Goal: Transaction & Acquisition: Book appointment/travel/reservation

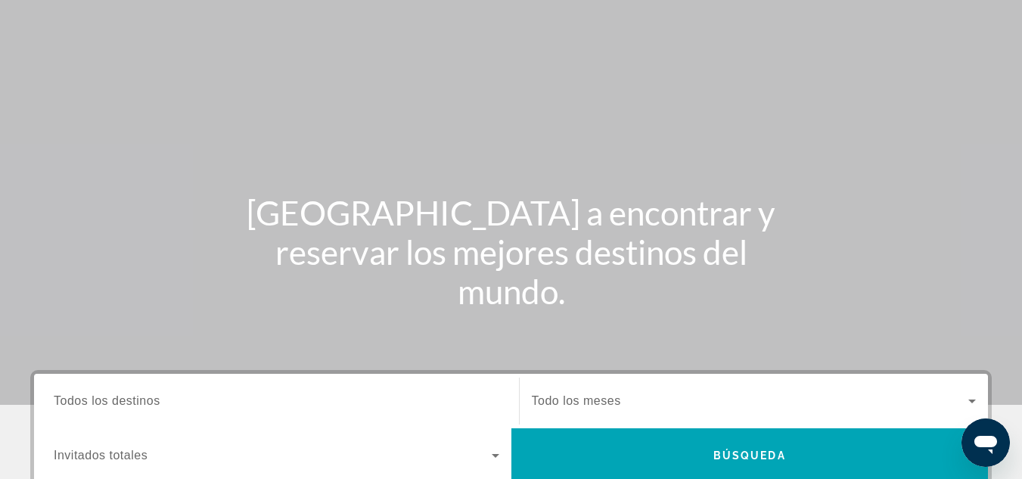
scroll to position [151, 0]
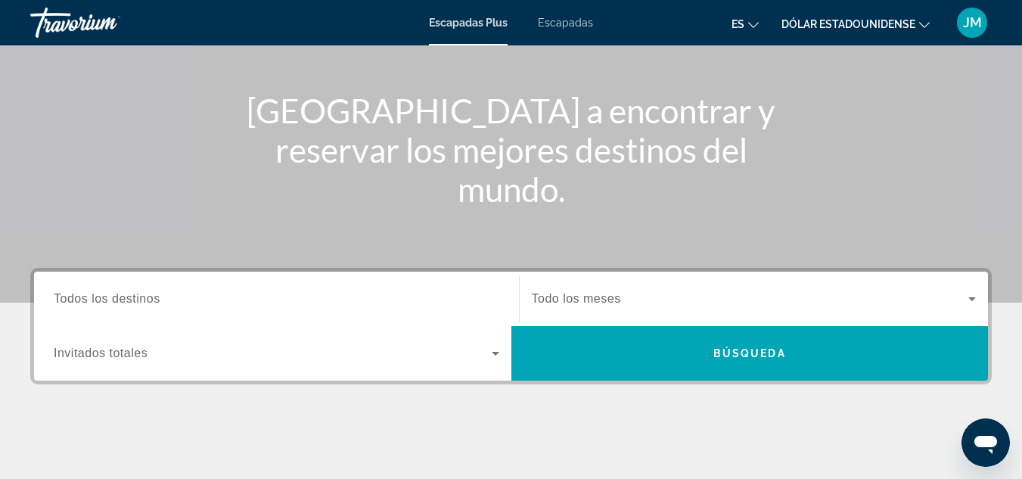
click at [572, 26] on font "Escapadas" at bounding box center [565, 23] width 55 height 12
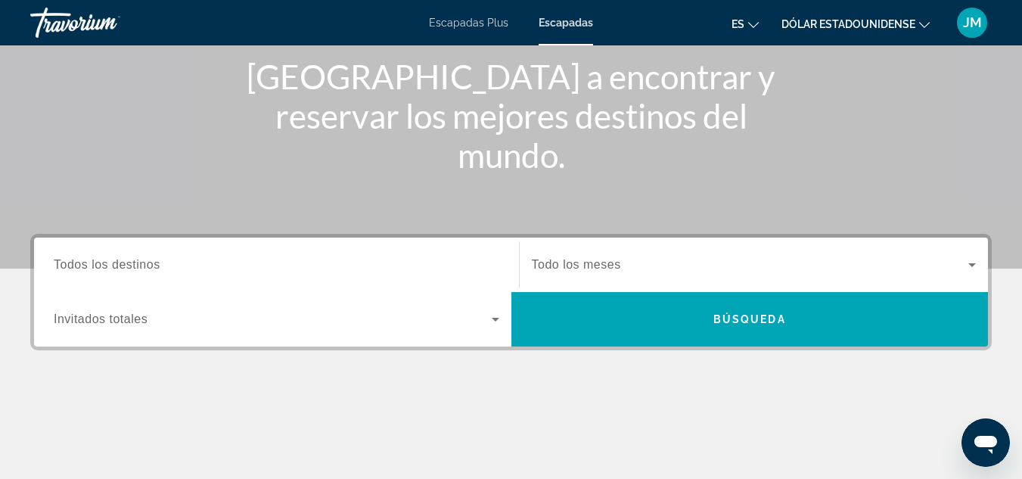
scroll to position [227, 0]
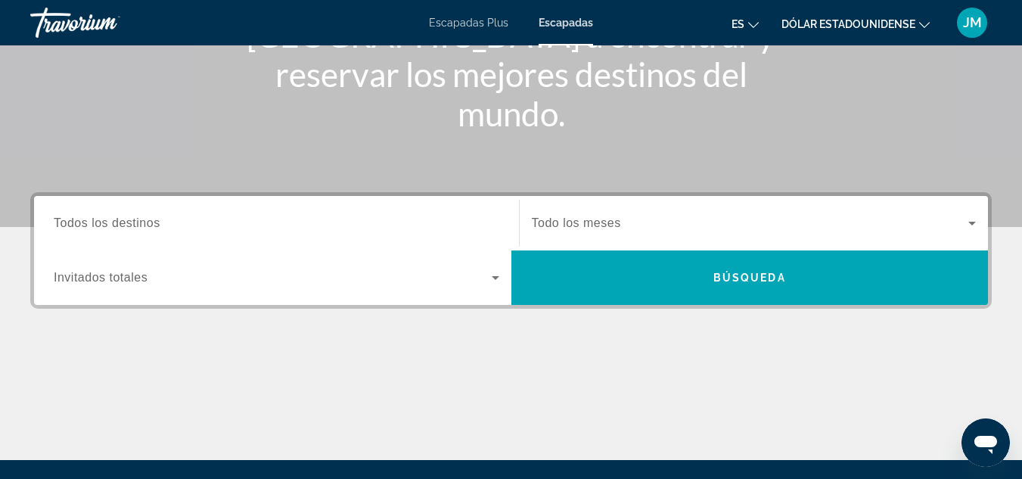
click at [225, 227] on input "Destination Todos los destinos" at bounding box center [276, 224] width 445 height 18
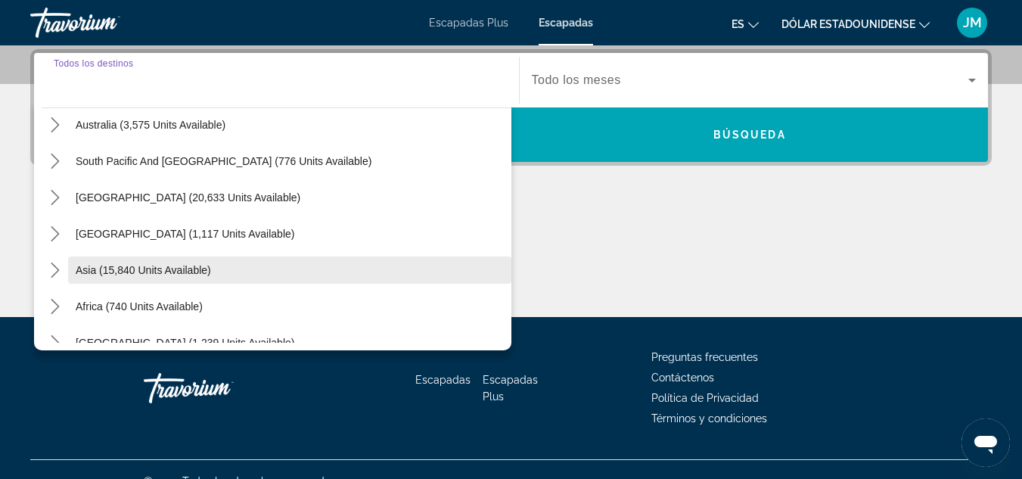
scroll to position [245, 0]
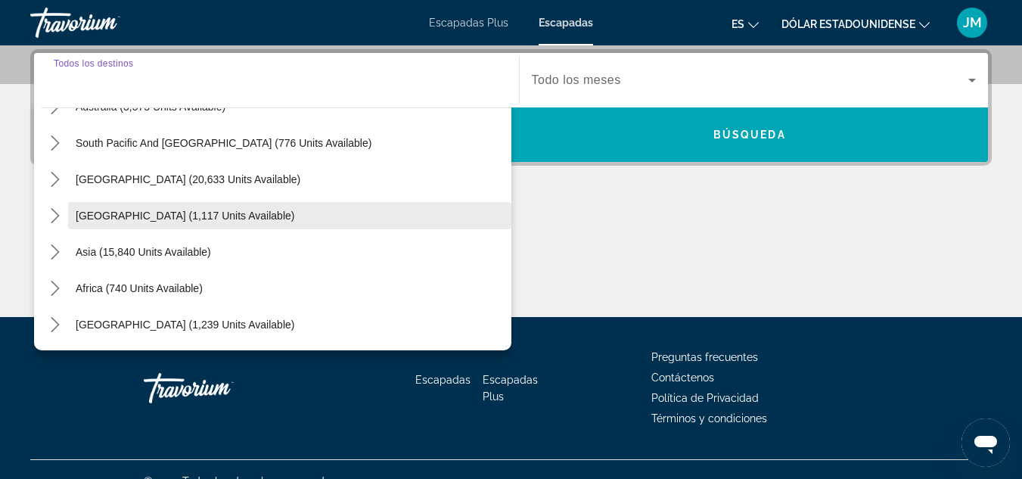
click at [285, 223] on span "Select destination: Central America (1,117 units available)" at bounding box center [289, 215] width 443 height 36
type input "**********"
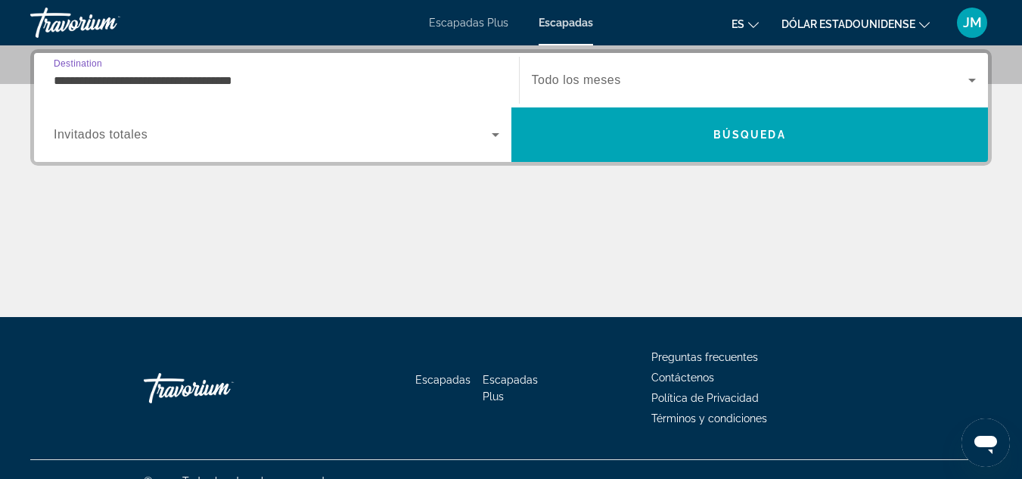
click at [645, 81] on span "Search widget" at bounding box center [750, 80] width 437 height 18
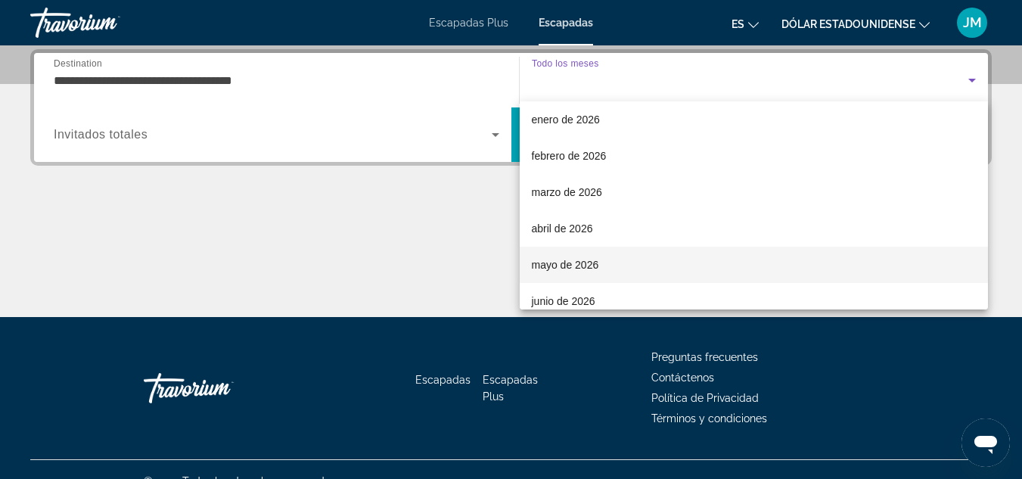
scroll to position [227, 0]
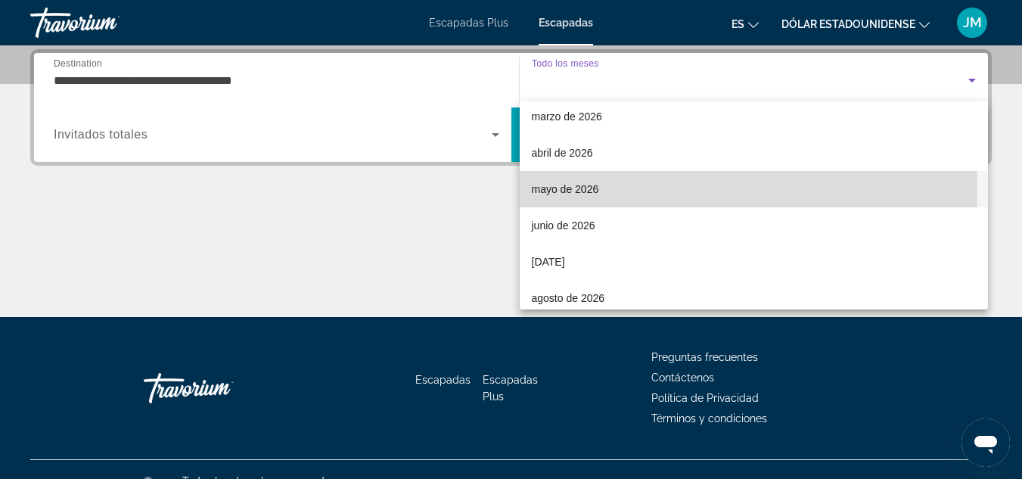
click at [610, 189] on mat-option "mayo de 2026" at bounding box center [754, 189] width 469 height 36
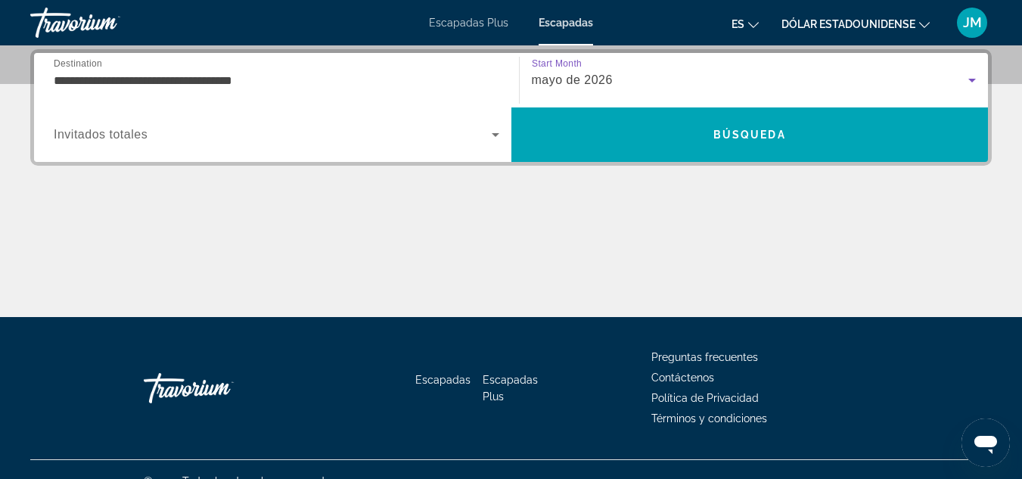
click at [275, 126] on span "Search widget" at bounding box center [273, 135] width 438 height 18
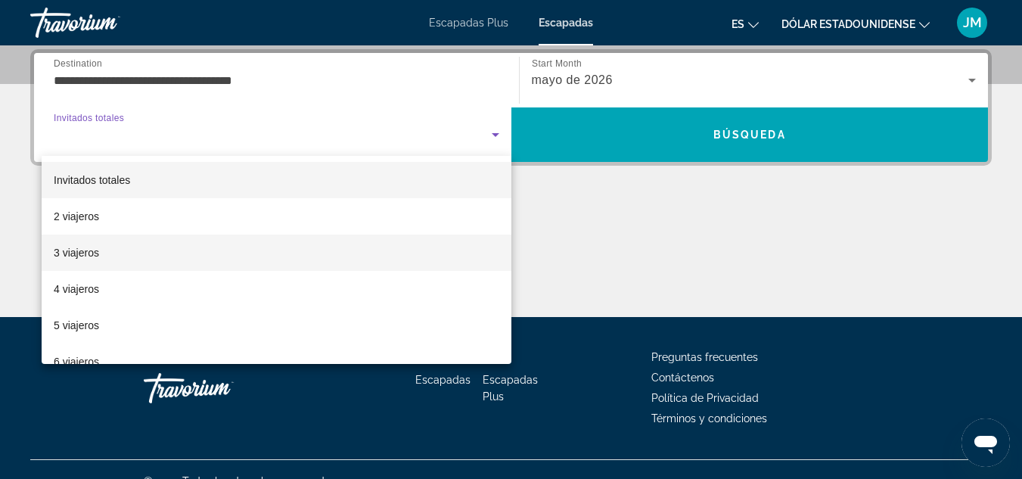
click at [122, 256] on mat-option "3 viajeros" at bounding box center [277, 252] width 470 height 36
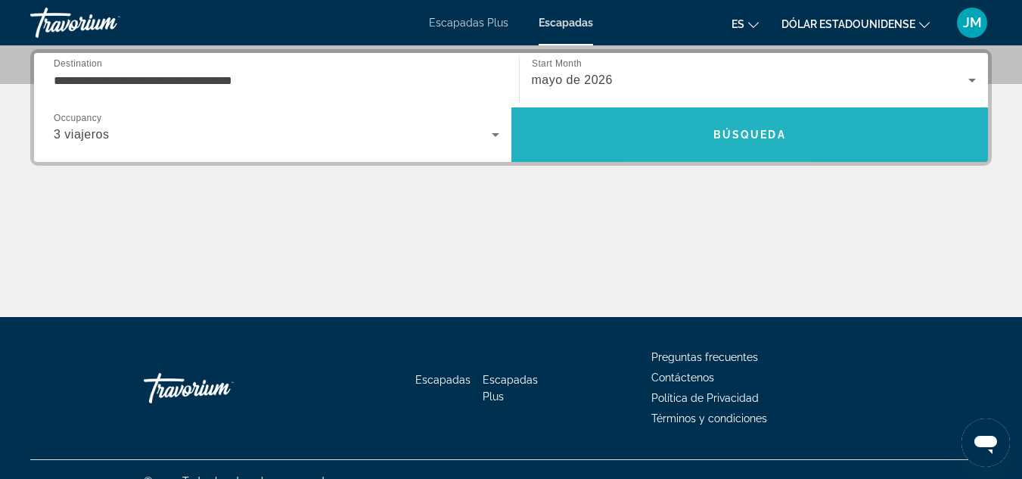
click at [709, 138] on span "Search" at bounding box center [749, 134] width 477 height 36
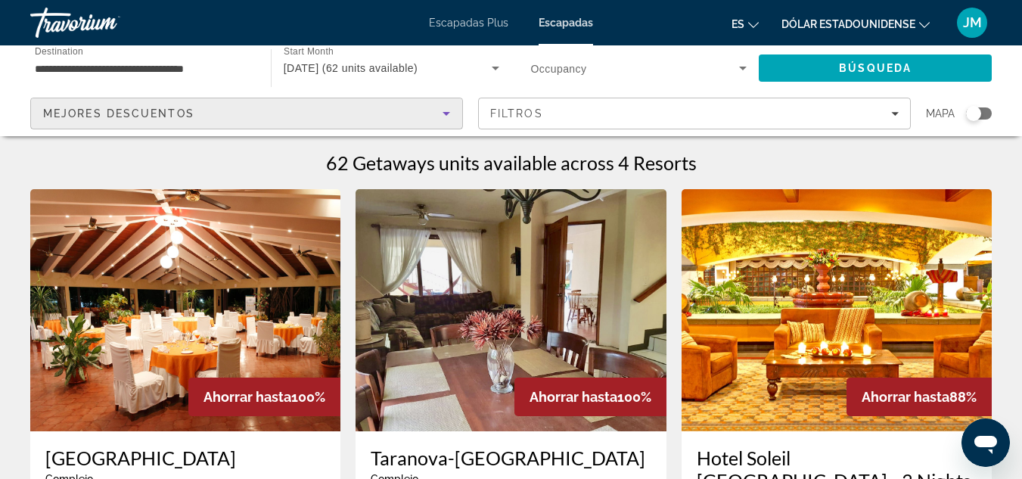
click at [447, 115] on icon "Sort by" at bounding box center [446, 113] width 18 height 18
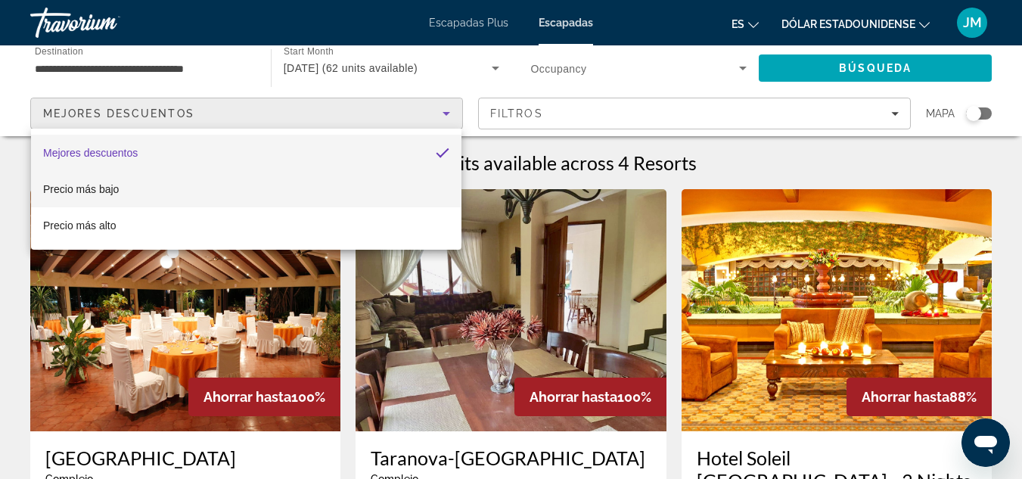
click at [239, 185] on mat-option "Precio más bajo" at bounding box center [246, 189] width 430 height 36
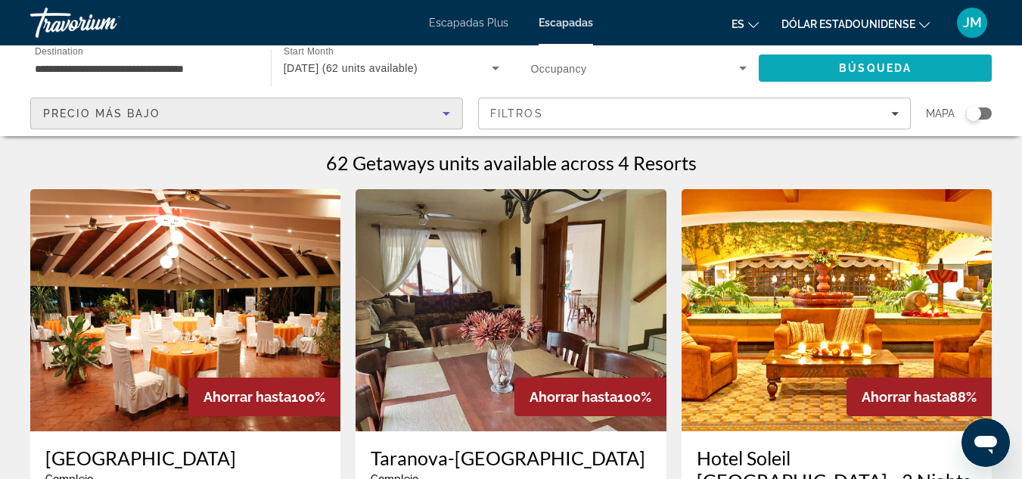
click at [873, 69] on span "Búsqueda" at bounding box center [875, 68] width 73 height 12
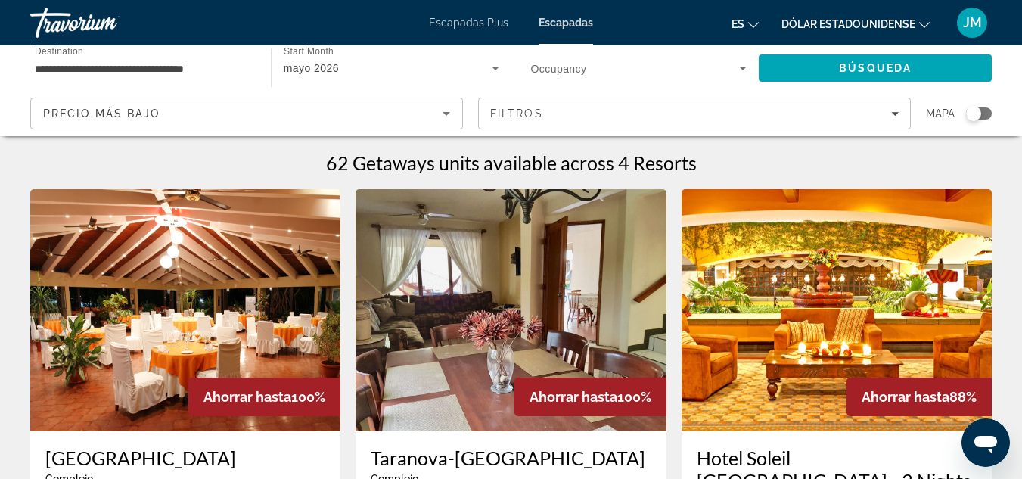
click at [212, 64] on input "**********" at bounding box center [143, 69] width 216 height 18
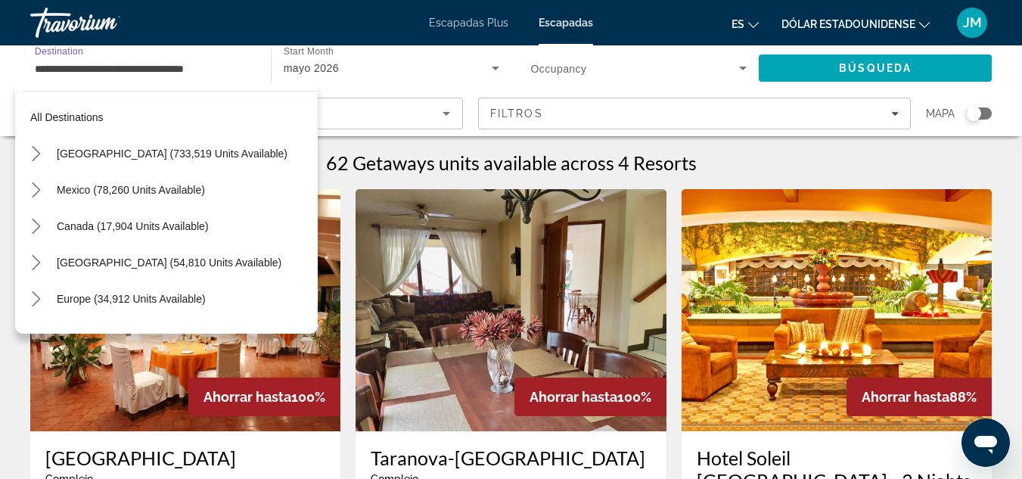
scroll to position [235, 0]
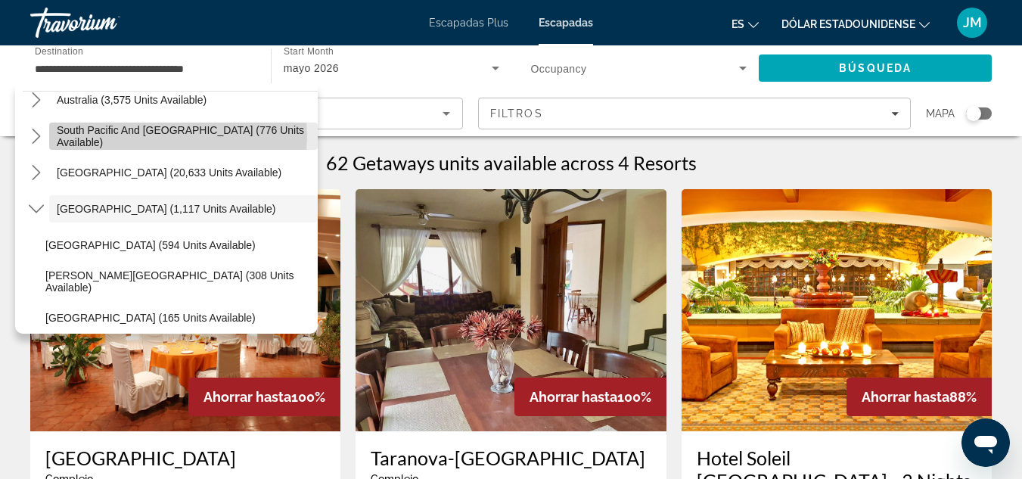
click at [171, 136] on span "South Pacific and [GEOGRAPHIC_DATA] (776 units available)" at bounding box center [183, 136] width 253 height 24
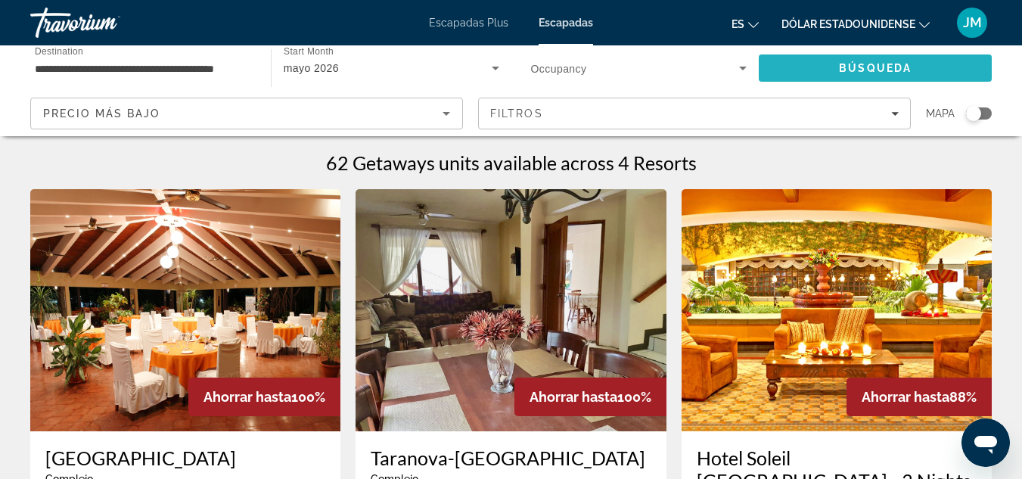
click at [851, 66] on span "Búsqueda" at bounding box center [875, 68] width 73 height 12
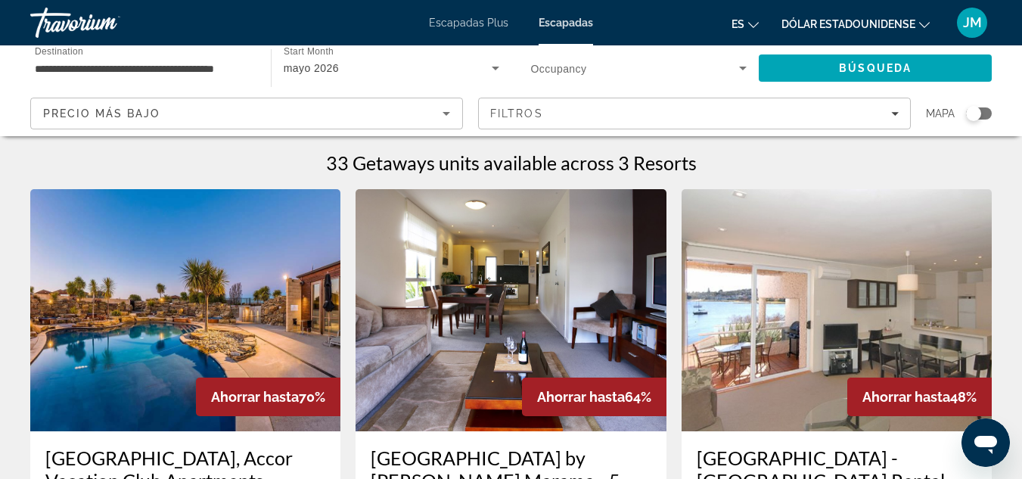
click at [210, 55] on div "**********" at bounding box center [143, 68] width 216 height 43
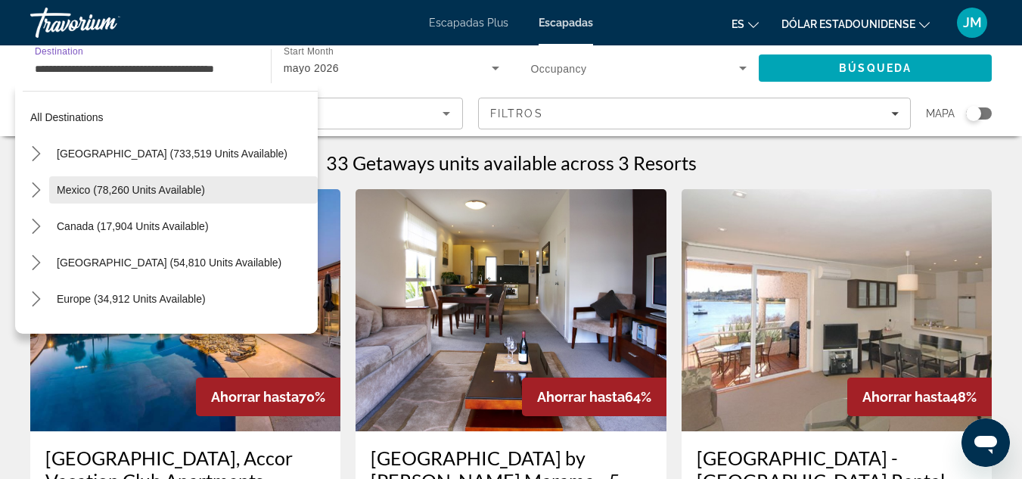
click at [170, 186] on span "Mexico (78,260 units available)" at bounding box center [131, 190] width 148 height 12
type input "**********"
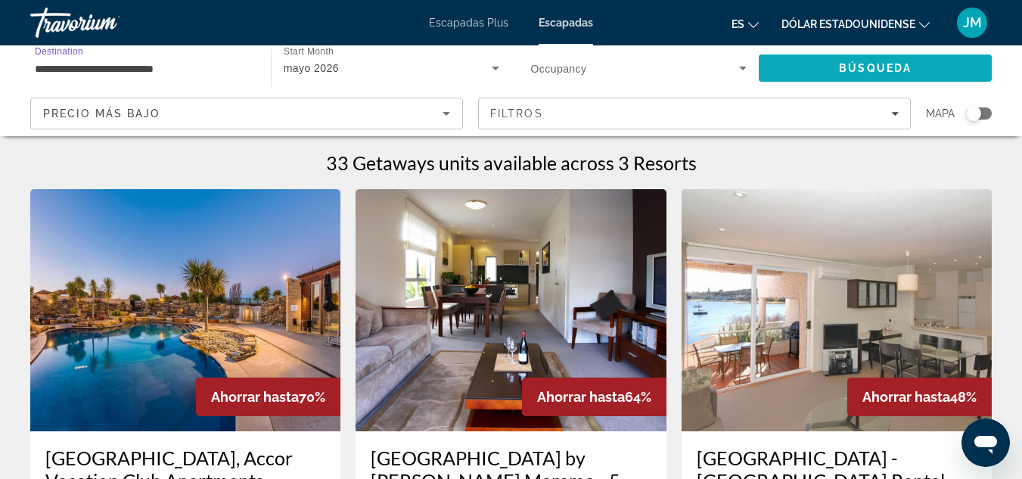
click at [785, 66] on span "Search" at bounding box center [875, 68] width 233 height 36
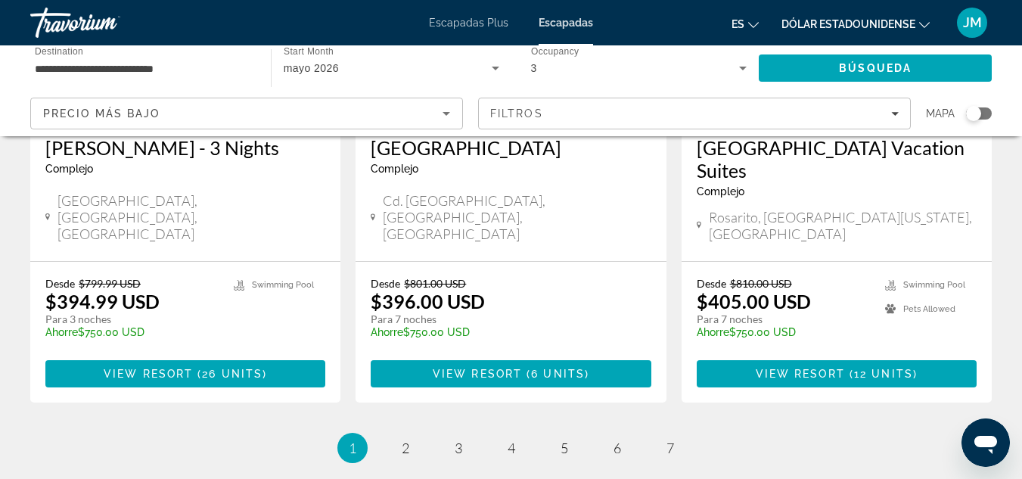
scroll to position [2042, 0]
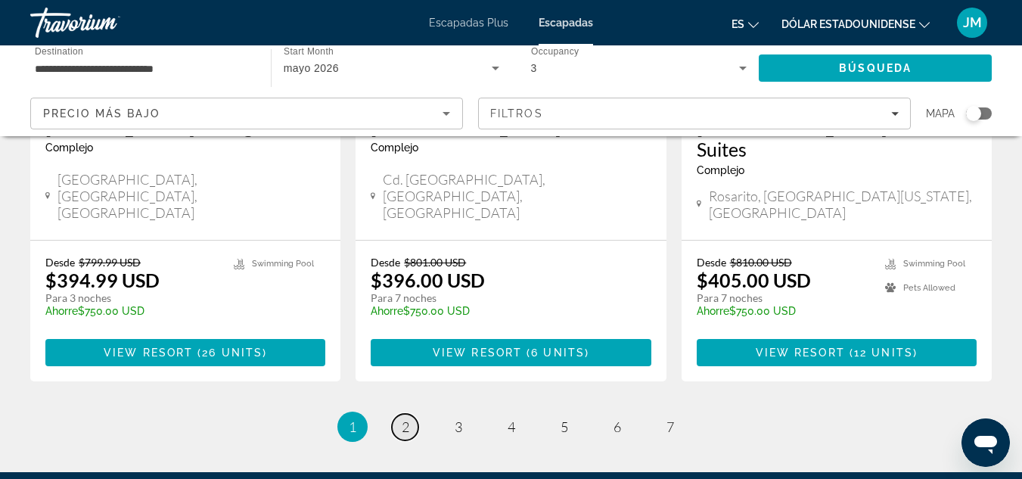
click at [412, 414] on link "page 2" at bounding box center [405, 427] width 26 height 26
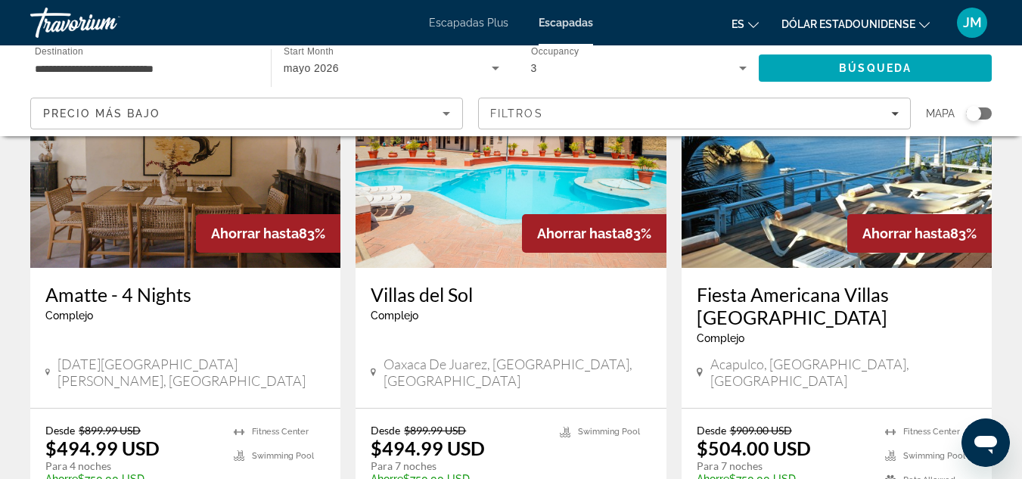
scroll to position [1966, 0]
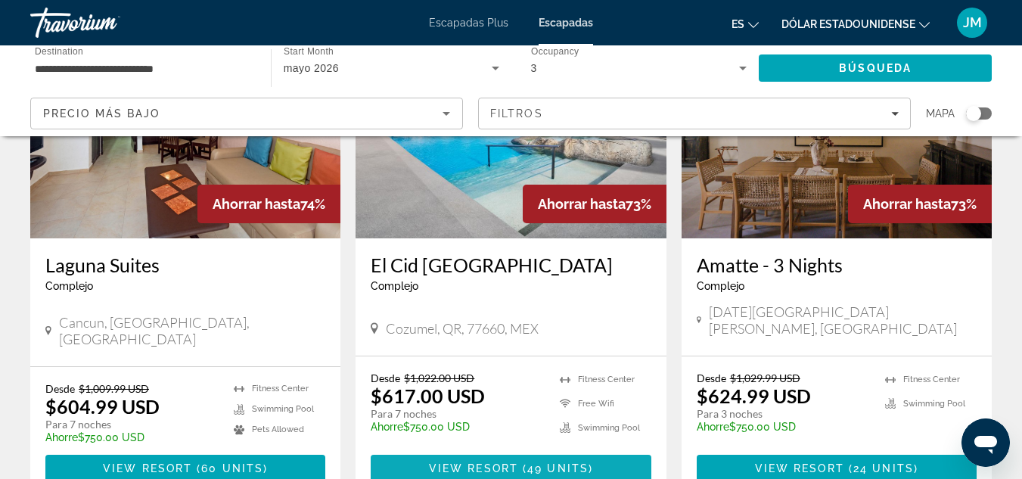
scroll to position [1891, 0]
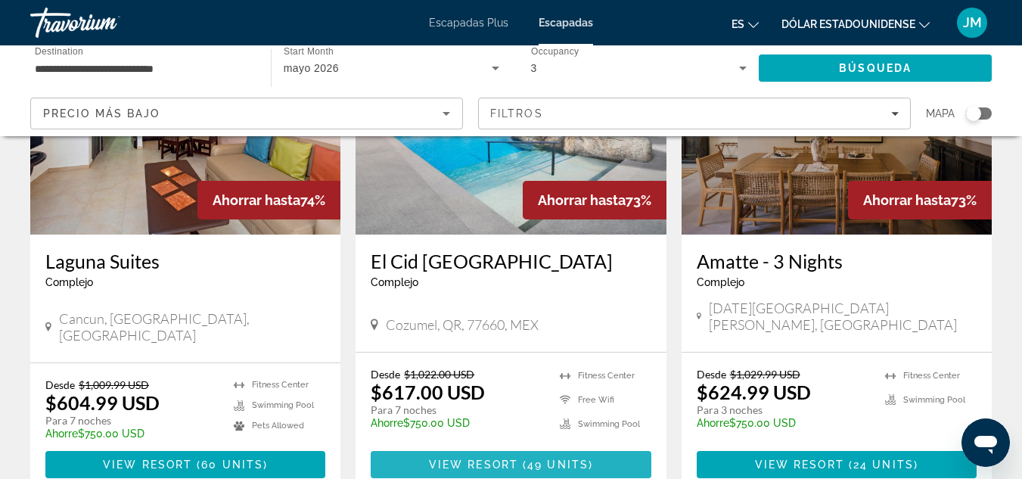
click at [507, 458] on span "View Resort" at bounding box center [473, 464] width 89 height 12
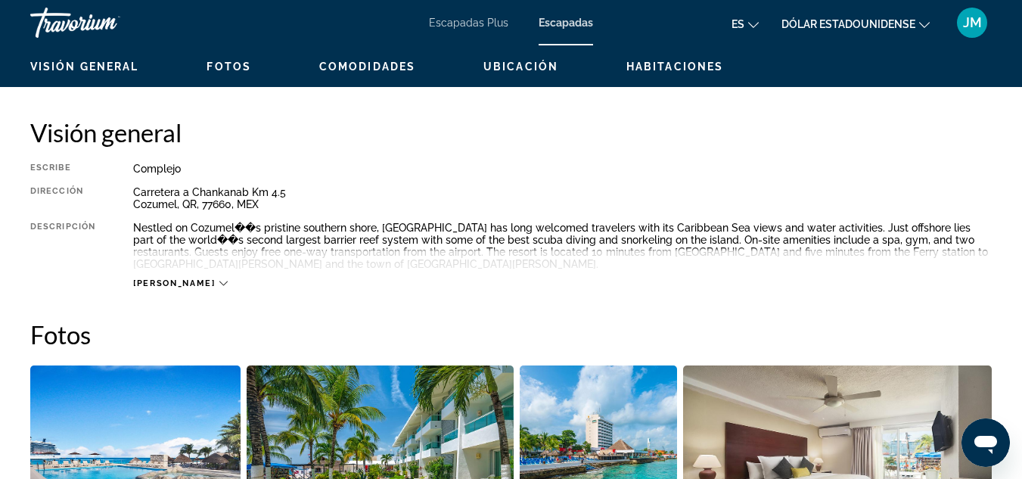
scroll to position [756, 0]
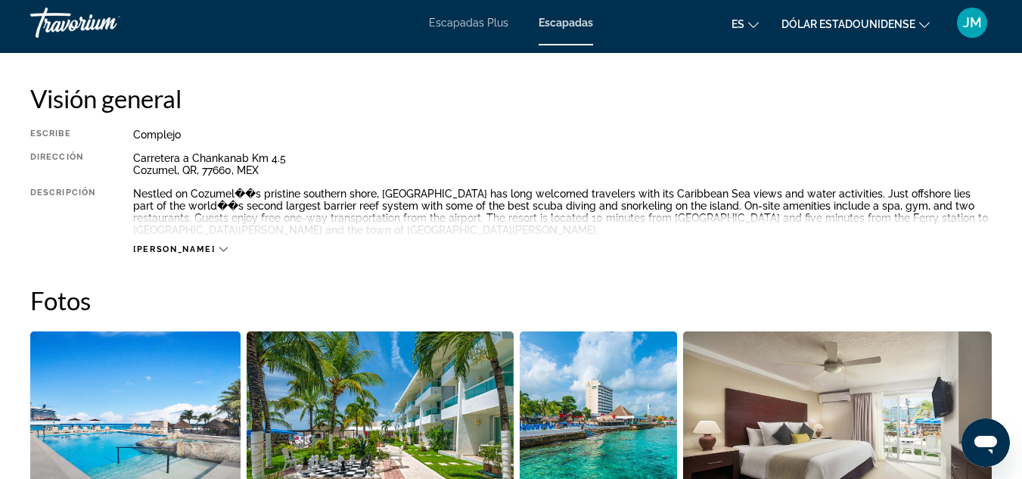
click at [219, 247] on icon "Contenido principal" at bounding box center [223, 249] width 8 height 8
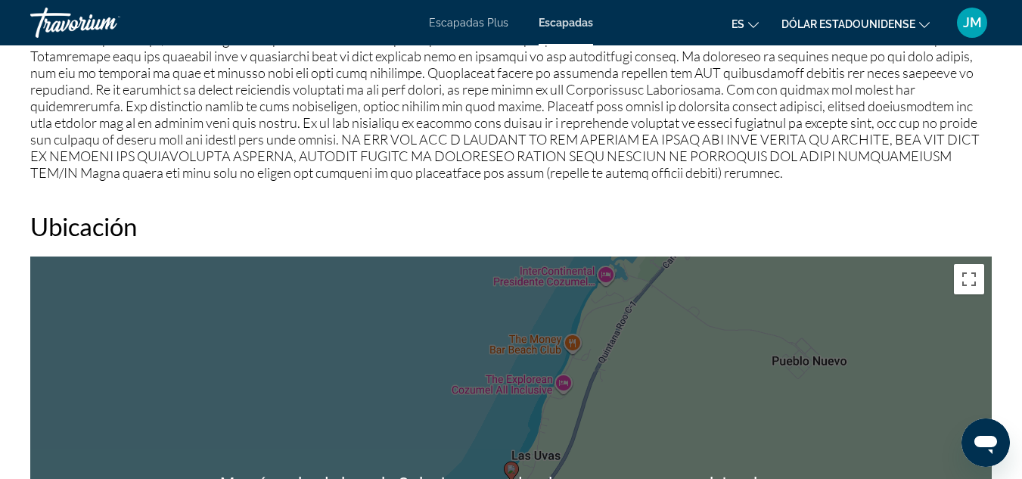
scroll to position [1739, 0]
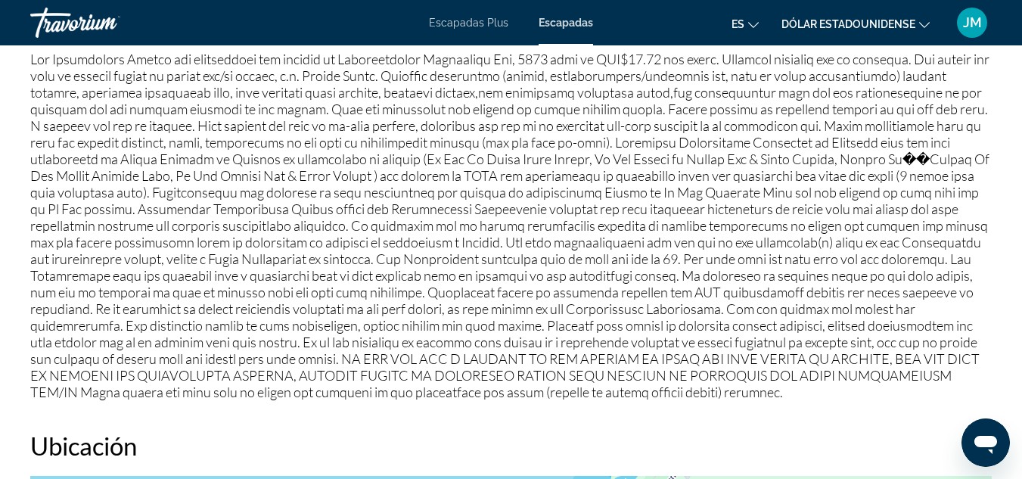
click at [754, 25] on icon "Cambiar idioma" at bounding box center [753, 25] width 11 height 11
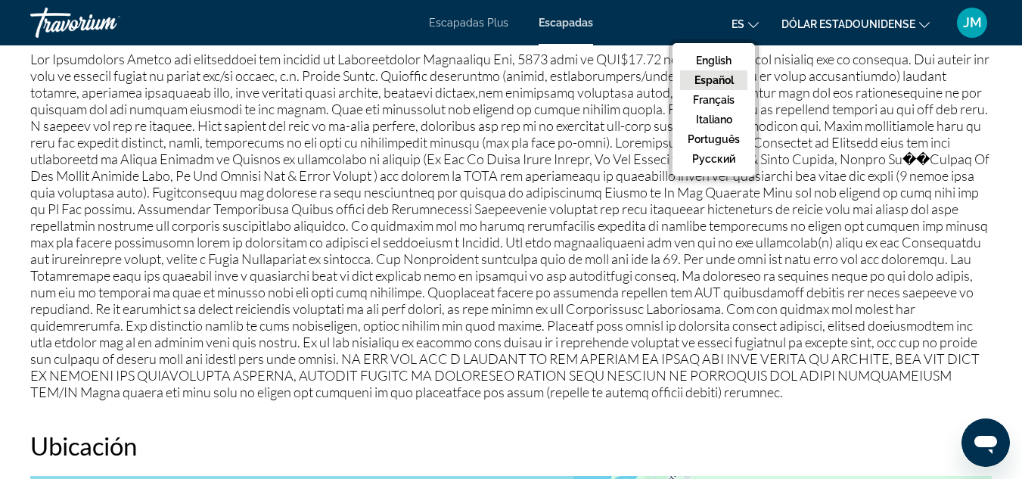
drag, startPoint x: 736, startPoint y: 74, endPoint x: 736, endPoint y: 86, distance: 12.1
click at [736, 75] on button "Español" at bounding box center [713, 80] width 67 height 20
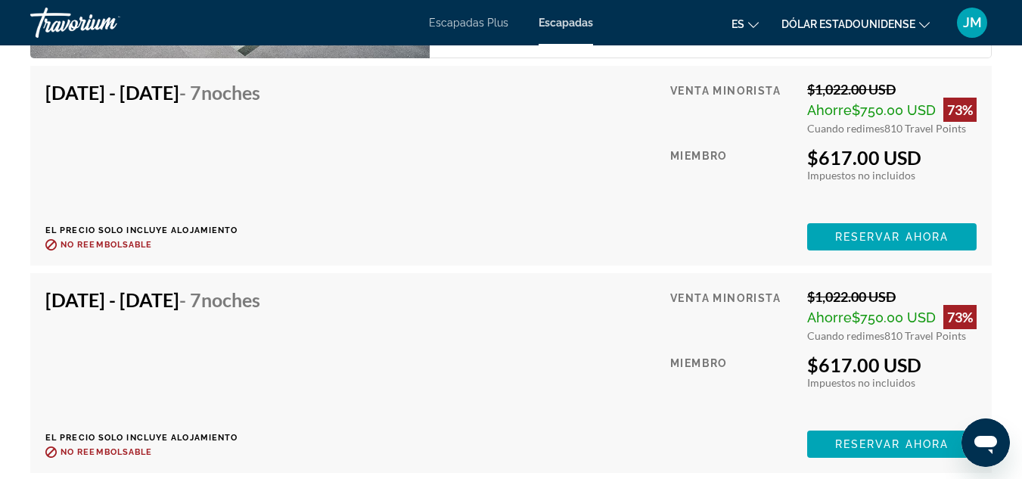
scroll to position [3041, 0]
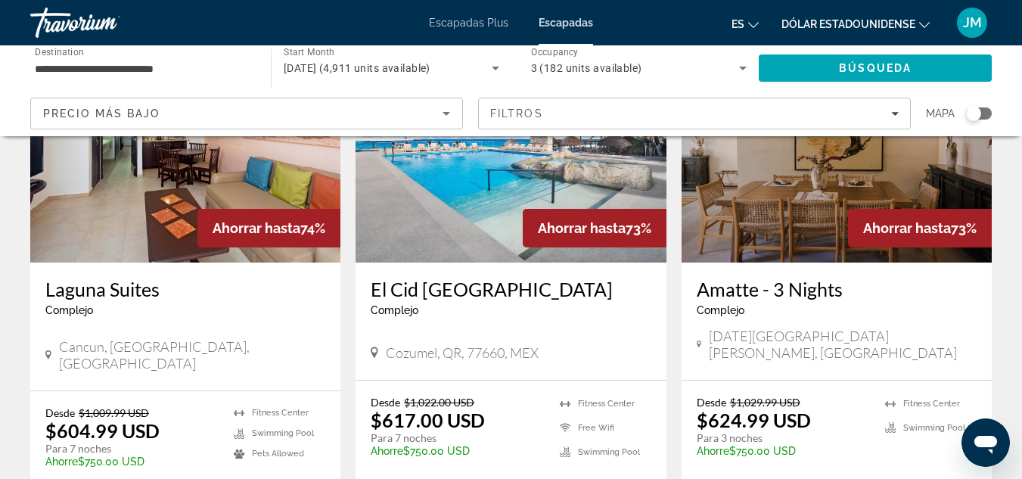
scroll to position [1891, 0]
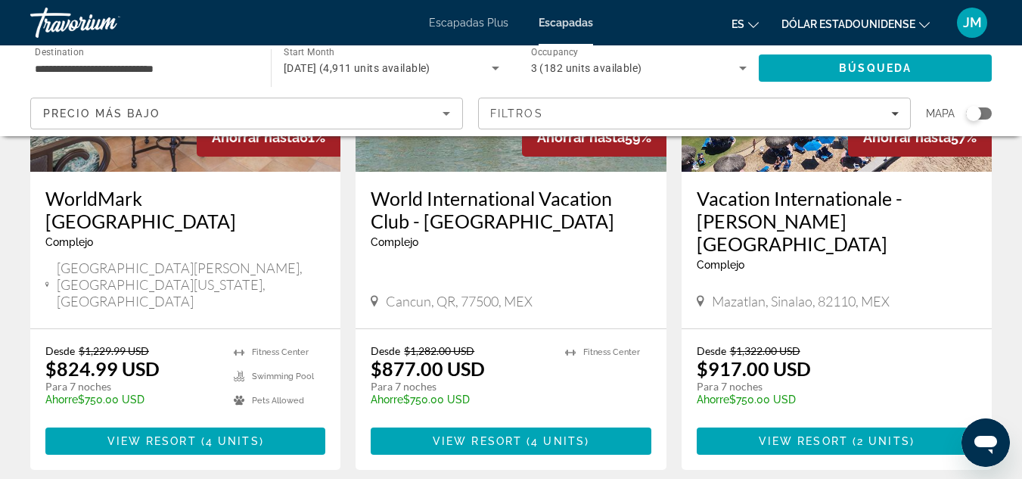
scroll to position [2042, 0]
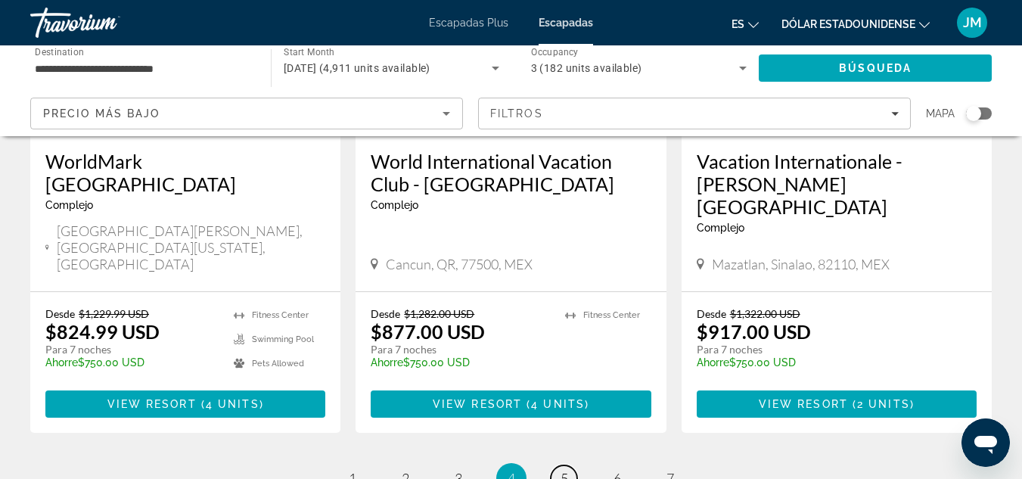
click at [566, 470] on span "5" at bounding box center [564, 478] width 8 height 17
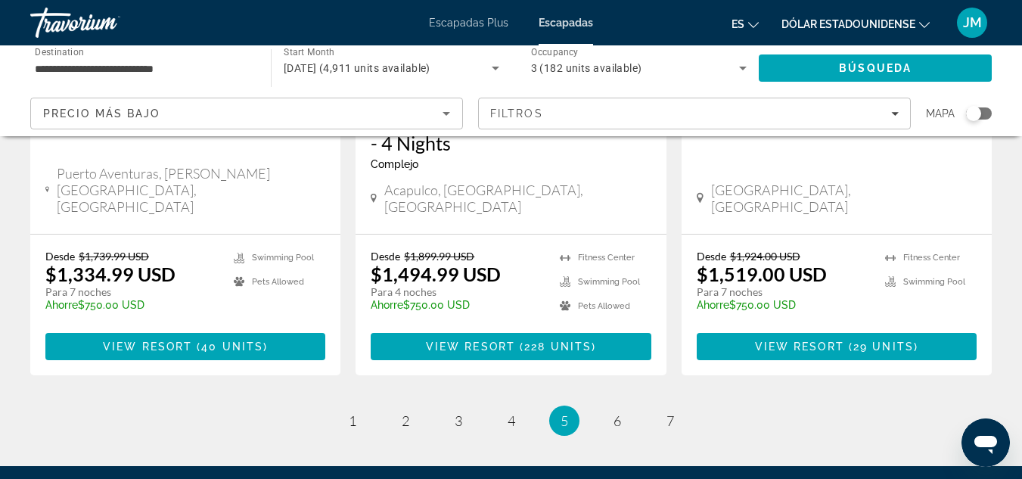
scroll to position [2081, 0]
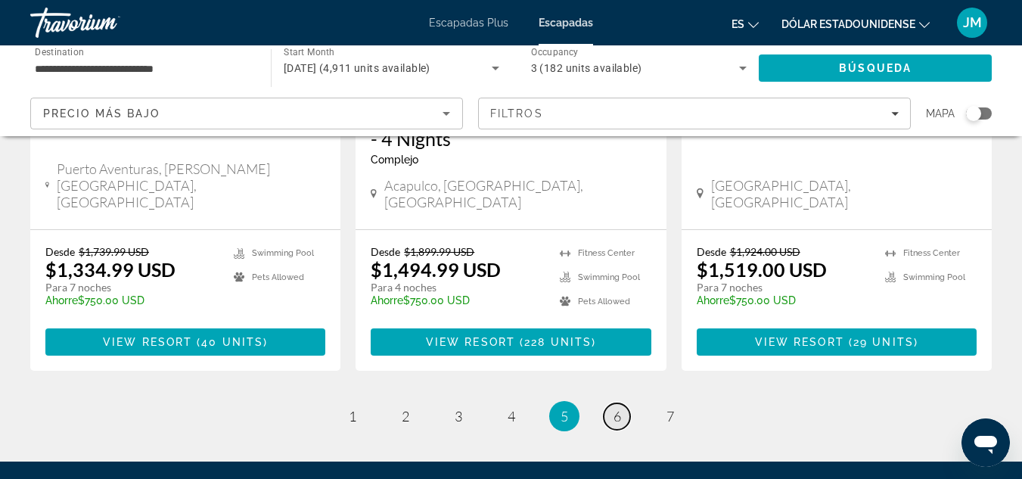
click at [613, 408] on span "6" at bounding box center [617, 416] width 8 height 17
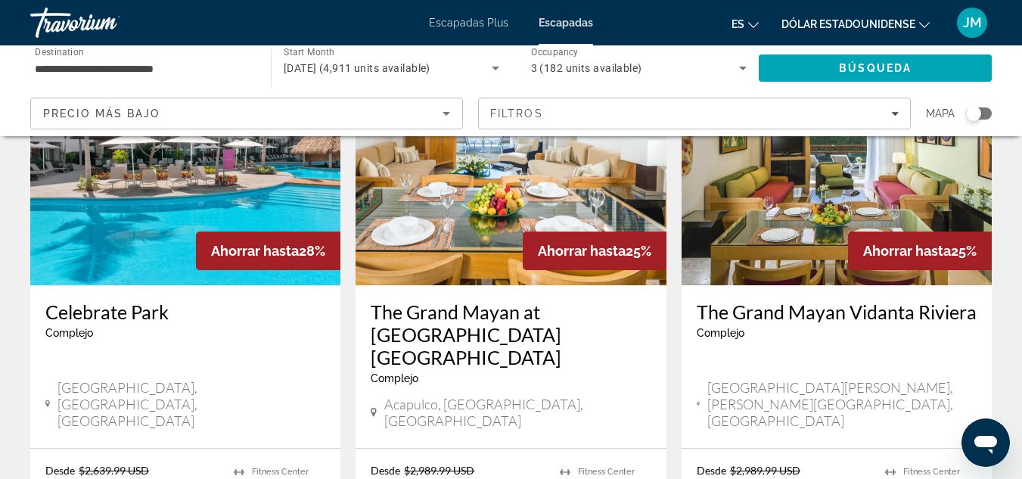
scroll to position [1878, 0]
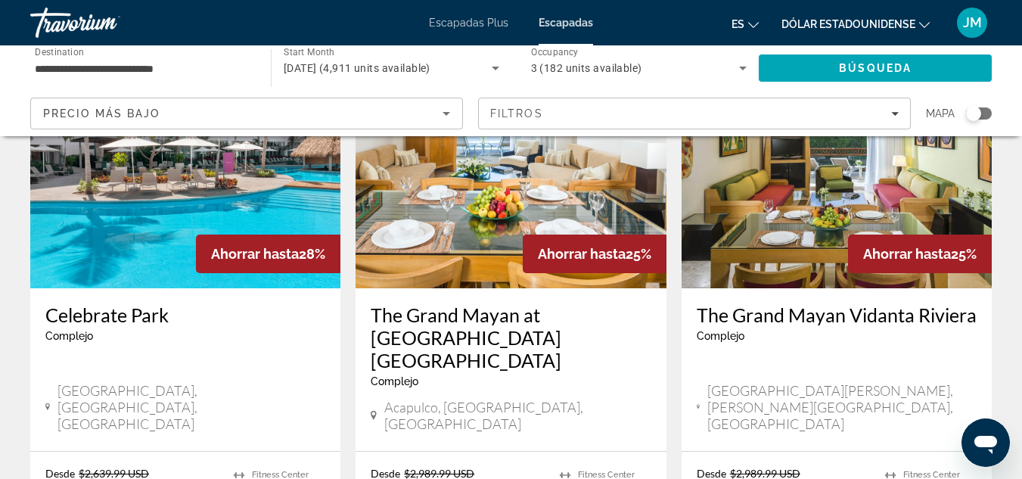
click at [818, 330] on div "Complejo - Este es un resort solo para adultos" at bounding box center [837, 336] width 280 height 12
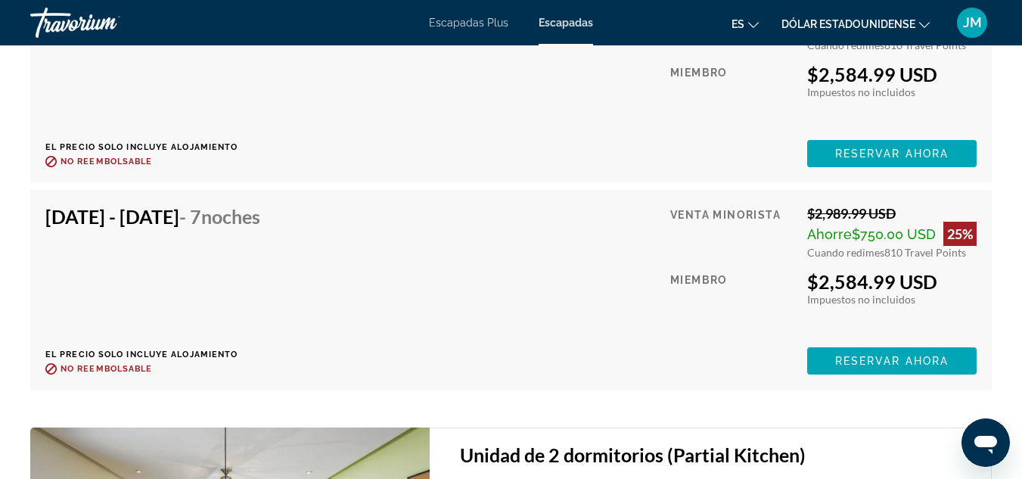
scroll to position [4008, 0]
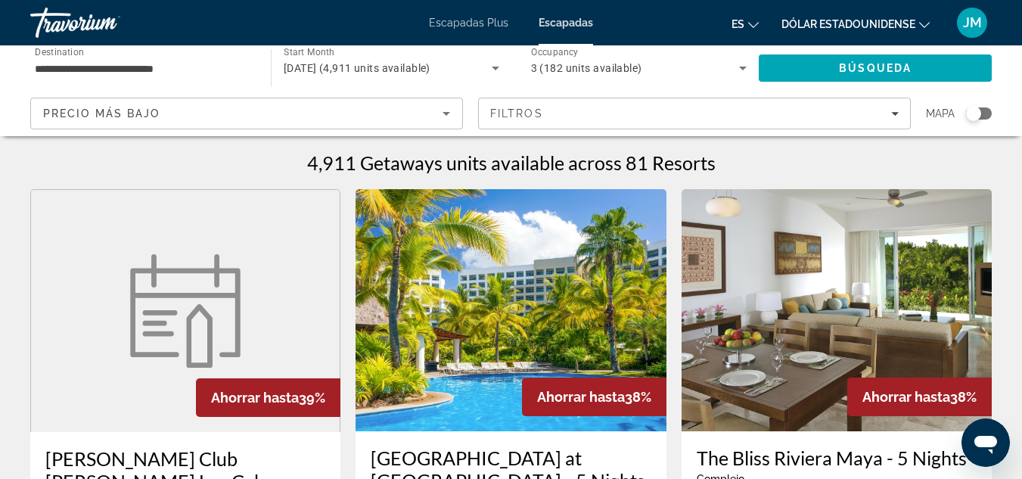
click at [214, 69] on input "**********" at bounding box center [143, 69] width 216 height 18
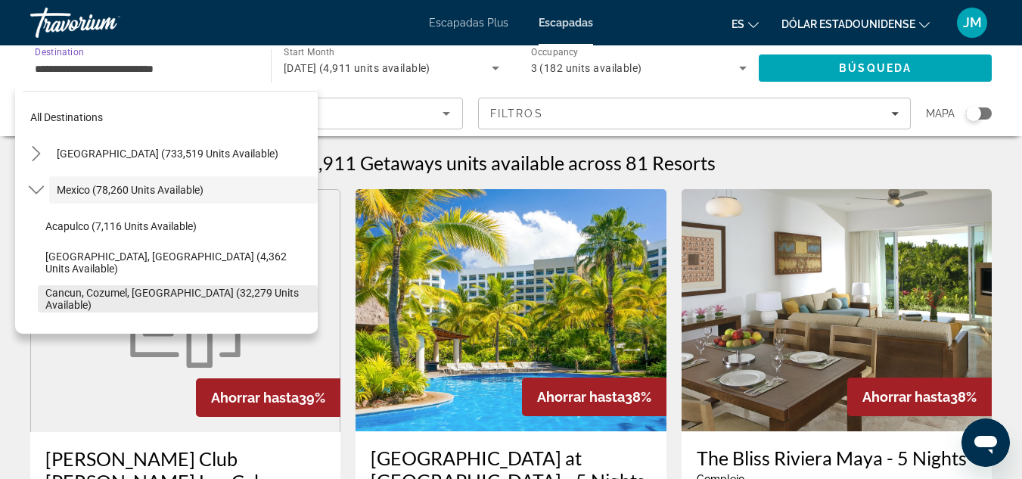
click at [185, 290] on span "Cancun, Cozumel, [GEOGRAPHIC_DATA] (32,279 units available)" at bounding box center [177, 299] width 265 height 24
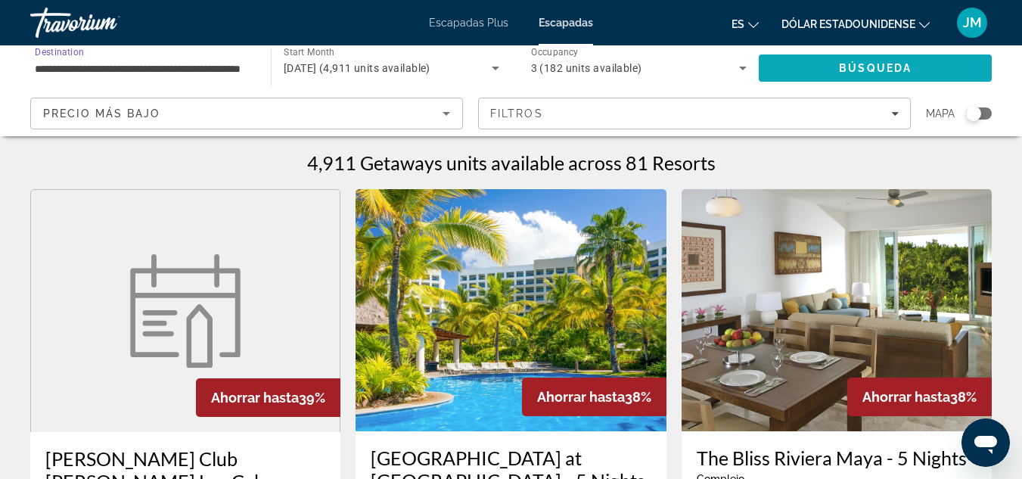
click at [839, 69] on span "Búsqueda" at bounding box center [875, 68] width 73 height 12
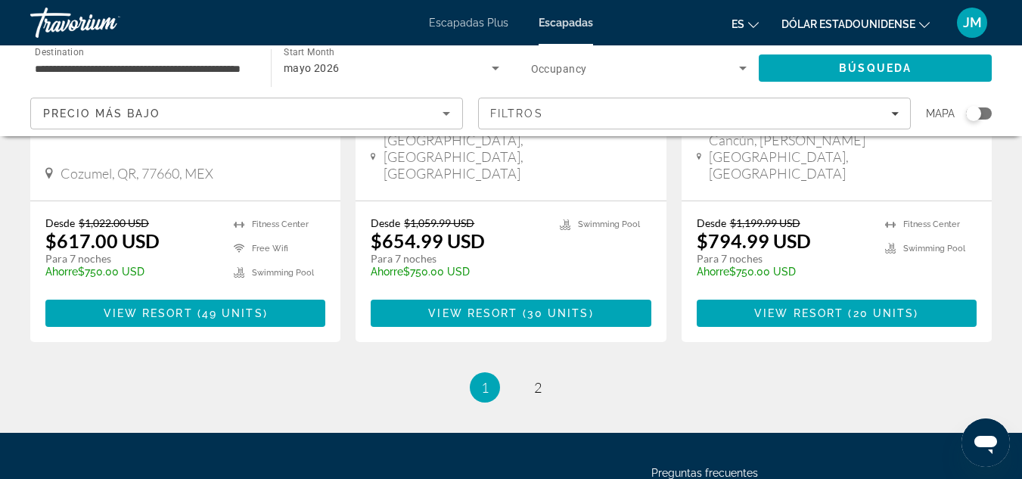
scroll to position [2149, 0]
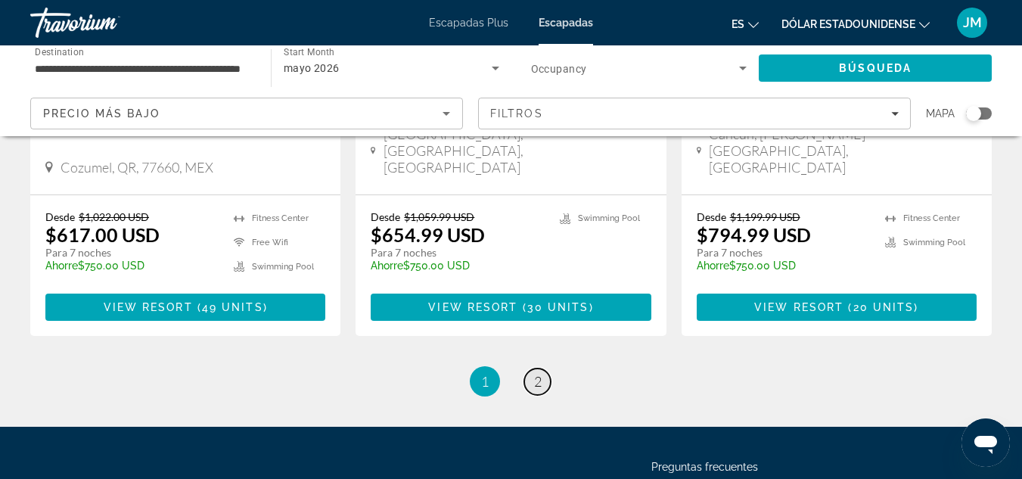
click at [535, 373] on span "2" at bounding box center [538, 381] width 8 height 17
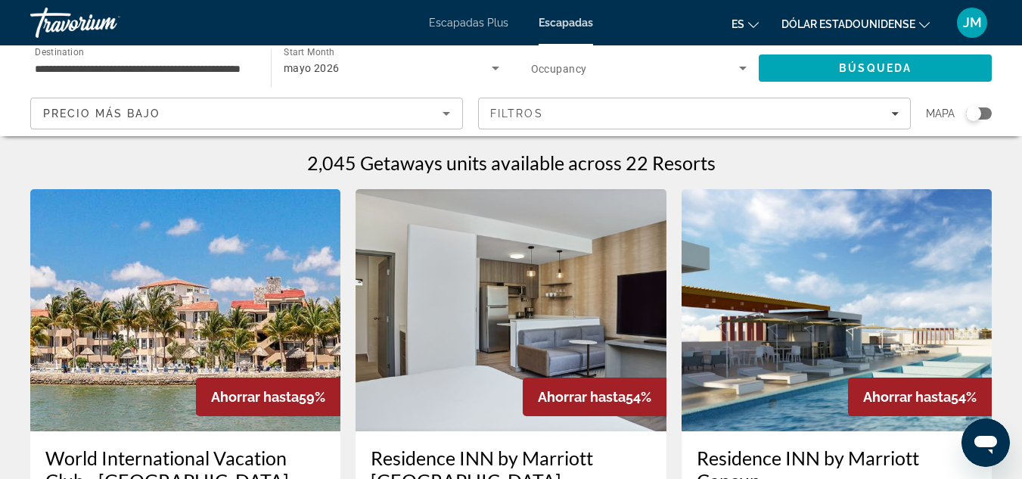
click at [243, 64] on input "**********" at bounding box center [143, 69] width 216 height 18
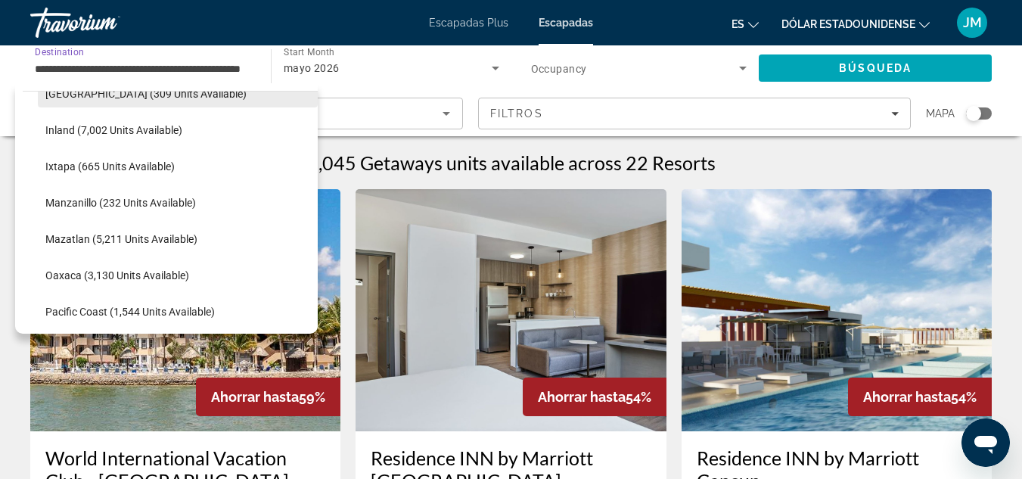
scroll to position [317, 0]
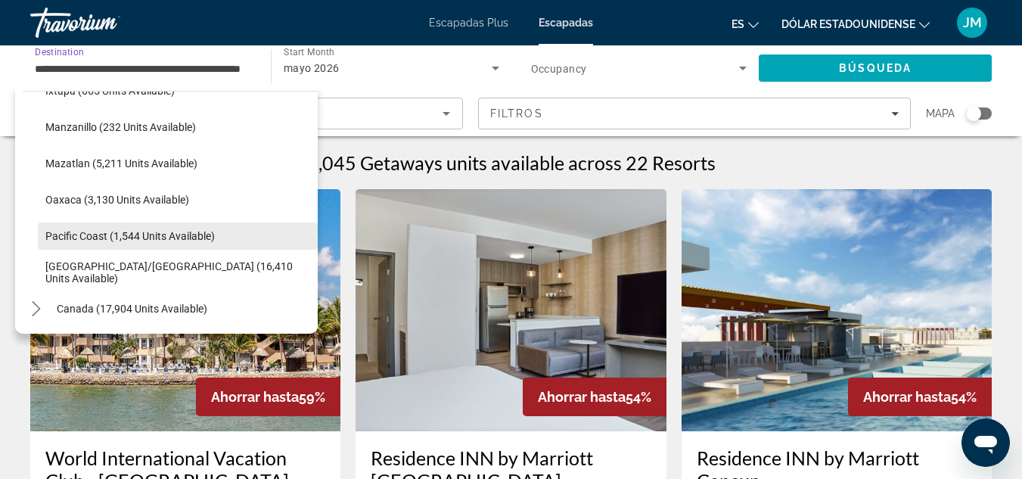
click at [227, 228] on span "Select destination: Pacific Coast (1,544 units available)" at bounding box center [178, 236] width 280 height 36
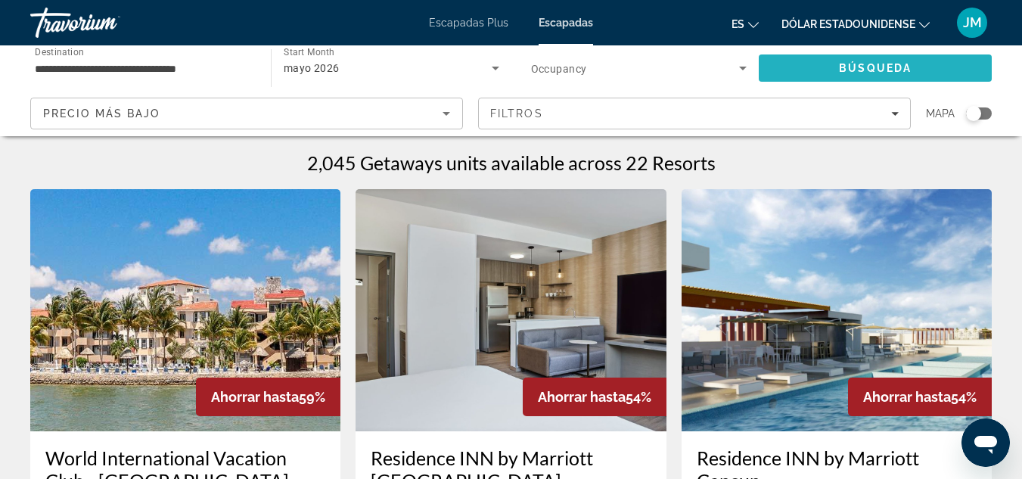
click at [811, 57] on span "Search" at bounding box center [875, 68] width 233 height 36
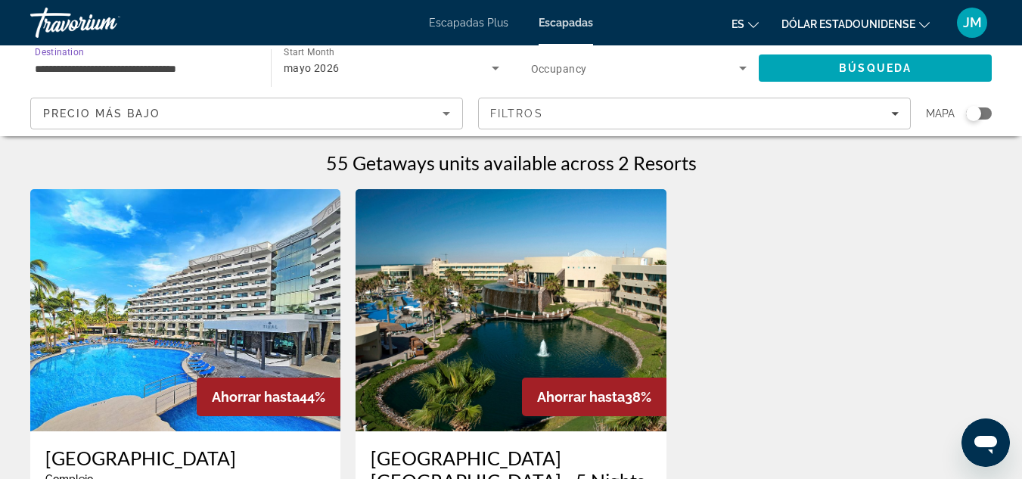
click at [232, 69] on input "**********" at bounding box center [143, 69] width 216 height 18
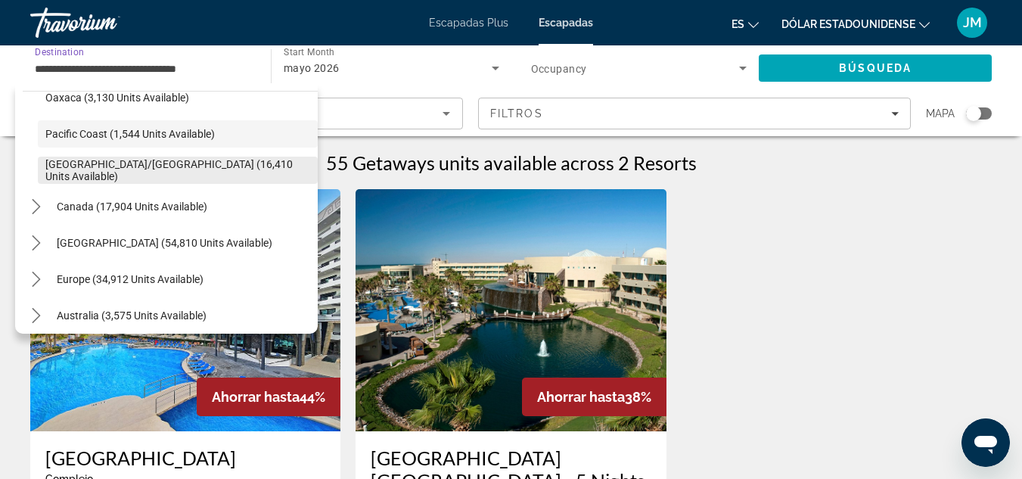
scroll to position [420, 0]
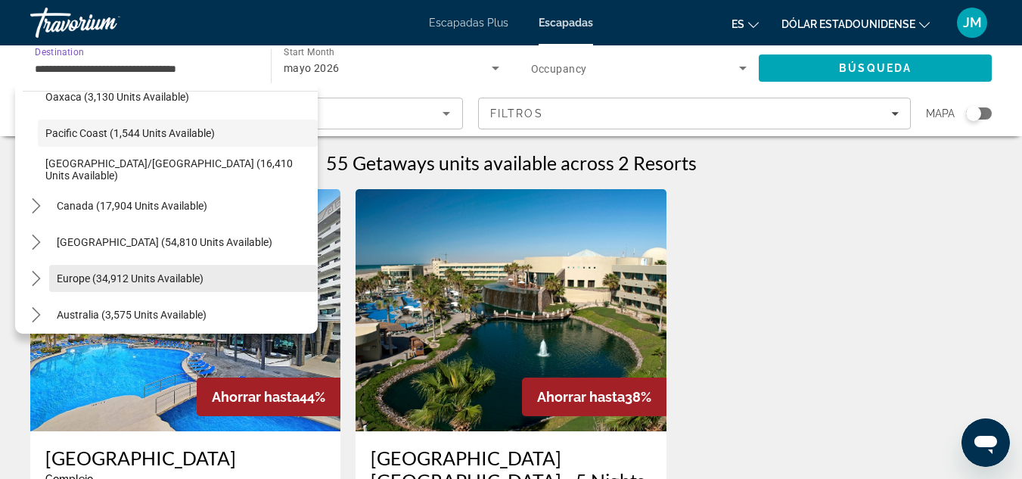
click at [234, 274] on span "Select destination: Europe (34,912 units available)" at bounding box center [183, 278] width 268 height 36
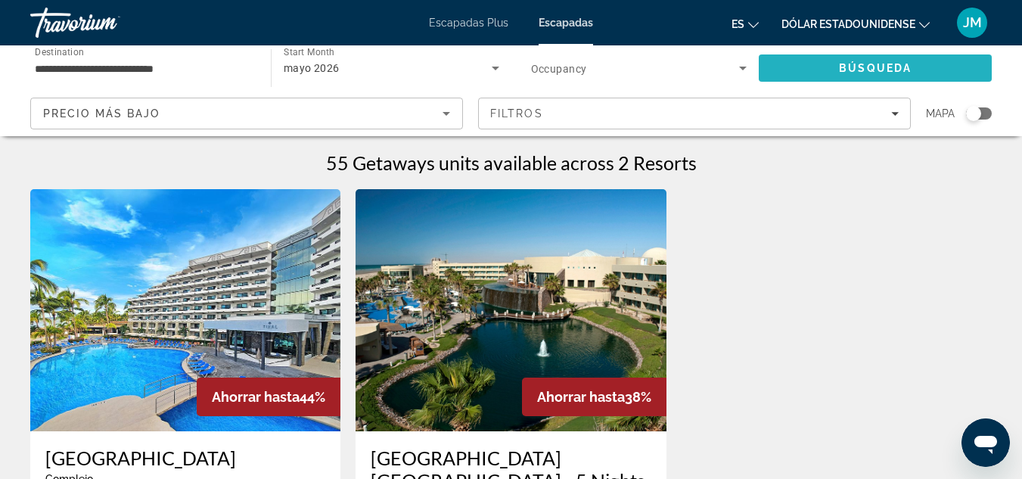
click at [788, 67] on span "Search" at bounding box center [875, 68] width 233 height 36
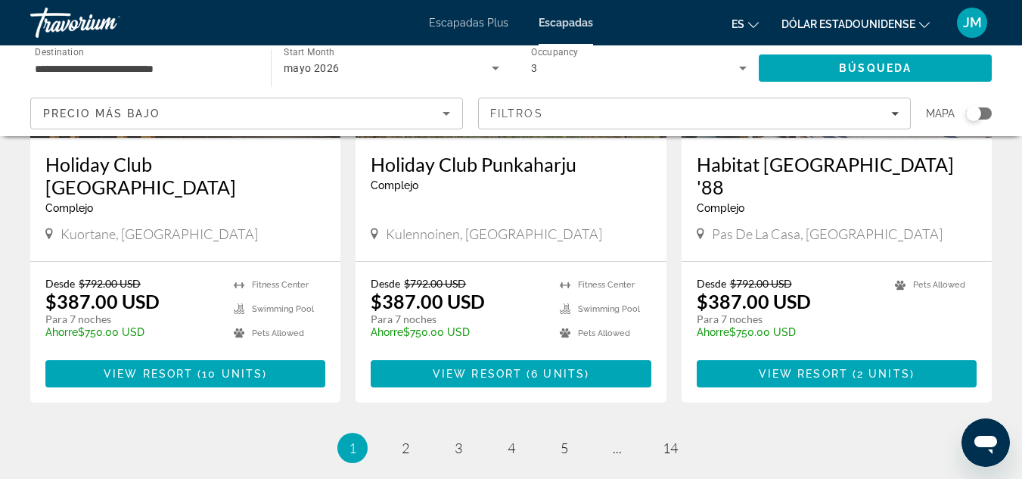
scroll to position [1832, 0]
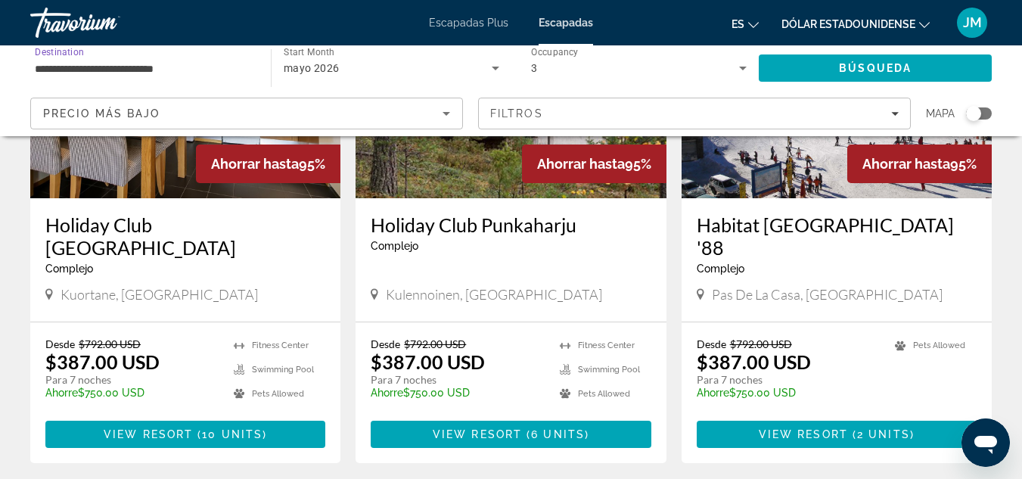
click at [223, 66] on input "**********" at bounding box center [143, 69] width 216 height 18
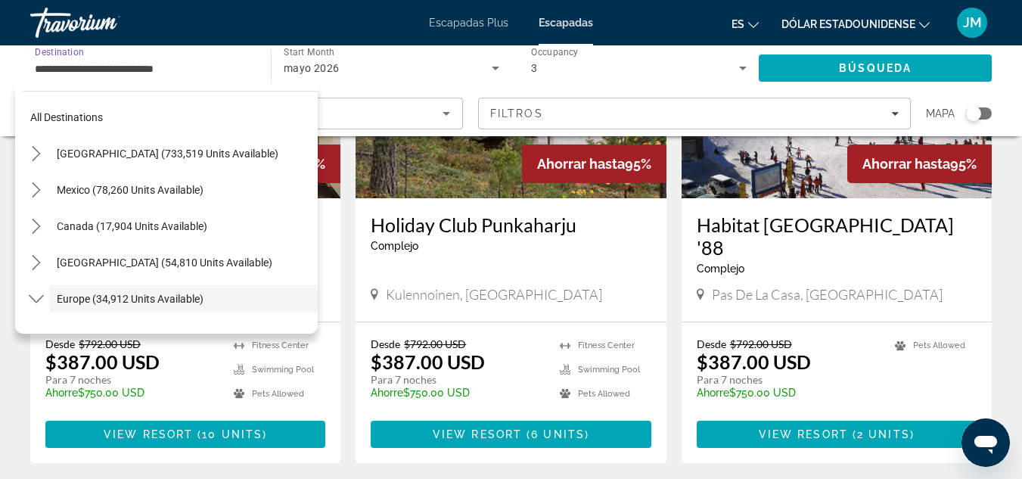
scroll to position [90, 0]
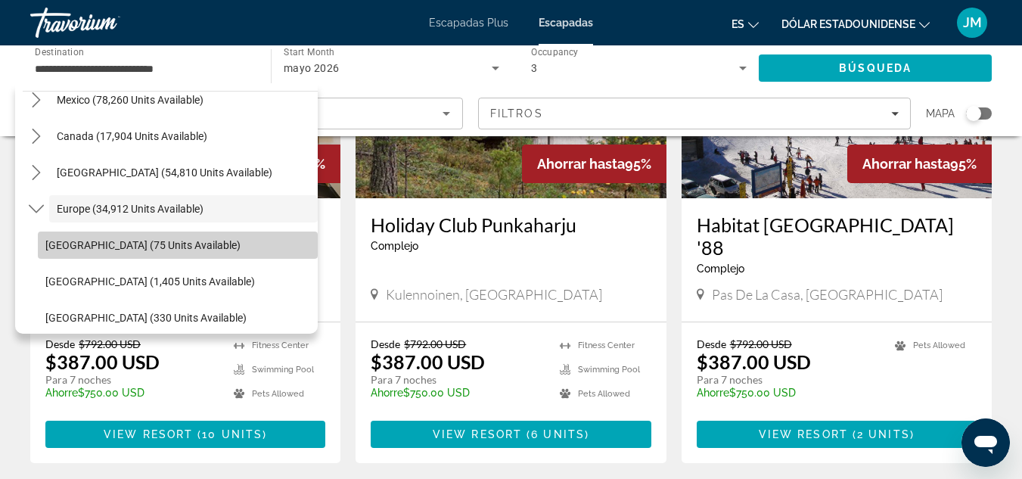
click at [218, 250] on span "Select destination: Andorra (75 units available)" at bounding box center [178, 245] width 280 height 36
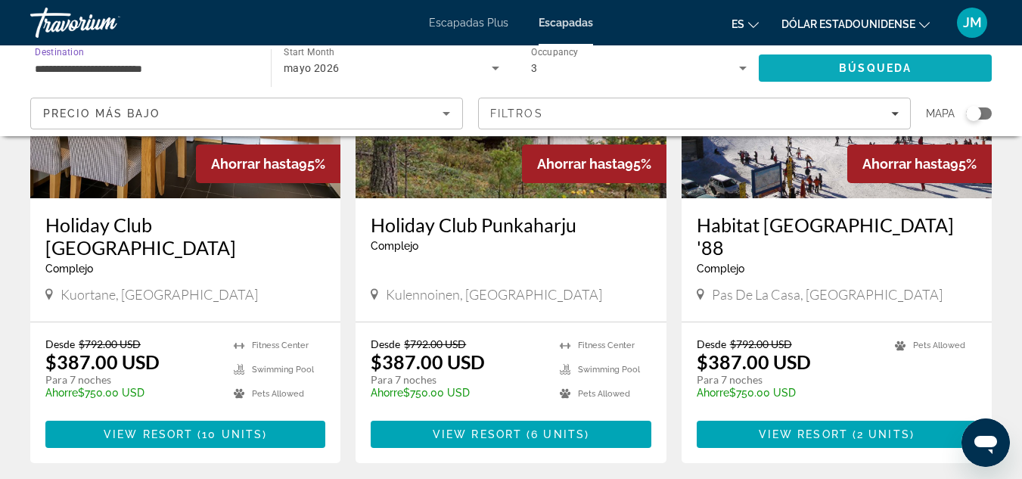
click at [777, 61] on span "Search" at bounding box center [875, 68] width 233 height 36
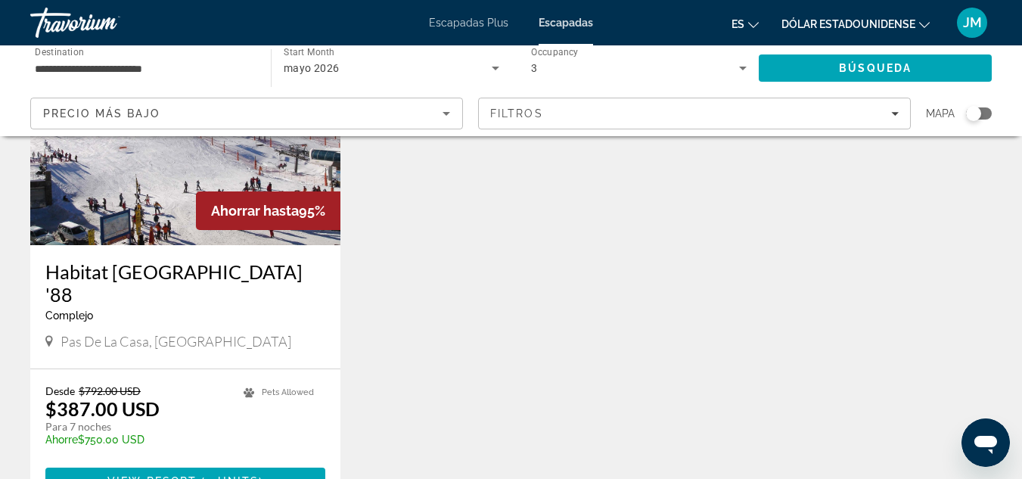
scroll to position [227, 0]
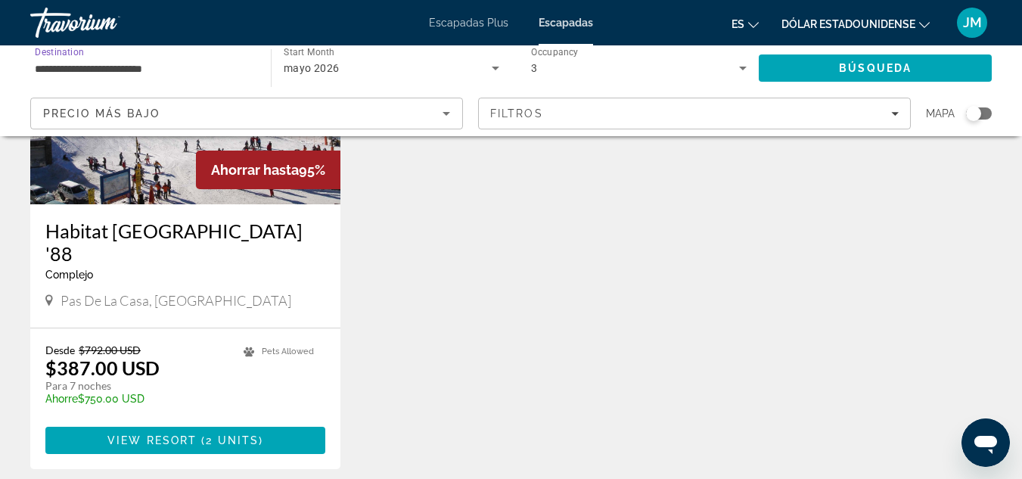
click at [195, 70] on input "**********" at bounding box center [143, 69] width 216 height 18
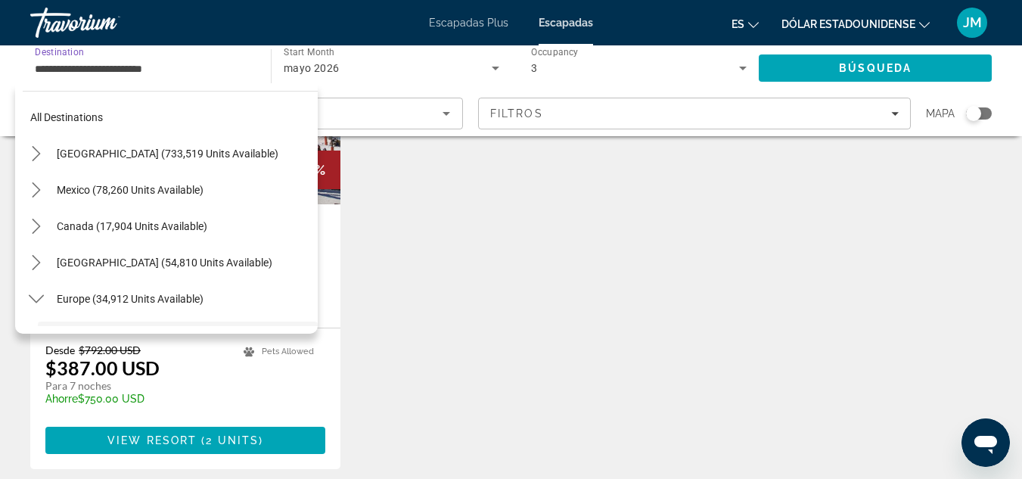
scroll to position [126, 0]
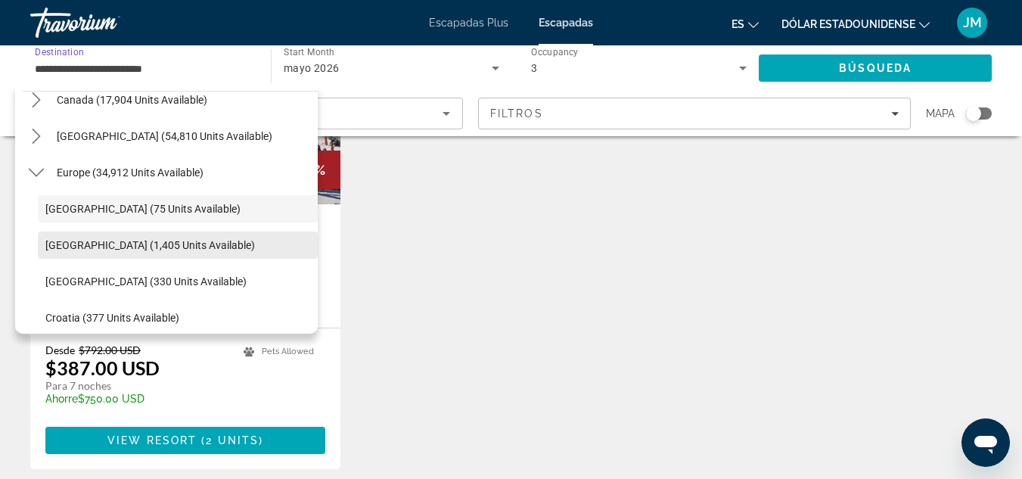
click at [203, 239] on span "Select destination: Austria (1,405 units available)" at bounding box center [178, 245] width 280 height 36
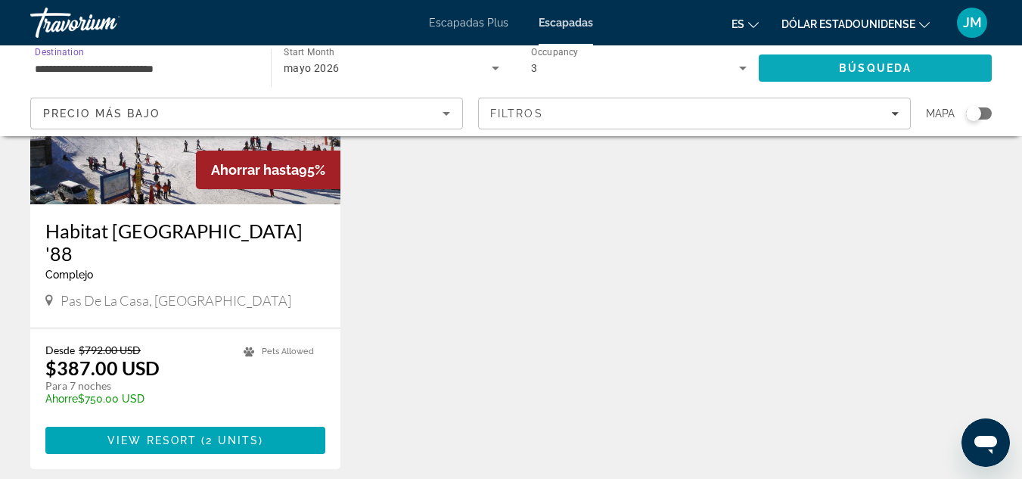
click at [898, 69] on span "Búsqueda" at bounding box center [875, 68] width 73 height 12
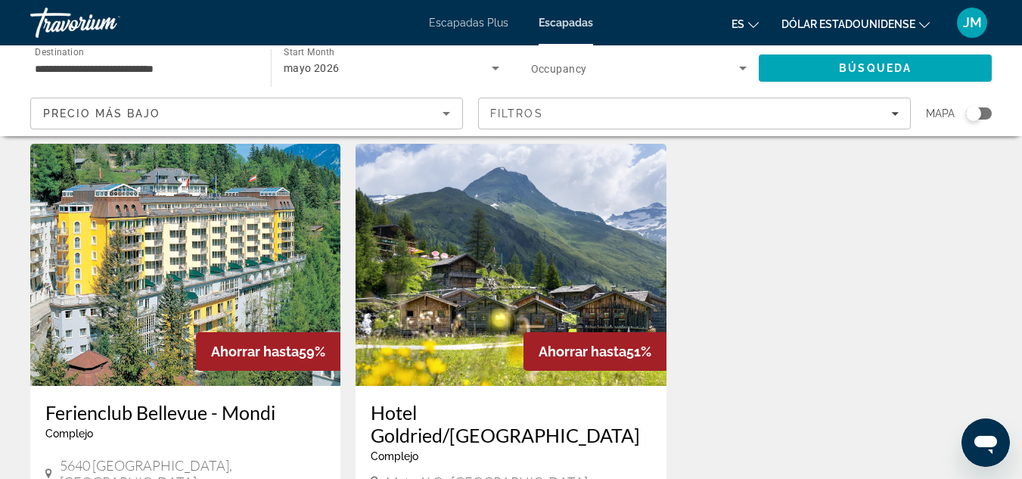
scroll to position [529, 0]
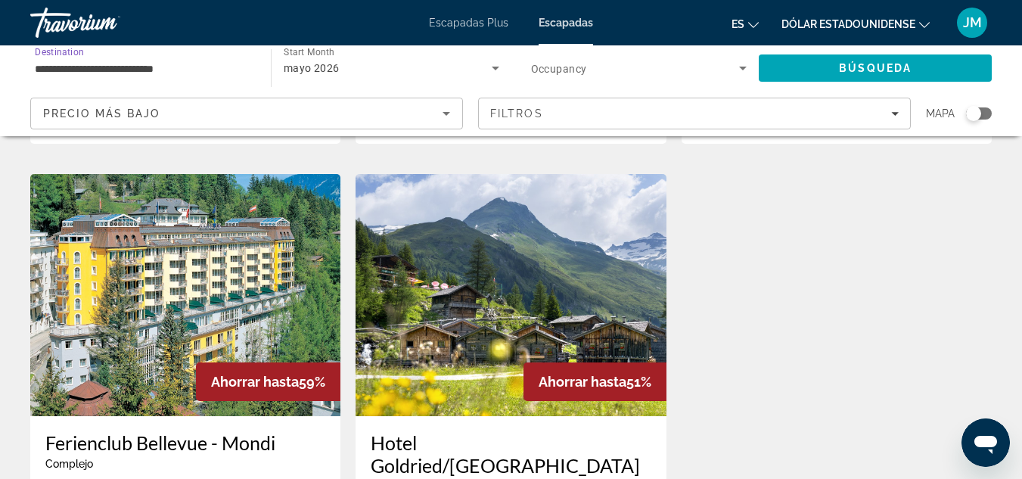
click at [197, 72] on input "**********" at bounding box center [143, 69] width 216 height 18
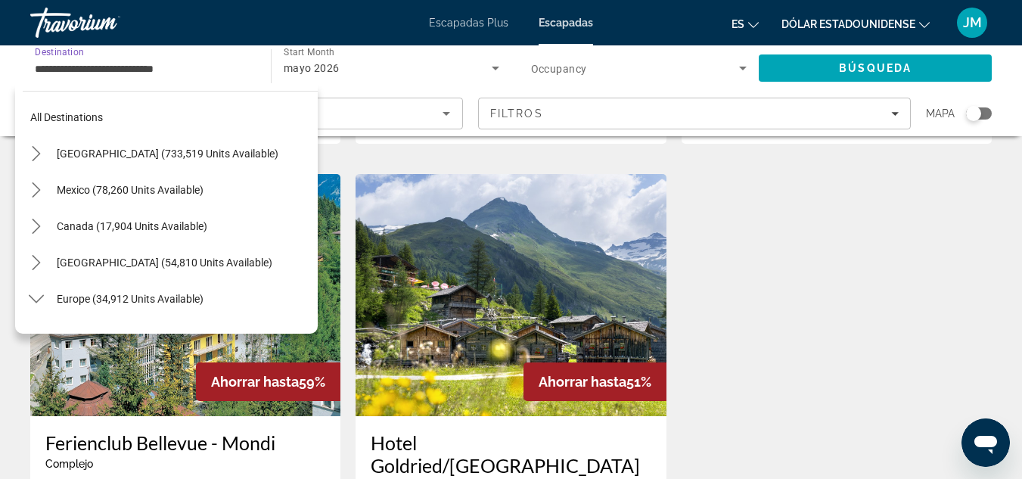
scroll to position [163, 0]
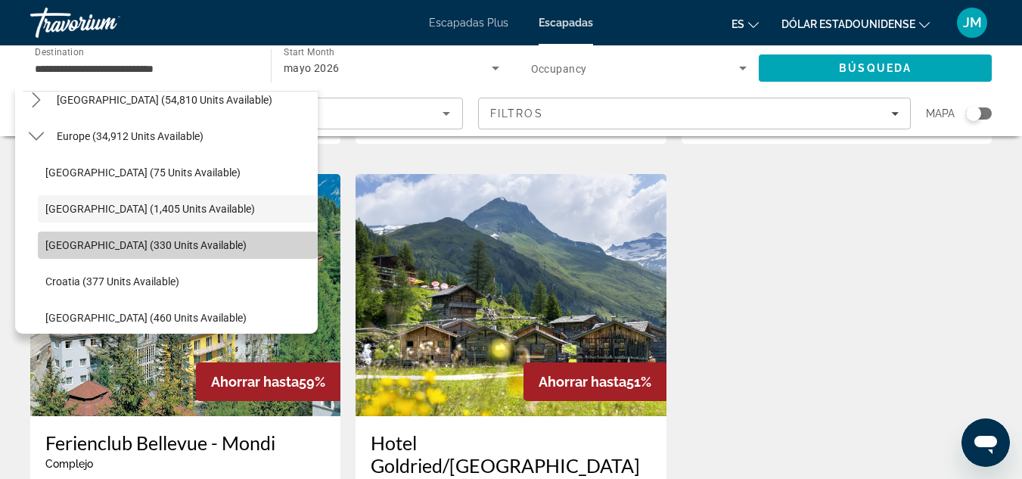
click at [199, 237] on span "Select destination: Belgium (330 units available)" at bounding box center [178, 245] width 280 height 36
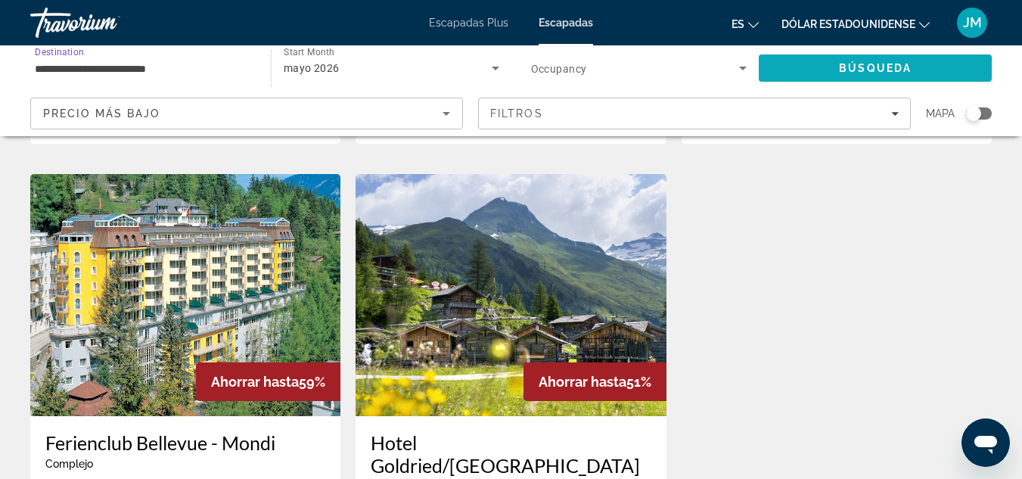
click at [878, 76] on span "Search" at bounding box center [875, 68] width 233 height 36
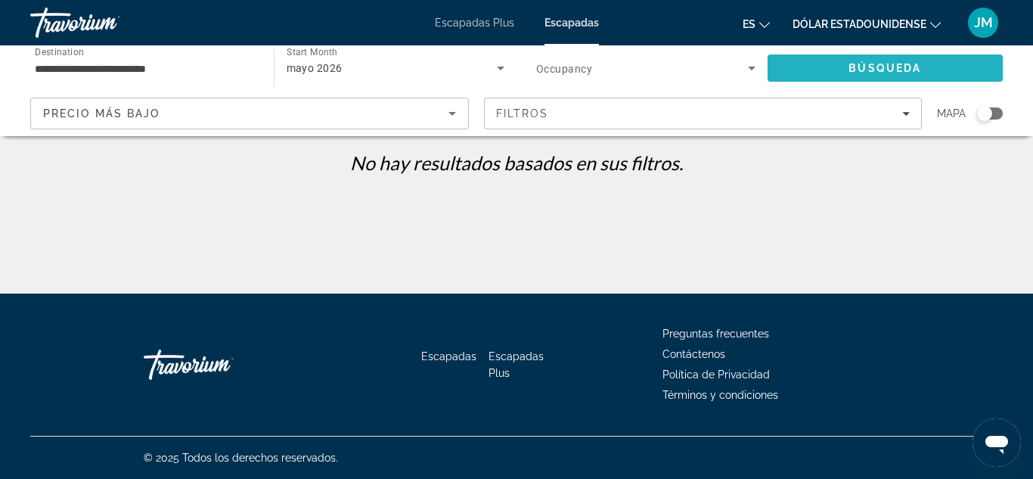
click at [870, 64] on span "Búsqueda" at bounding box center [885, 68] width 73 height 12
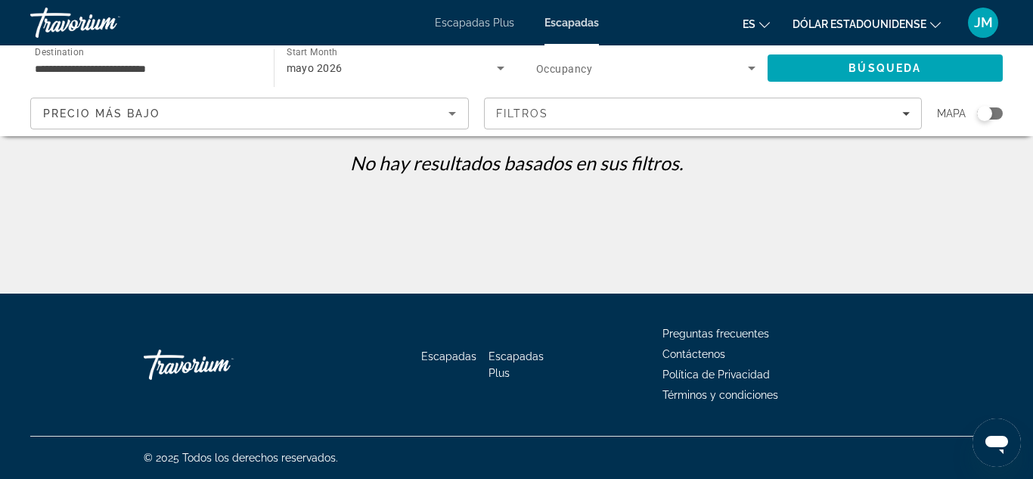
click at [207, 57] on div "**********" at bounding box center [144, 68] width 219 height 43
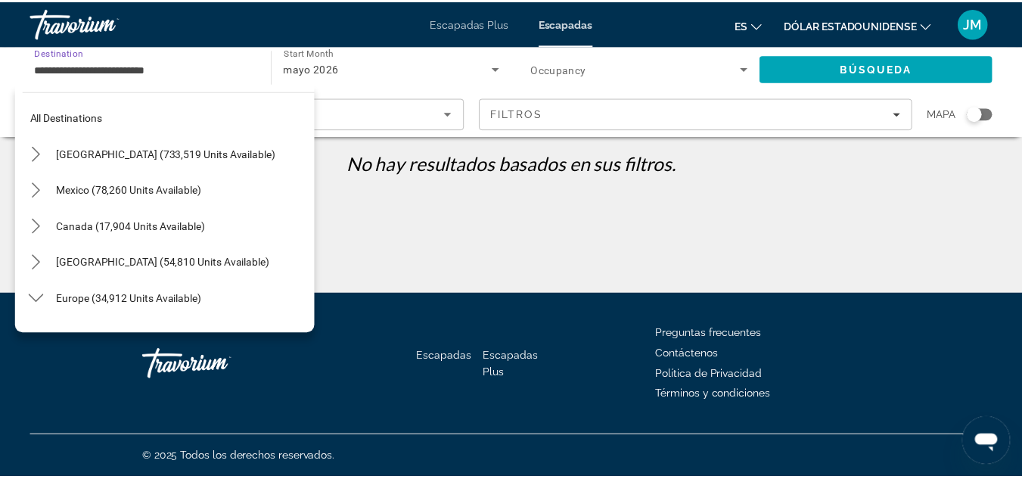
scroll to position [199, 0]
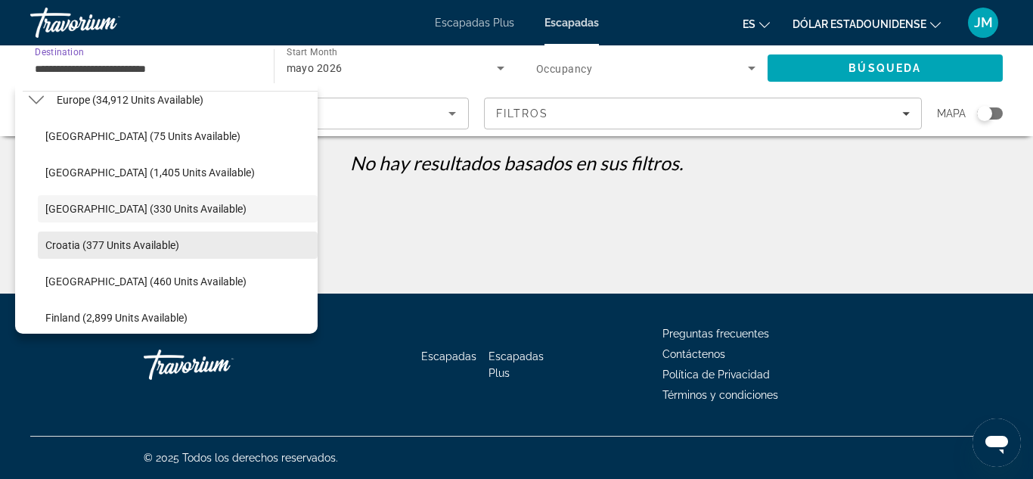
click at [165, 237] on span "Select destination: Croatia (377 units available)" at bounding box center [178, 245] width 280 height 36
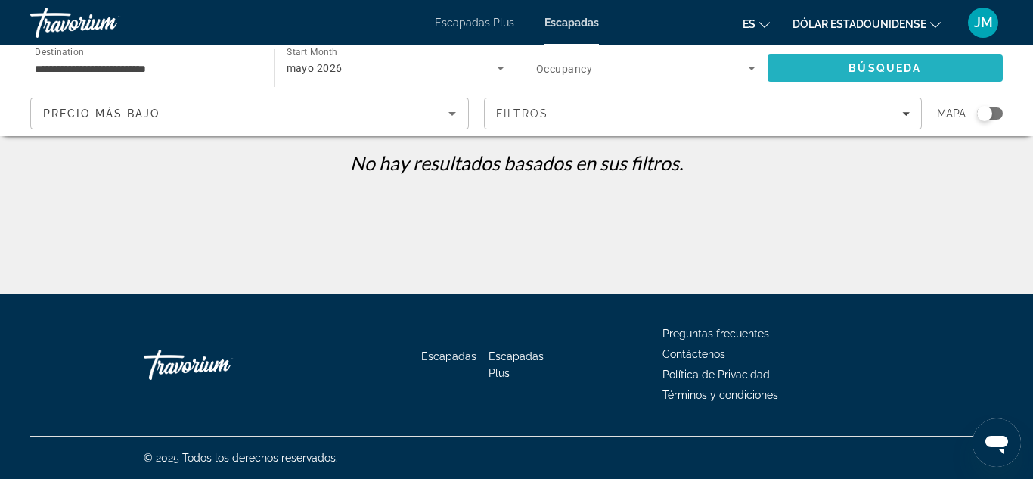
click at [817, 71] on span "Search" at bounding box center [886, 68] width 236 height 36
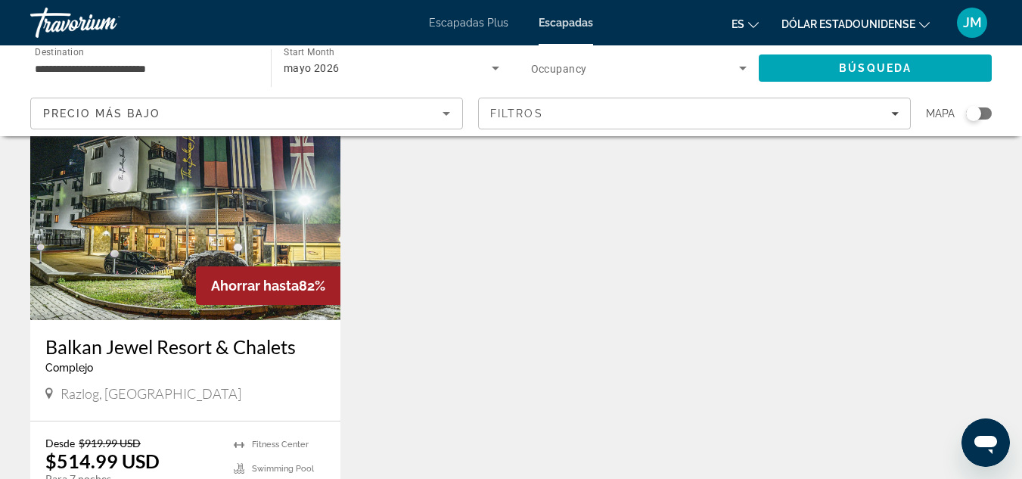
scroll to position [76, 0]
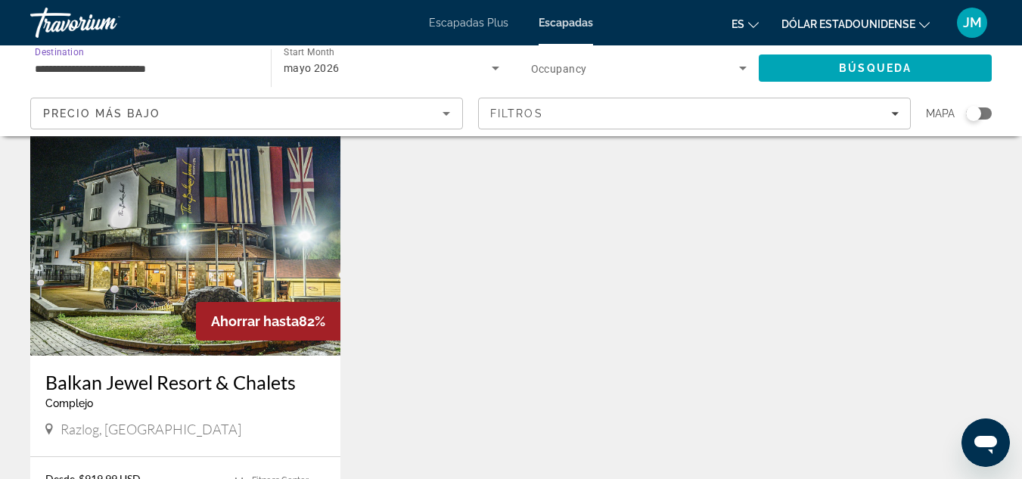
click at [177, 64] on input "**********" at bounding box center [143, 69] width 216 height 18
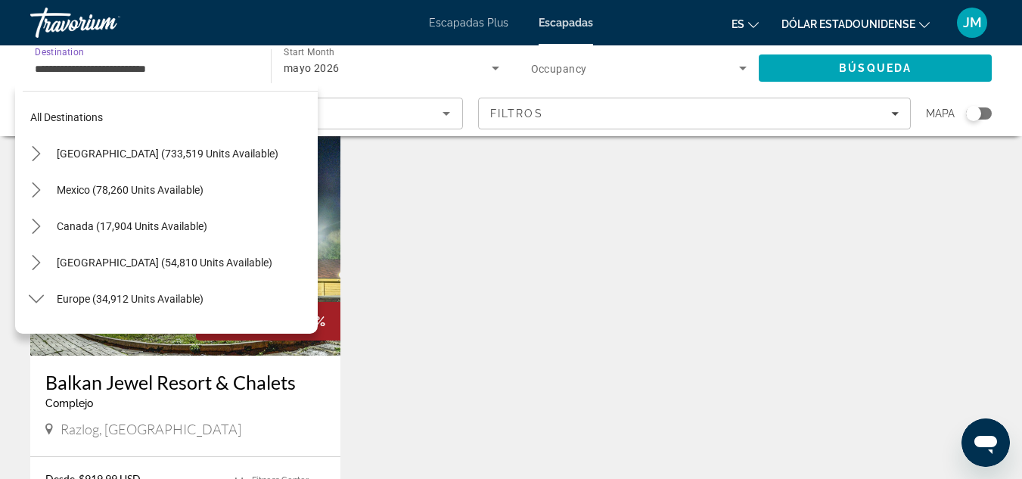
scroll to position [235, 0]
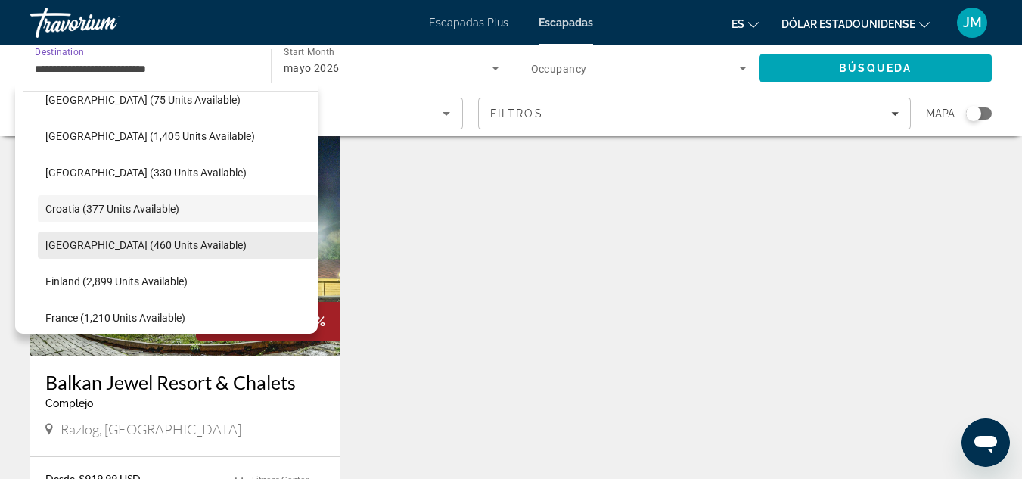
click at [178, 240] on span "[GEOGRAPHIC_DATA] (460 units available)" at bounding box center [145, 245] width 201 height 12
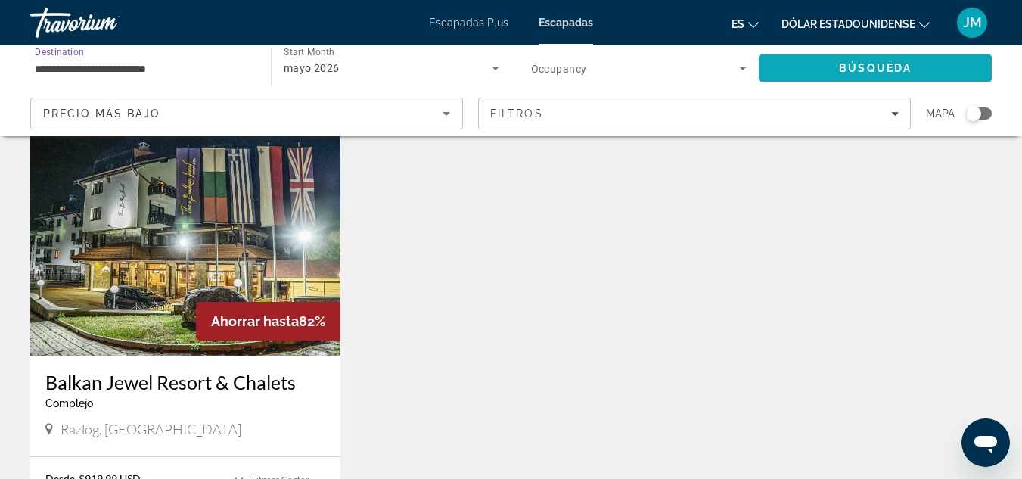
click at [821, 68] on span "Search" at bounding box center [875, 68] width 233 height 36
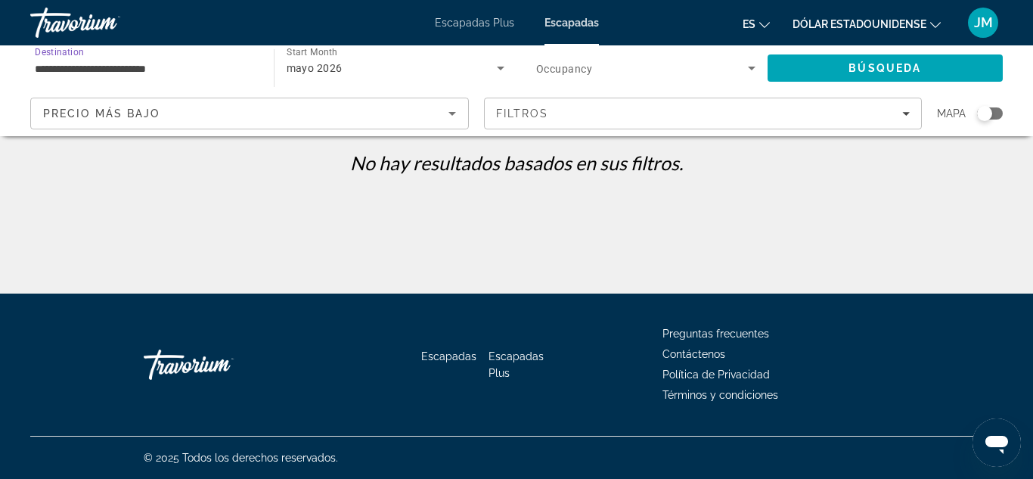
click at [193, 70] on input "**********" at bounding box center [144, 69] width 219 height 18
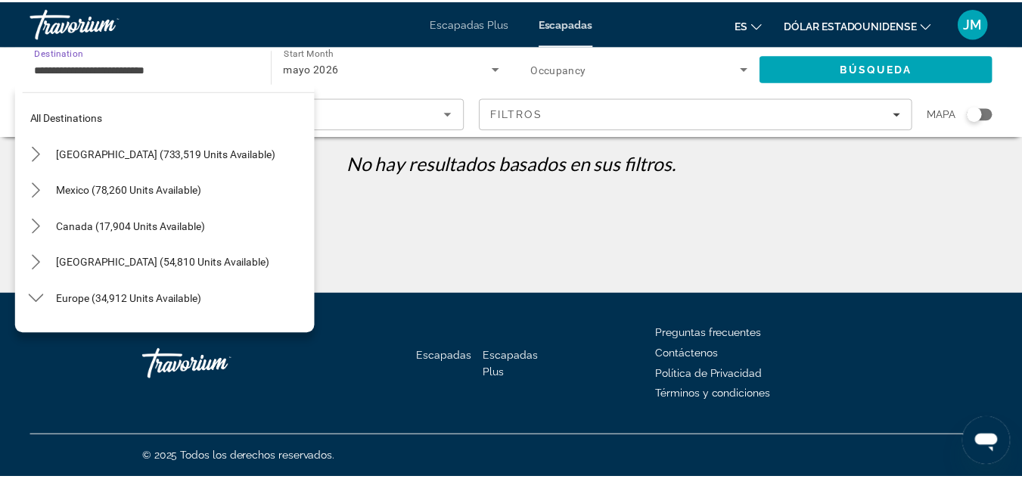
scroll to position [271, 0]
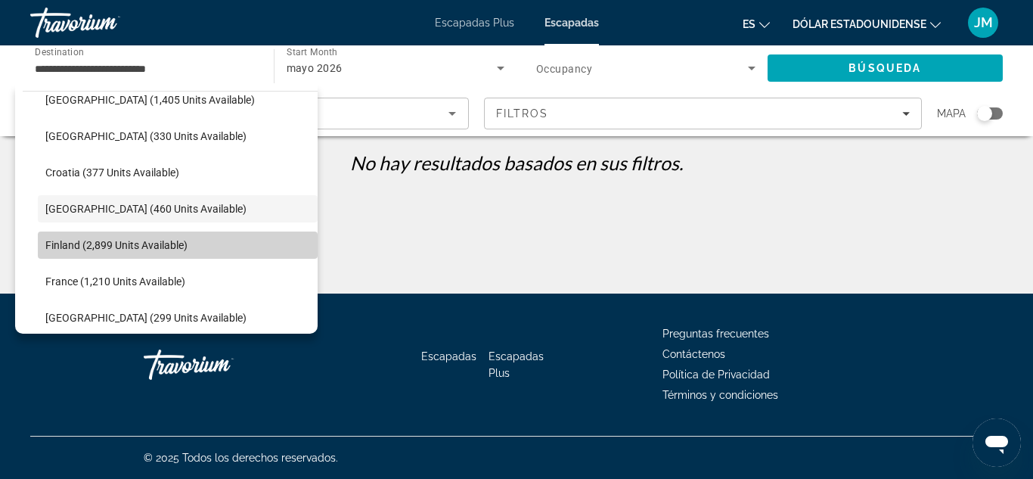
click at [191, 237] on span "Select destination: Finland (2,899 units available)" at bounding box center [178, 245] width 280 height 36
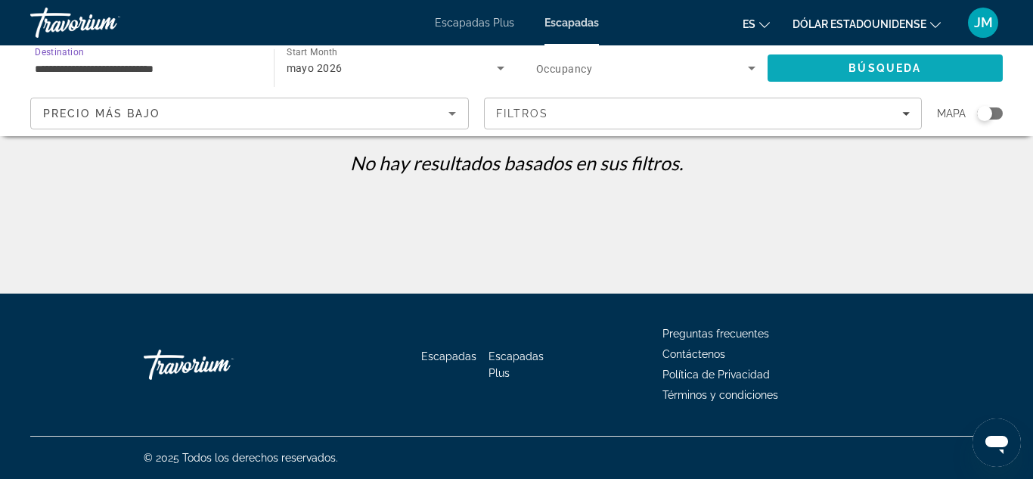
click at [813, 68] on span "Search" at bounding box center [886, 68] width 236 height 36
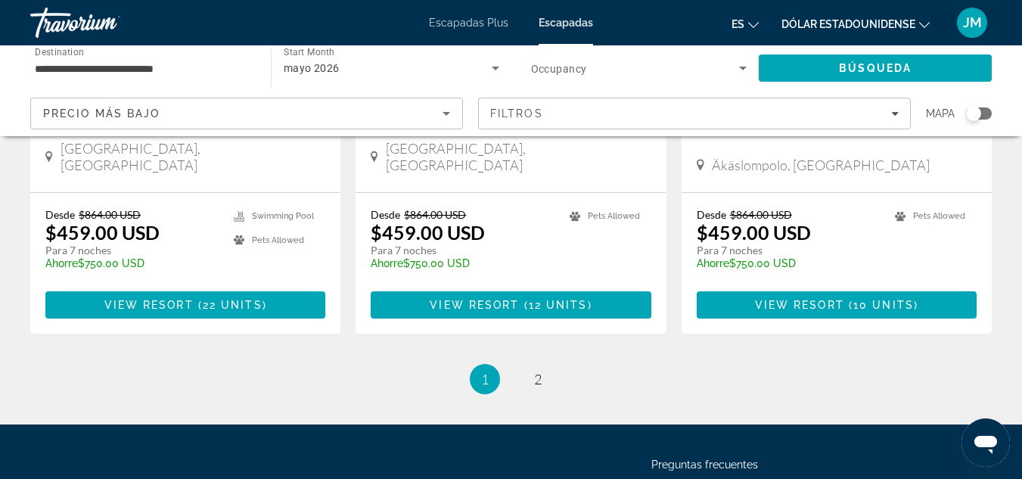
scroll to position [1966, 0]
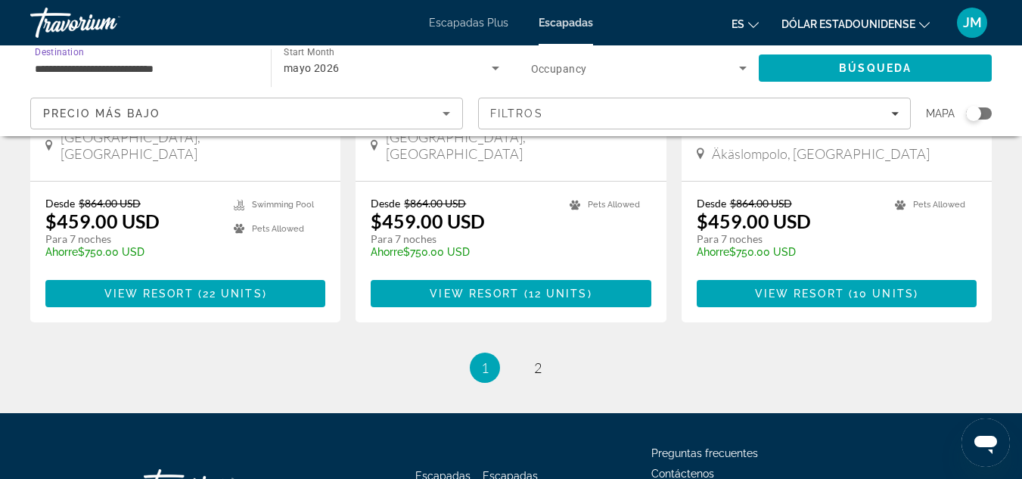
click at [203, 66] on input "**********" at bounding box center [143, 69] width 216 height 18
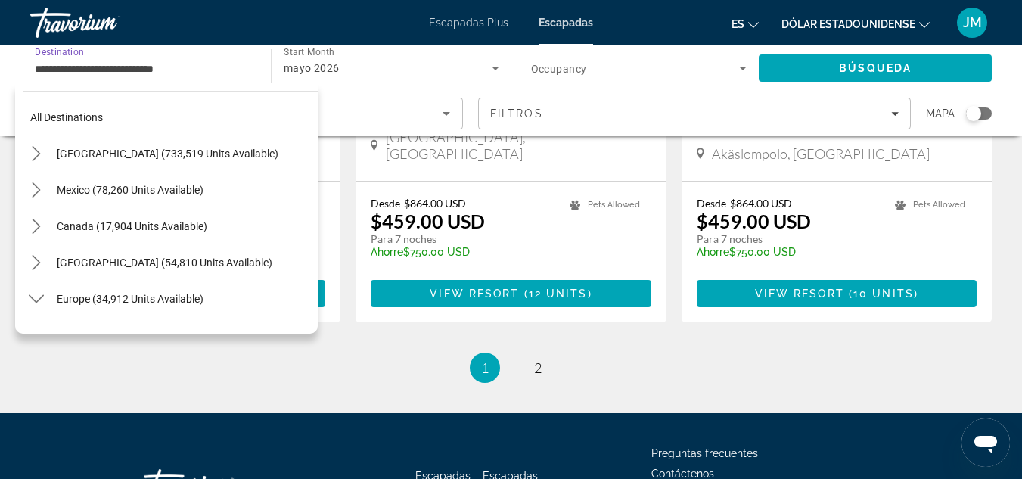
scroll to position [308, 0]
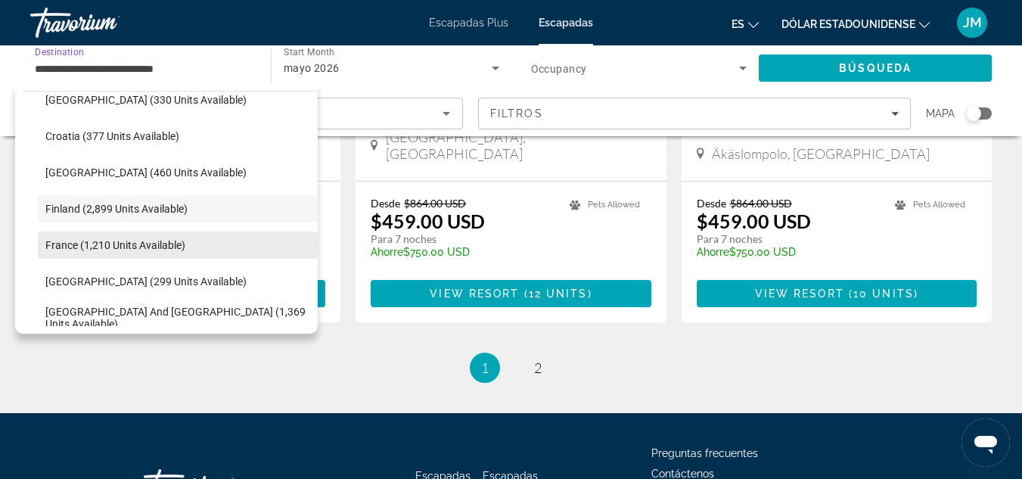
click at [196, 244] on span "Select destination: France (1,210 units available)" at bounding box center [178, 245] width 280 height 36
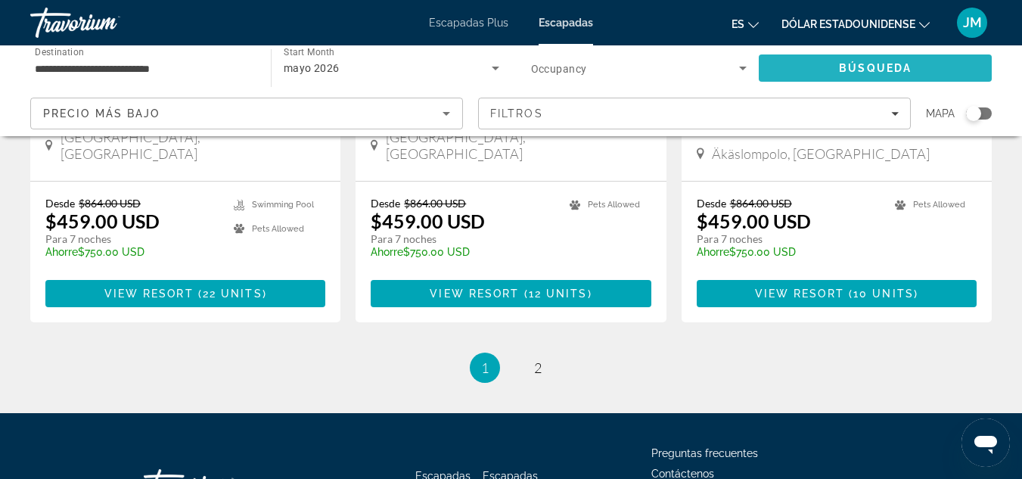
click at [831, 68] on span "Search" at bounding box center [875, 68] width 233 height 36
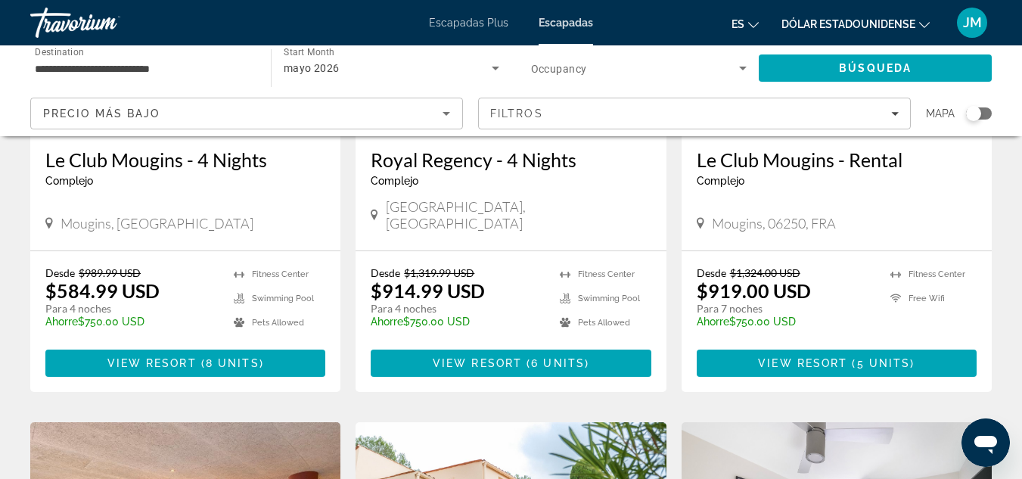
scroll to position [24, 0]
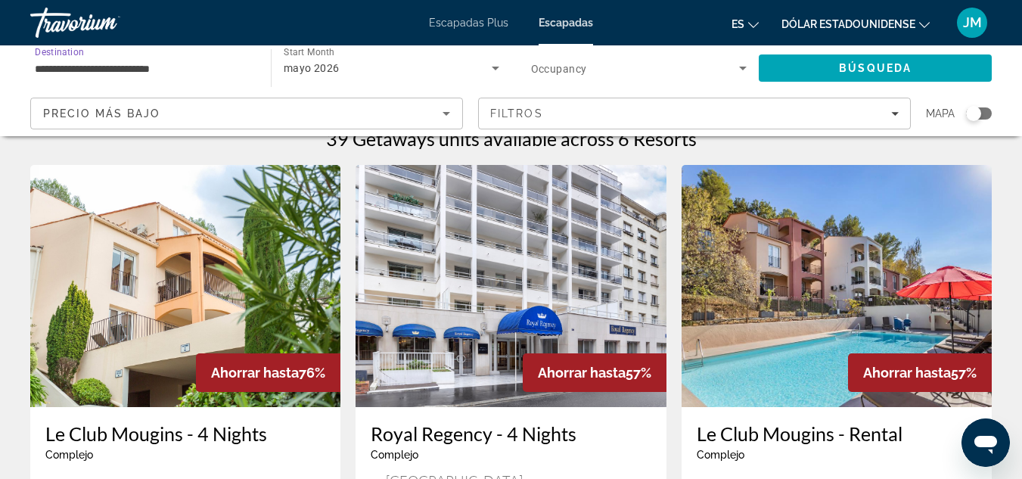
click at [221, 67] on input "**********" at bounding box center [143, 69] width 216 height 18
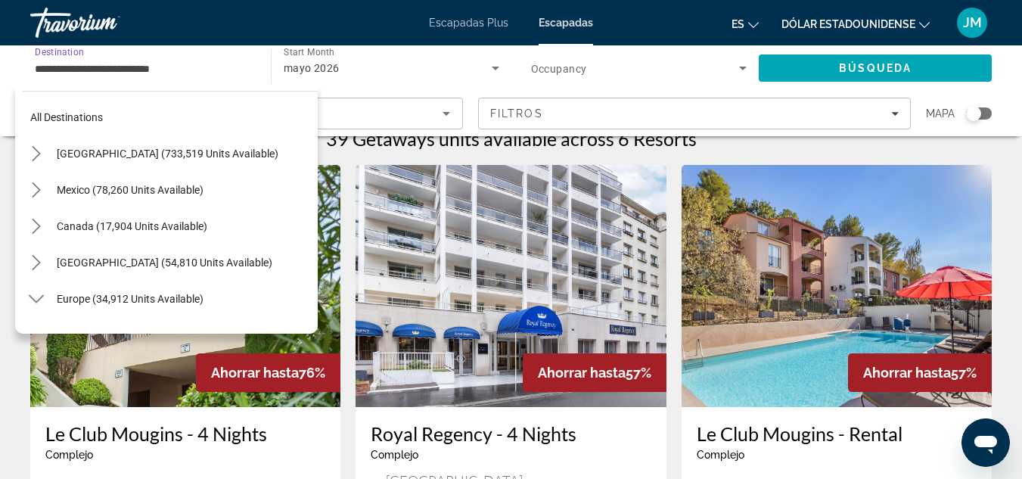
scroll to position [344, 0]
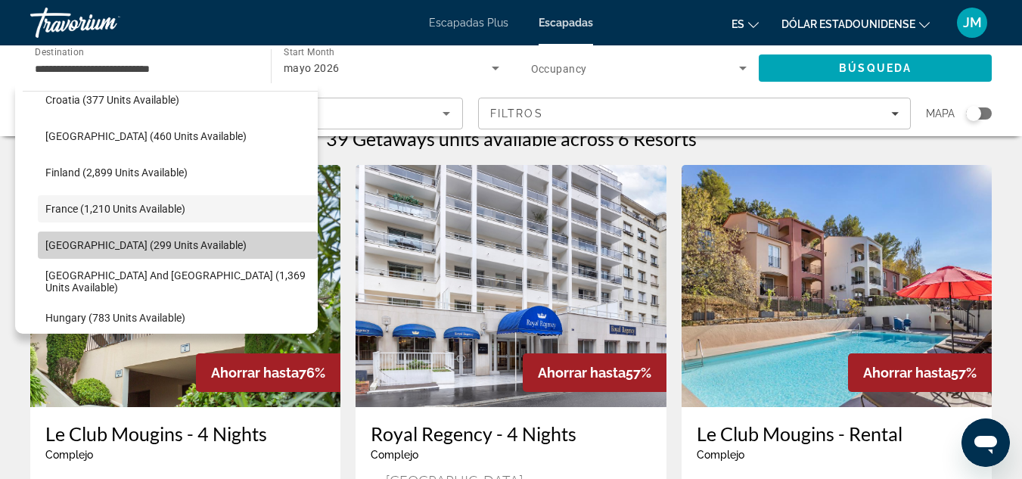
click at [203, 244] on span "Select destination: Germany (299 units available)" at bounding box center [178, 245] width 280 height 36
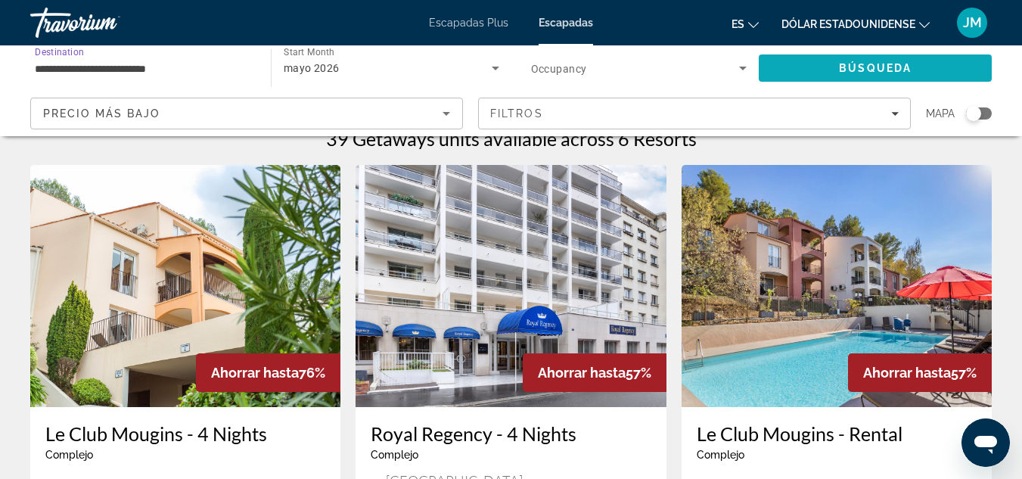
click at [836, 66] on span "Search" at bounding box center [875, 68] width 233 height 36
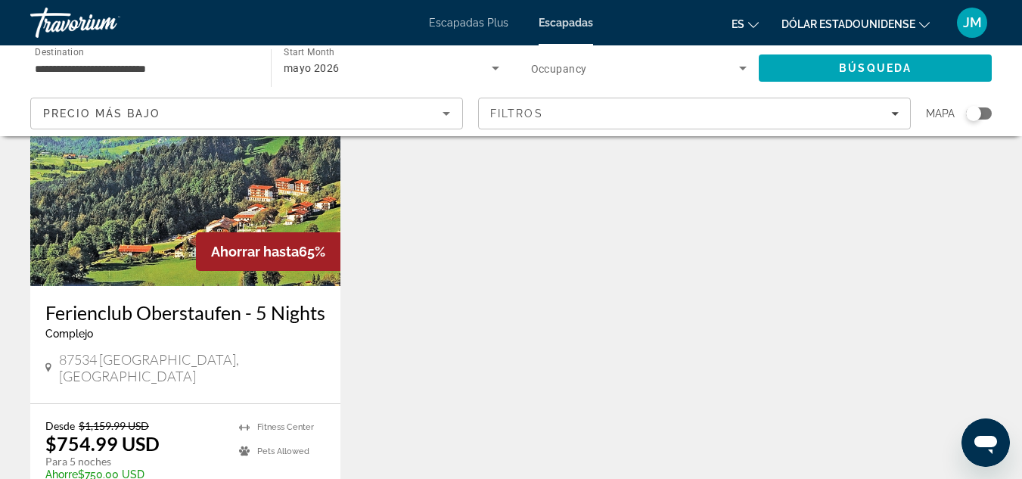
scroll to position [151, 0]
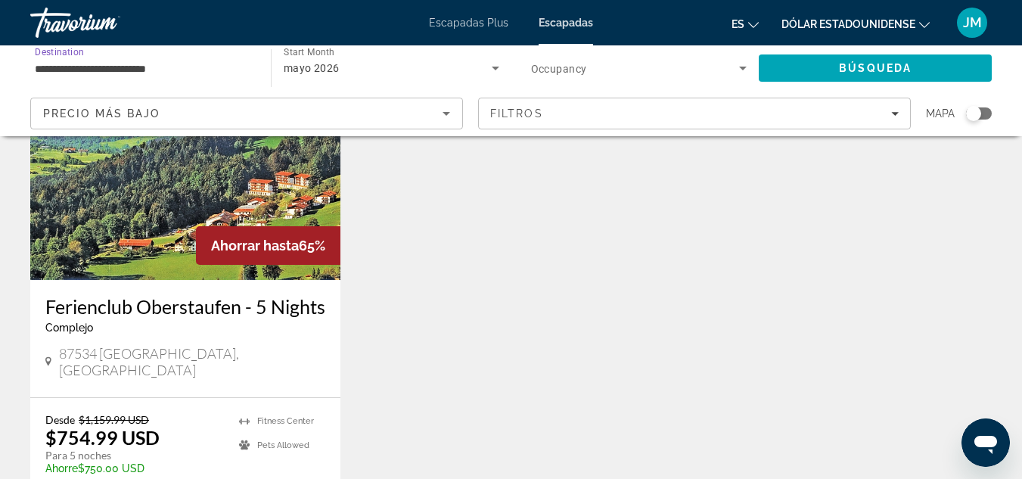
click at [187, 63] on input "**********" at bounding box center [143, 69] width 216 height 18
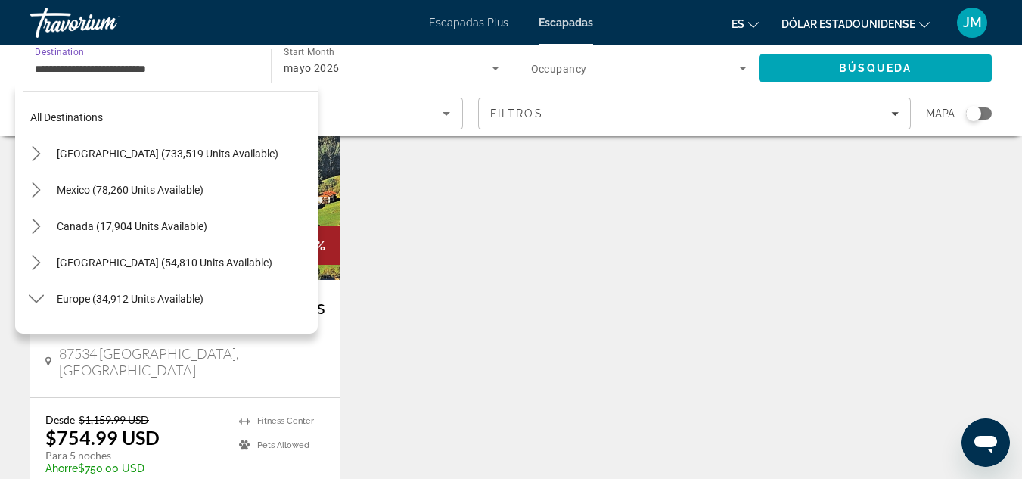
scroll to position [380, 0]
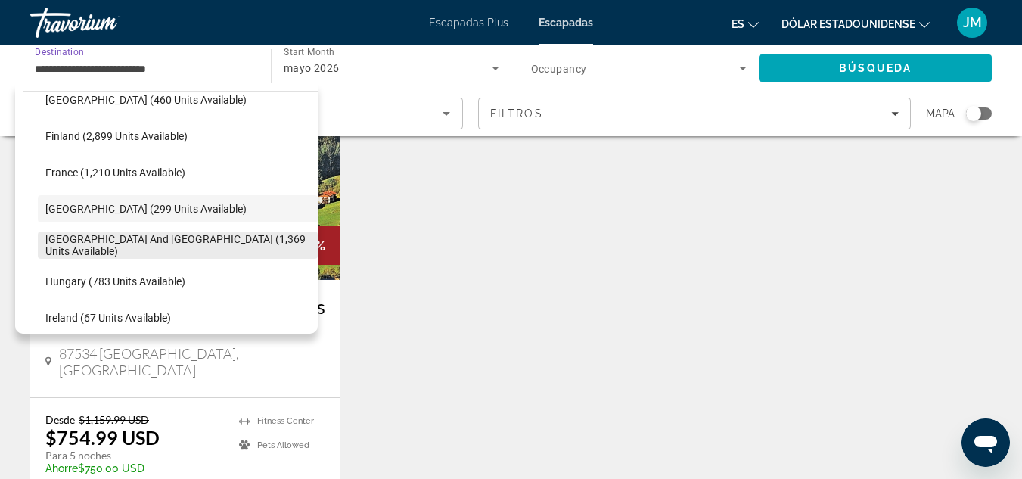
click at [197, 237] on span "Select destination: Greece and Cyprus (1,369 units available)" at bounding box center [178, 245] width 280 height 36
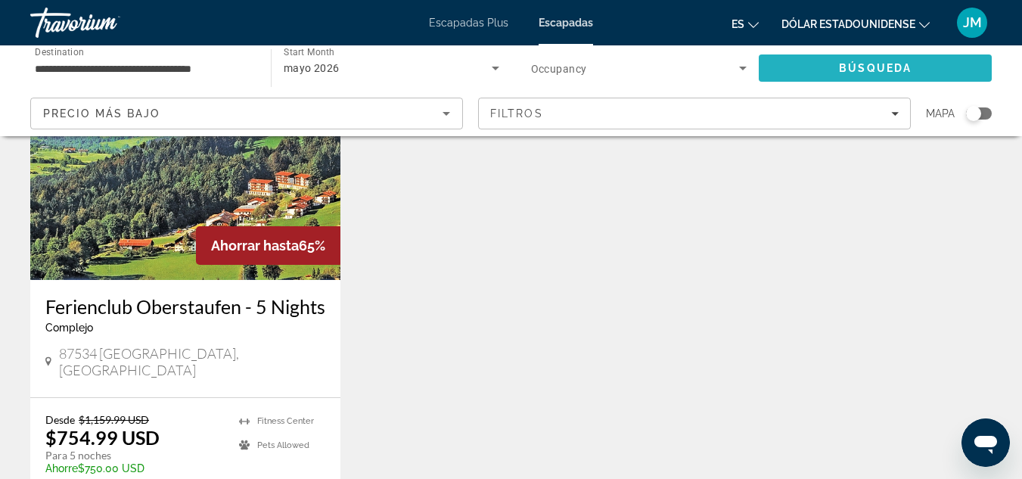
click at [847, 64] on span "Búsqueda" at bounding box center [875, 68] width 73 height 12
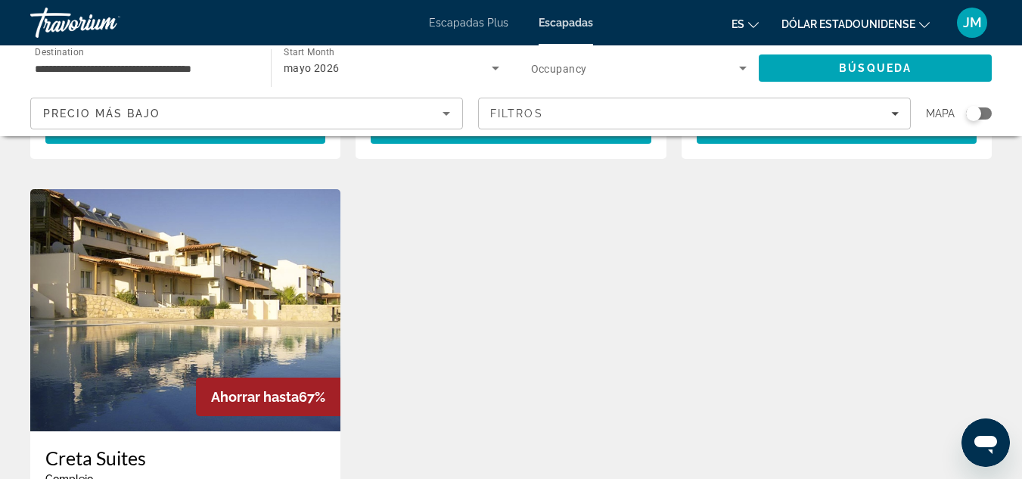
scroll to position [529, 0]
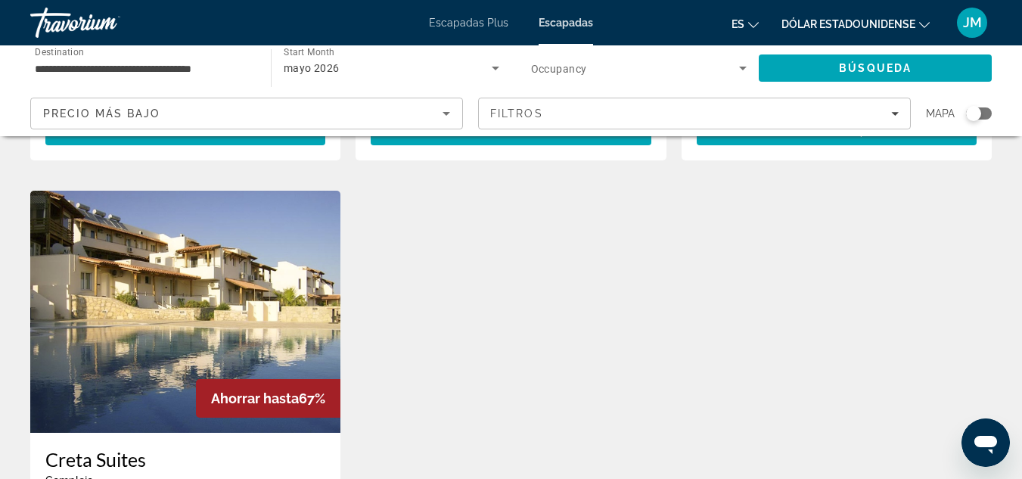
click at [221, 64] on input "**********" at bounding box center [143, 69] width 216 height 18
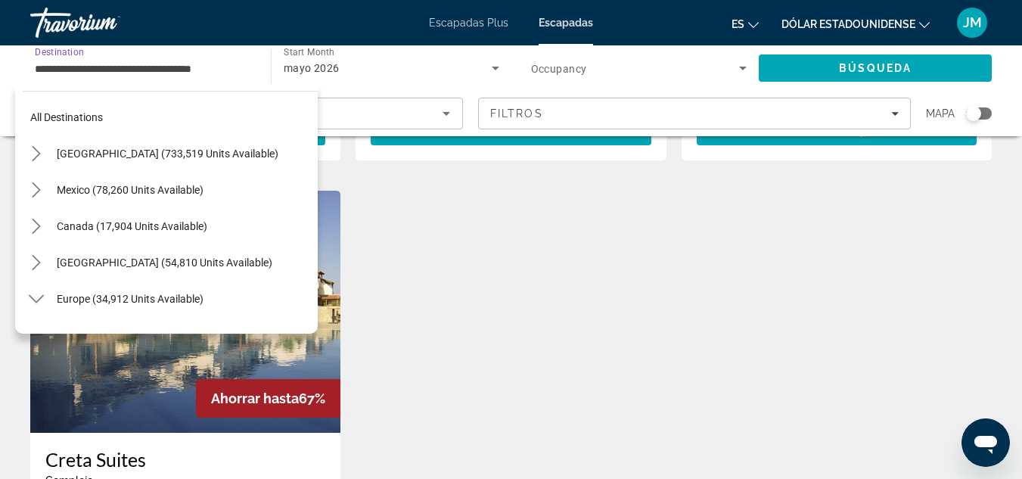
scroll to position [417, 0]
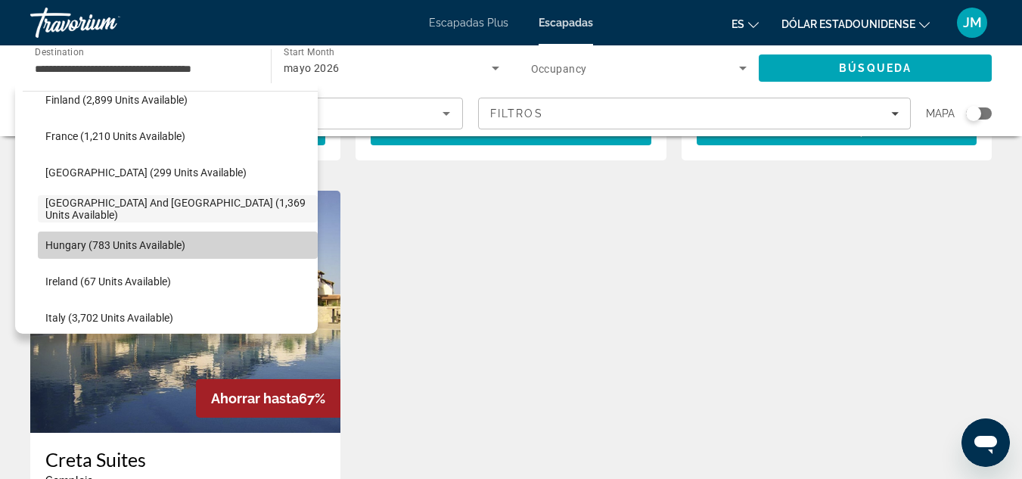
click at [186, 250] on span "Select destination: Hungary (783 units available)" at bounding box center [178, 245] width 280 height 36
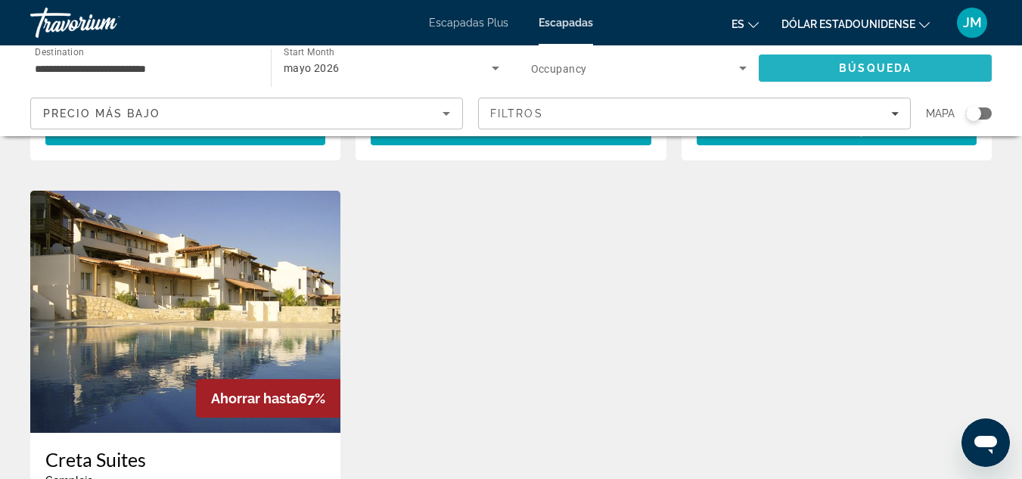
click at [858, 73] on span "Búsqueda" at bounding box center [875, 68] width 73 height 12
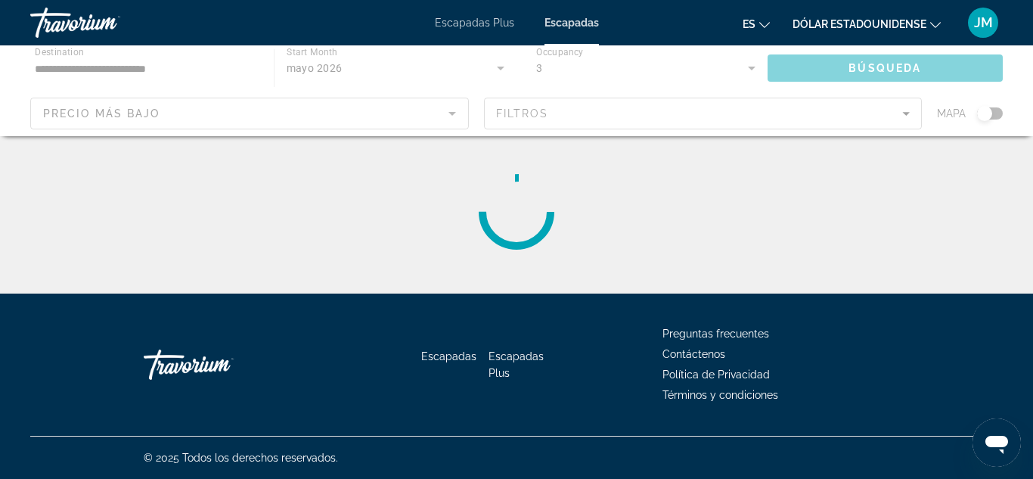
click at [859, 57] on div "Contenido principal" at bounding box center [516, 90] width 1033 height 91
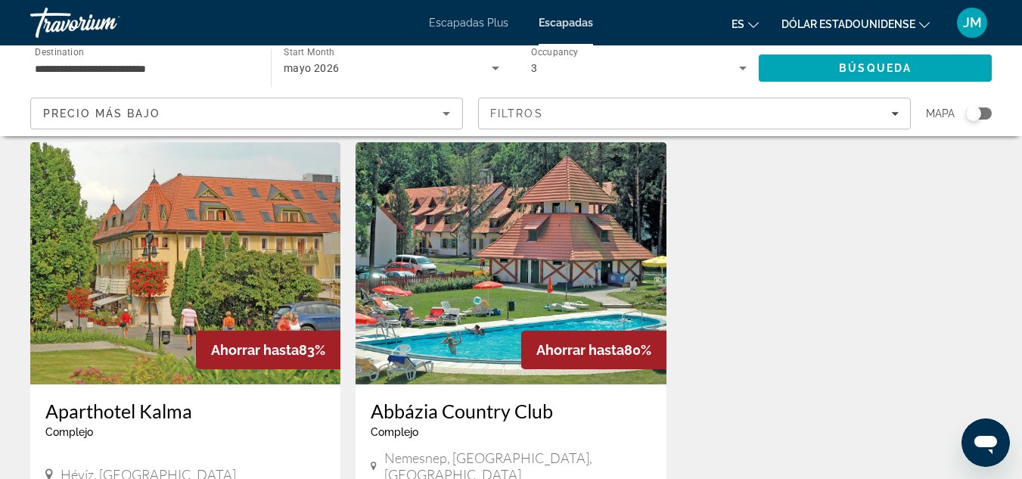
scroll to position [756, 0]
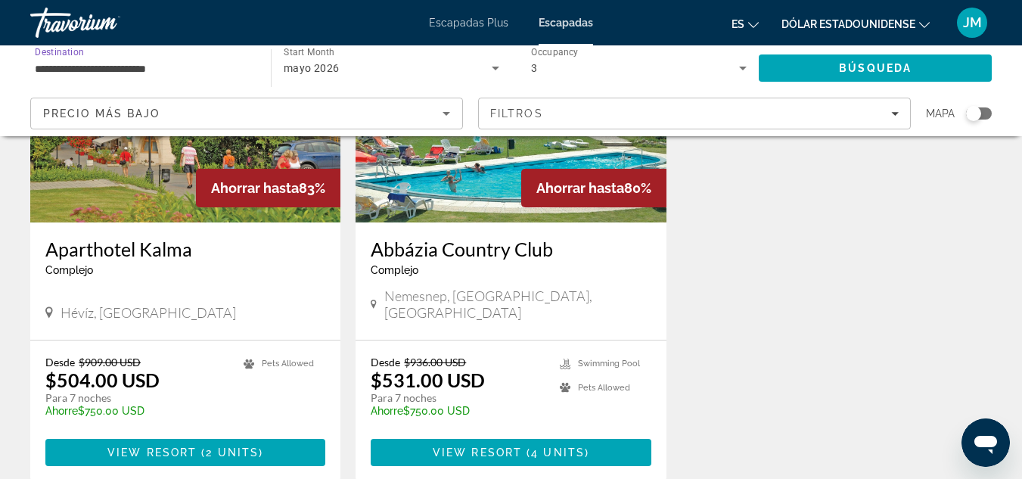
click at [198, 67] on input "**********" at bounding box center [143, 69] width 216 height 18
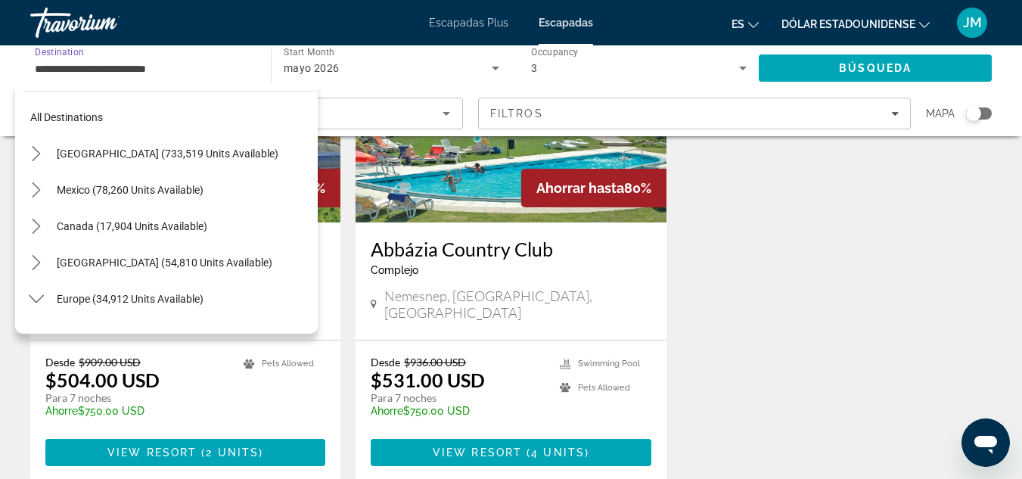
scroll to position [453, 0]
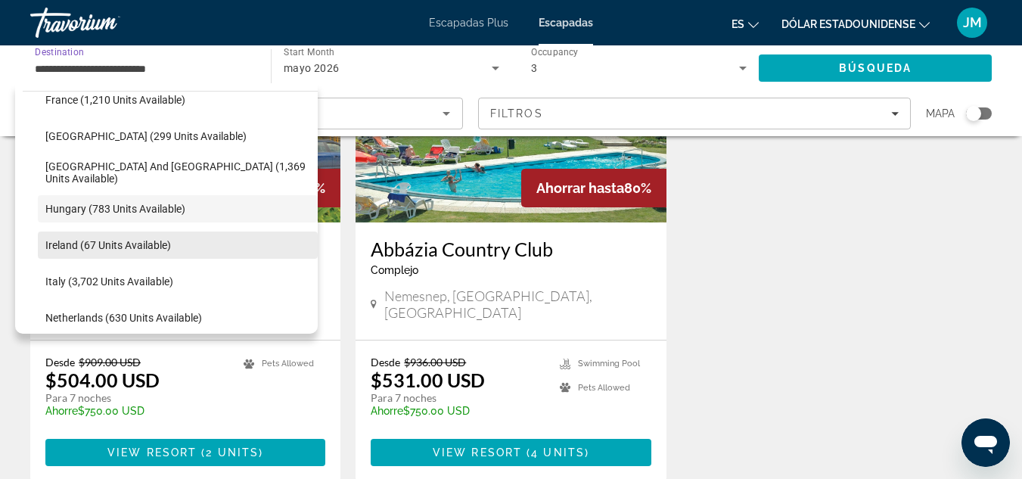
click at [154, 245] on span "Ireland (67 units available)" at bounding box center [108, 245] width 126 height 12
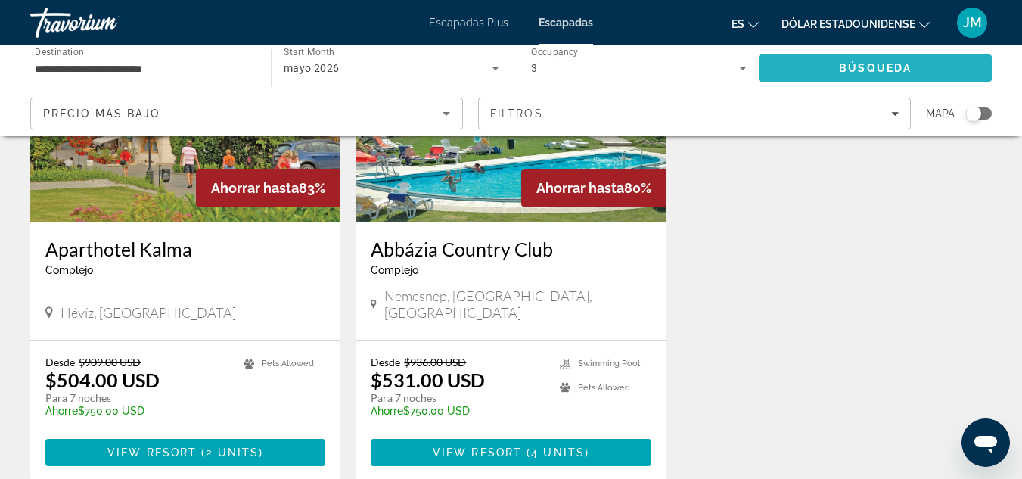
click at [778, 67] on span "Search" at bounding box center [875, 68] width 233 height 36
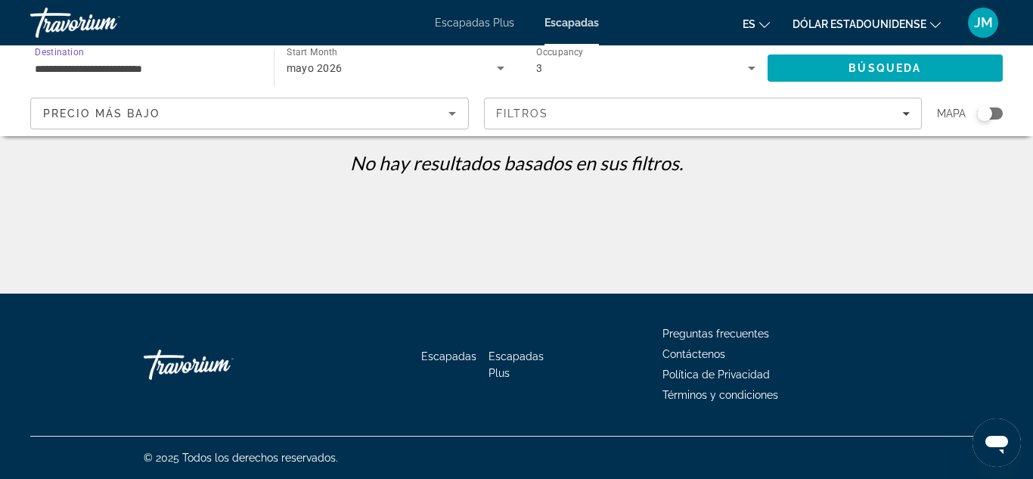
click at [172, 67] on input "**********" at bounding box center [144, 69] width 219 height 18
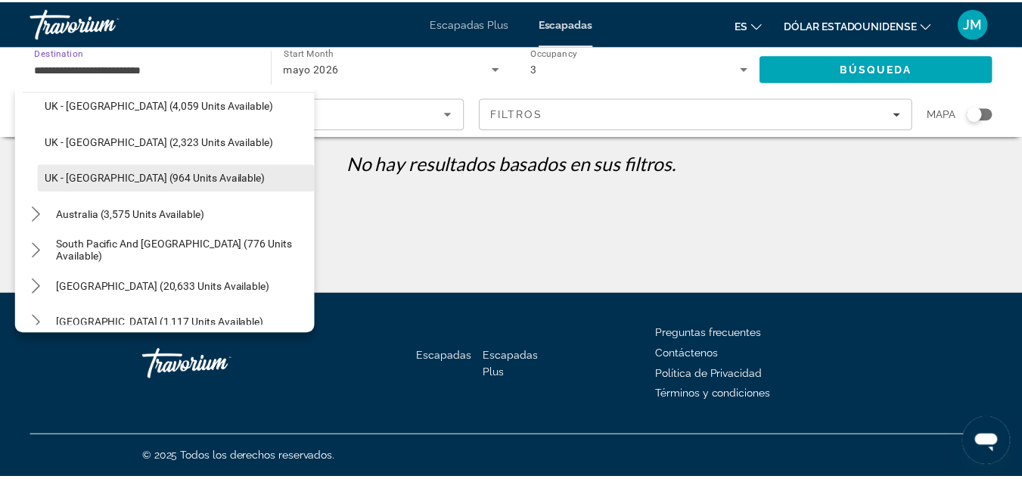
scroll to position [1019, 0]
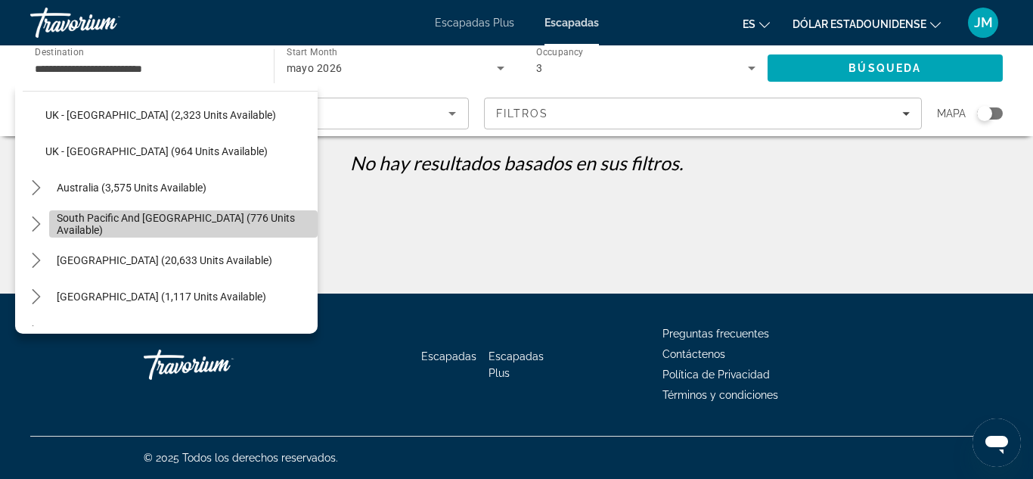
click at [222, 225] on span "South Pacific and [GEOGRAPHIC_DATA] (776 units available)" at bounding box center [183, 224] width 253 height 24
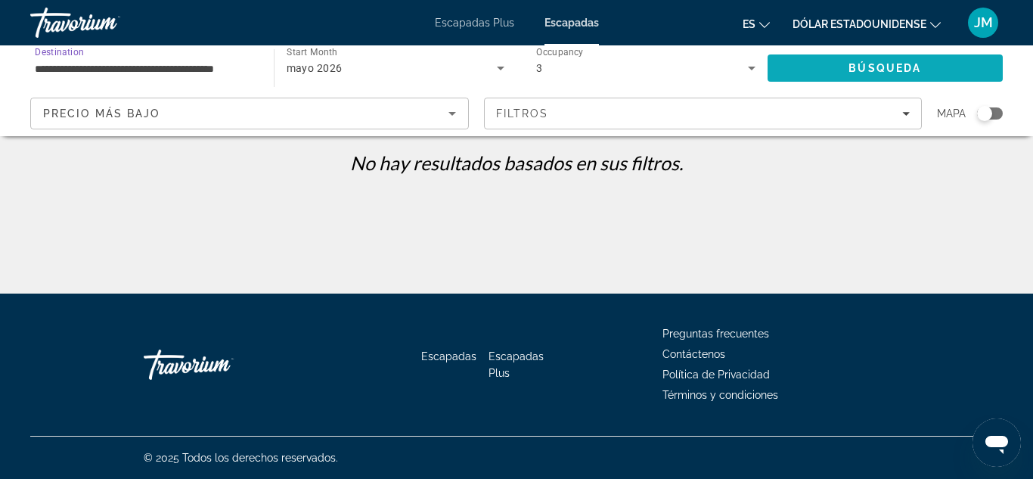
click at [849, 59] on span "Search" at bounding box center [886, 68] width 236 height 36
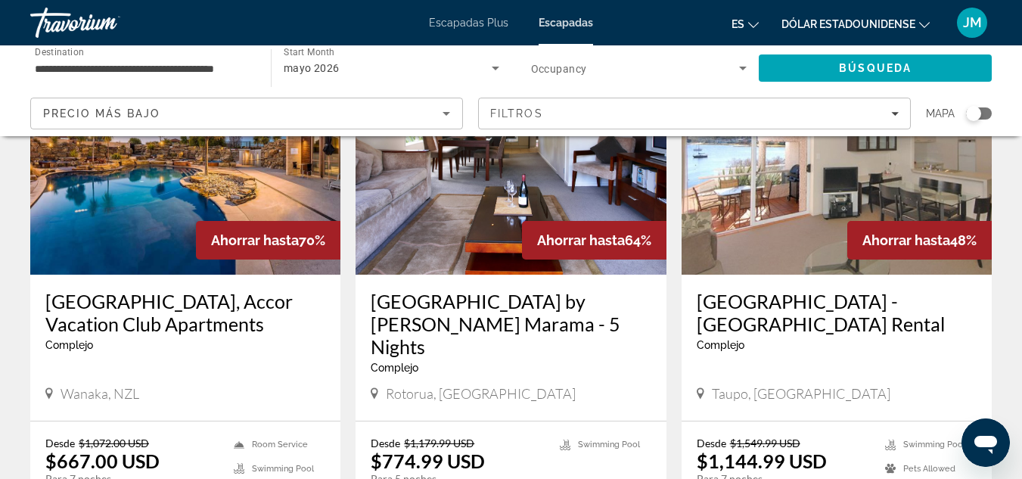
scroll to position [151, 0]
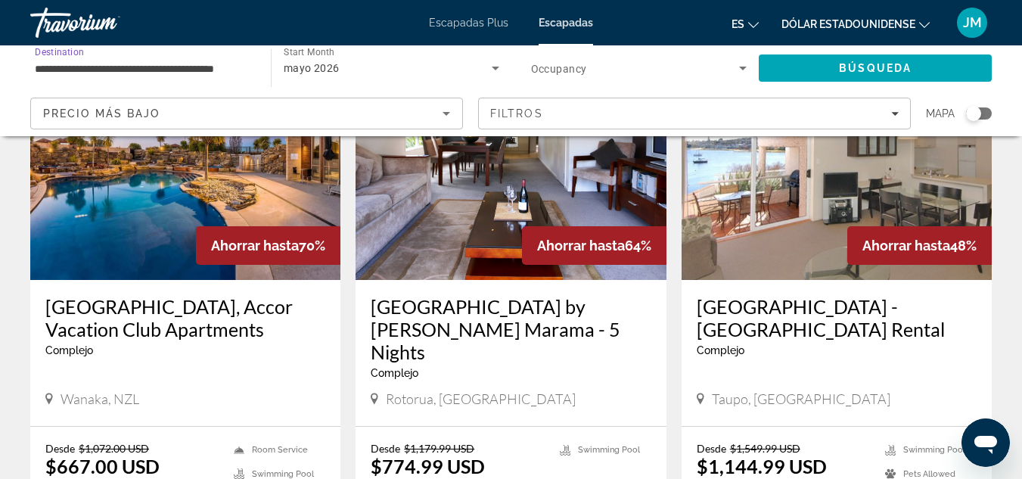
click at [237, 65] on input "**********" at bounding box center [143, 69] width 216 height 18
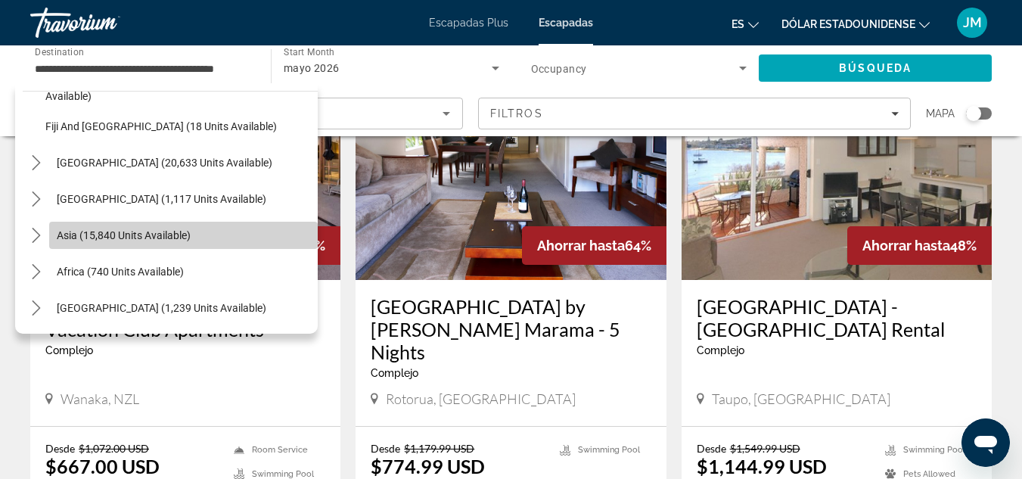
click at [224, 240] on span "Select destination: Asia (15,840 units available)" at bounding box center [183, 235] width 268 height 36
type input "**********"
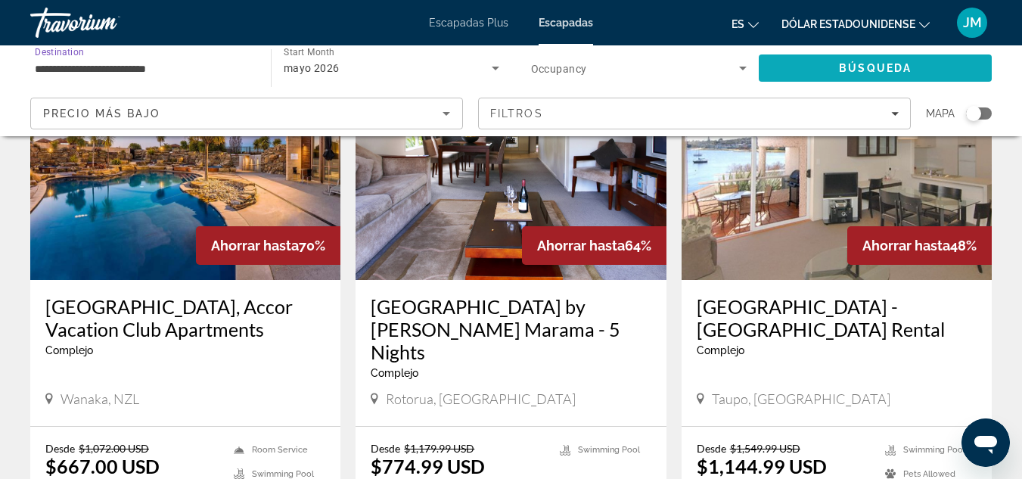
click at [957, 68] on span "Search" at bounding box center [875, 68] width 233 height 36
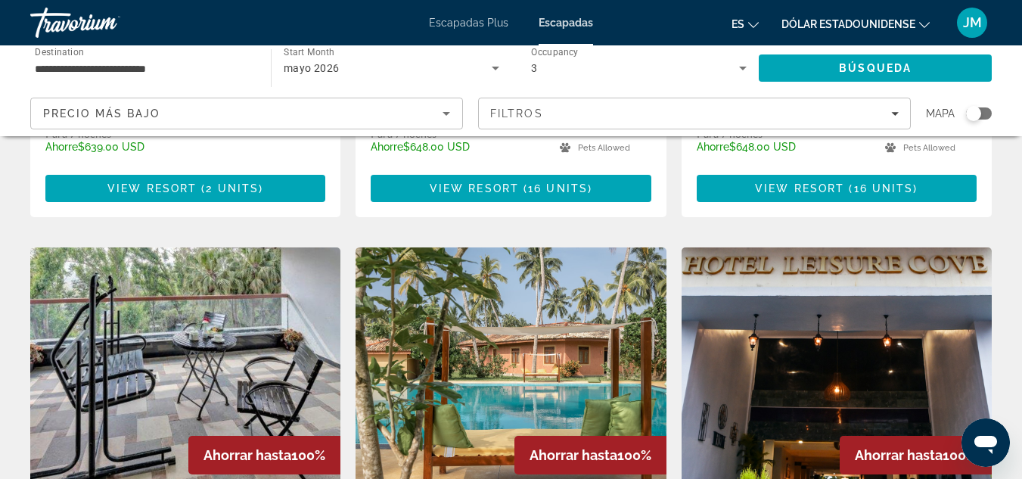
scroll to position [1588, 0]
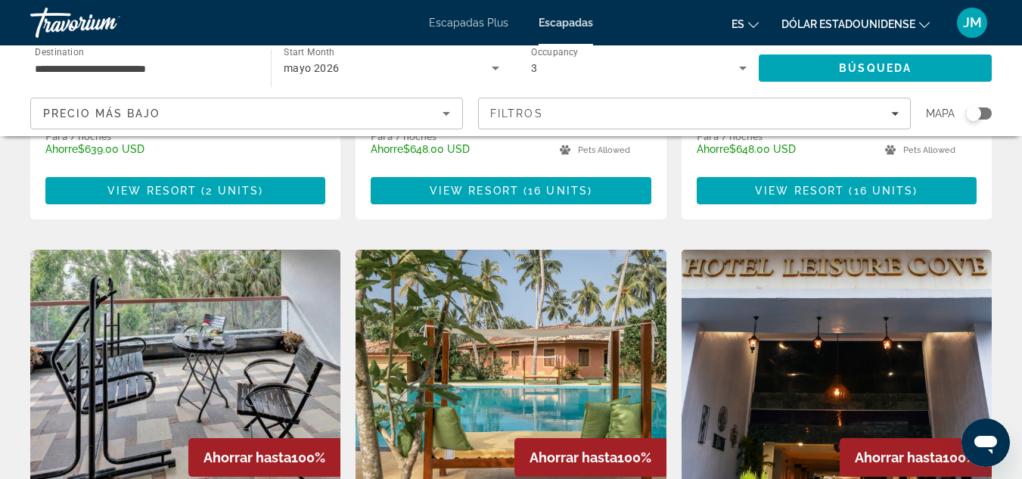
click at [875, 283] on img "Contenido principal" at bounding box center [836, 371] width 310 height 242
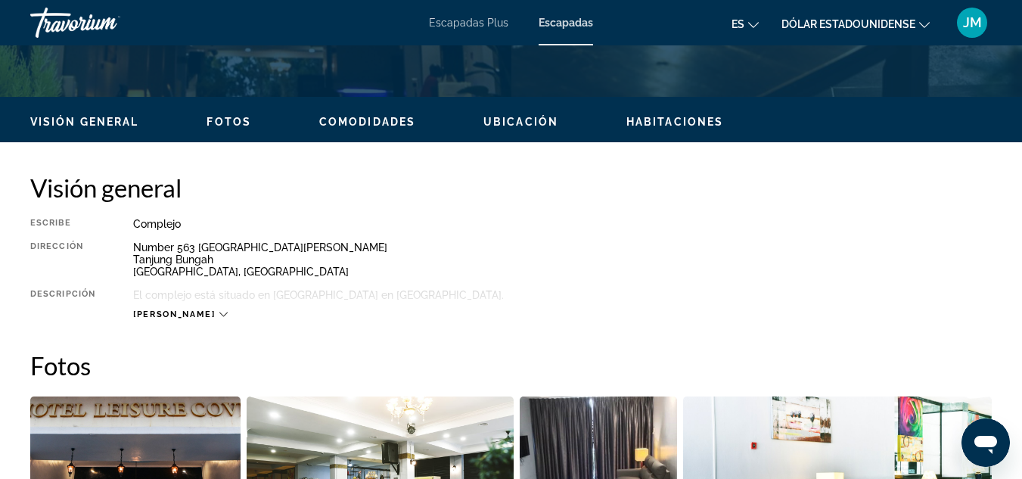
scroll to position [681, 0]
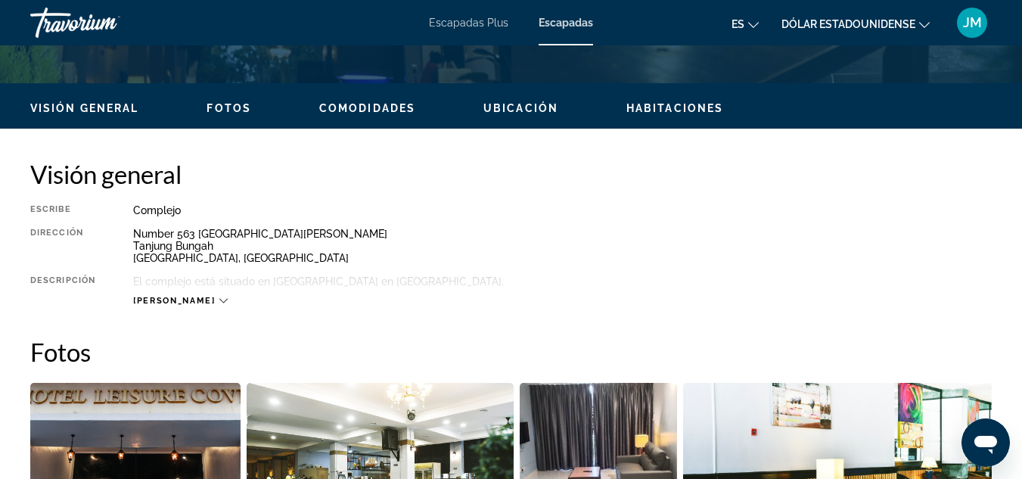
click at [169, 299] on span "[PERSON_NAME]" at bounding box center [174, 301] width 82 height 10
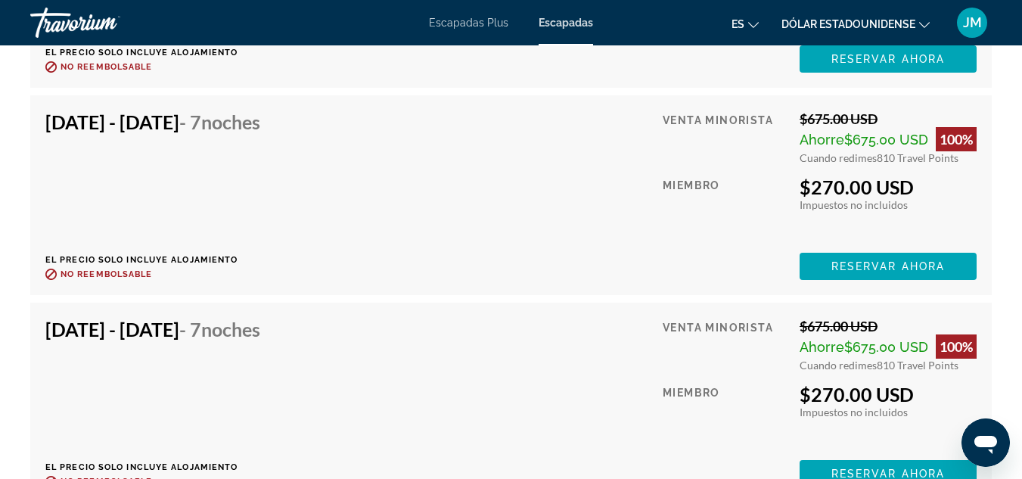
scroll to position [3281, 0]
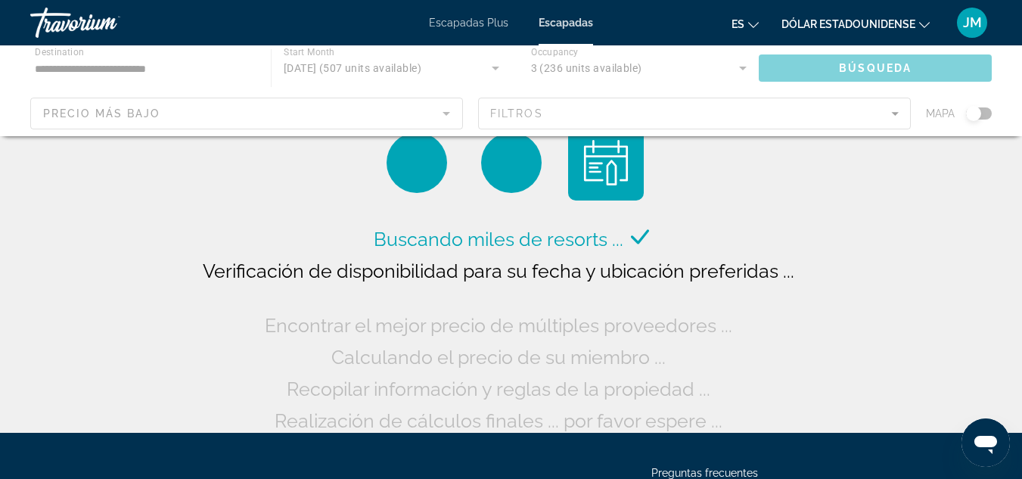
click at [198, 67] on div "Contenido principal" at bounding box center [511, 90] width 1022 height 91
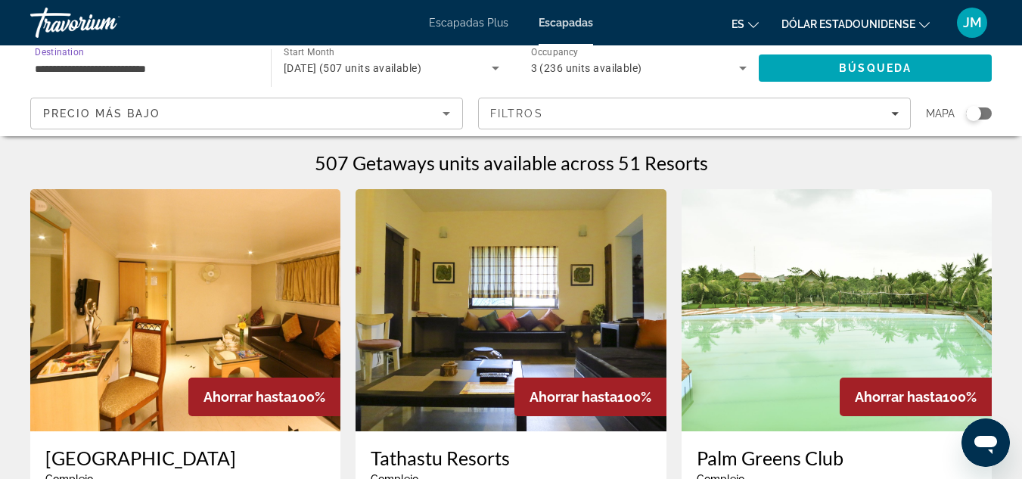
click at [185, 65] on input "**********" at bounding box center [143, 69] width 216 height 18
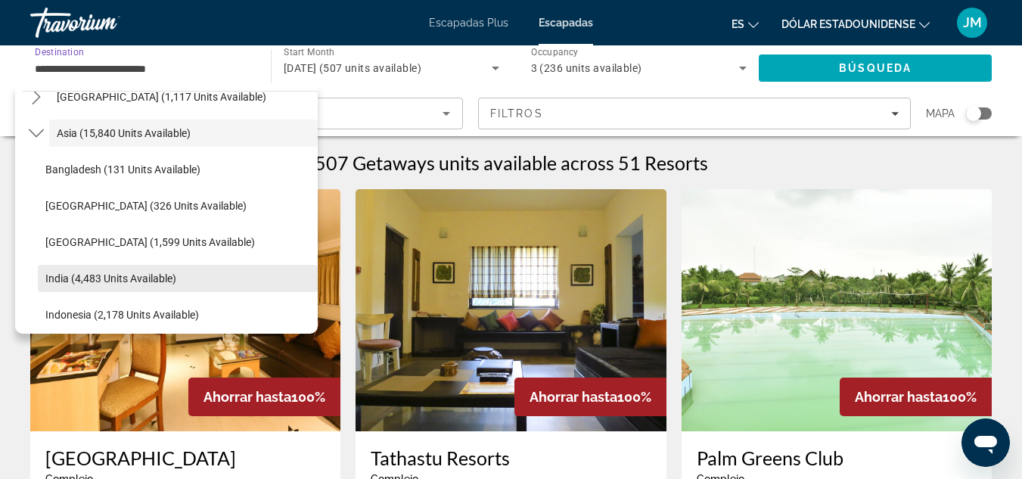
scroll to position [423, 0]
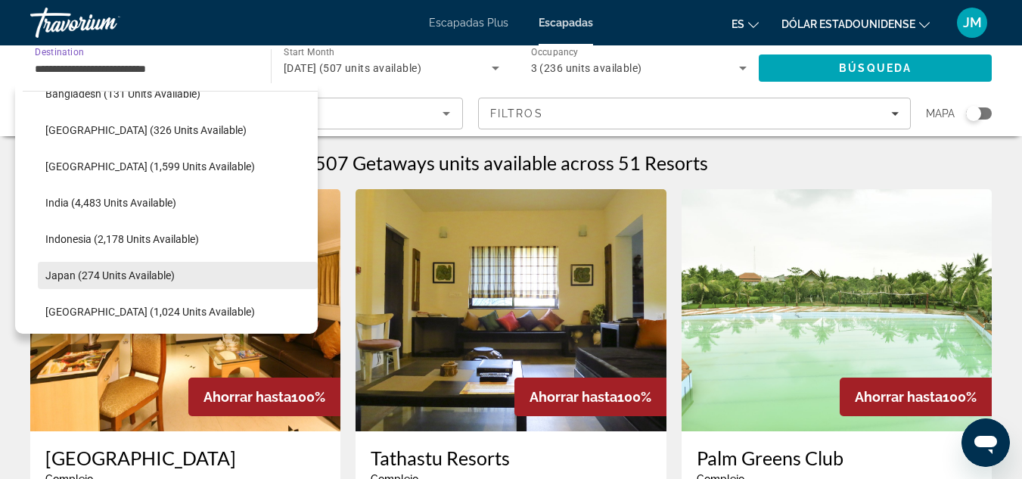
click at [225, 281] on span "Select destination: Japan (274 units available)" at bounding box center [178, 275] width 280 height 36
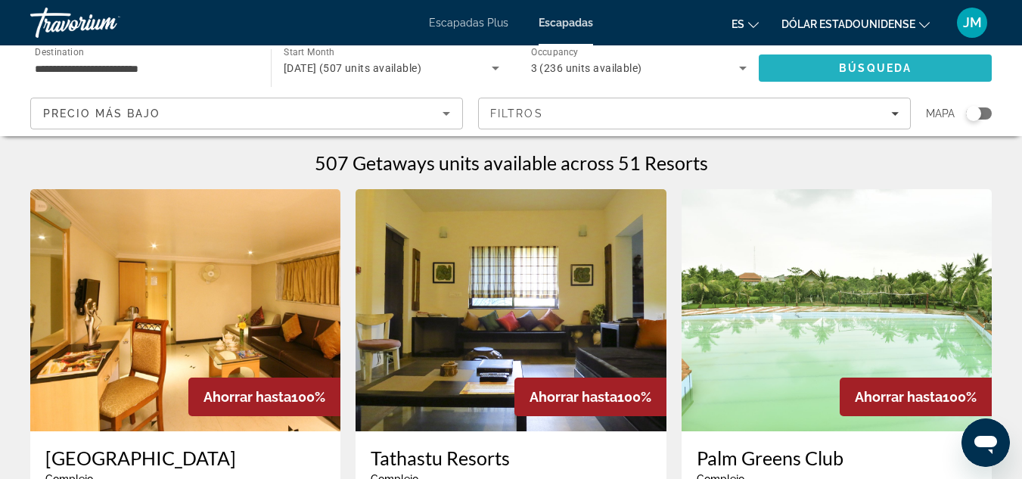
click at [842, 64] on span "Búsqueda" at bounding box center [875, 68] width 73 height 12
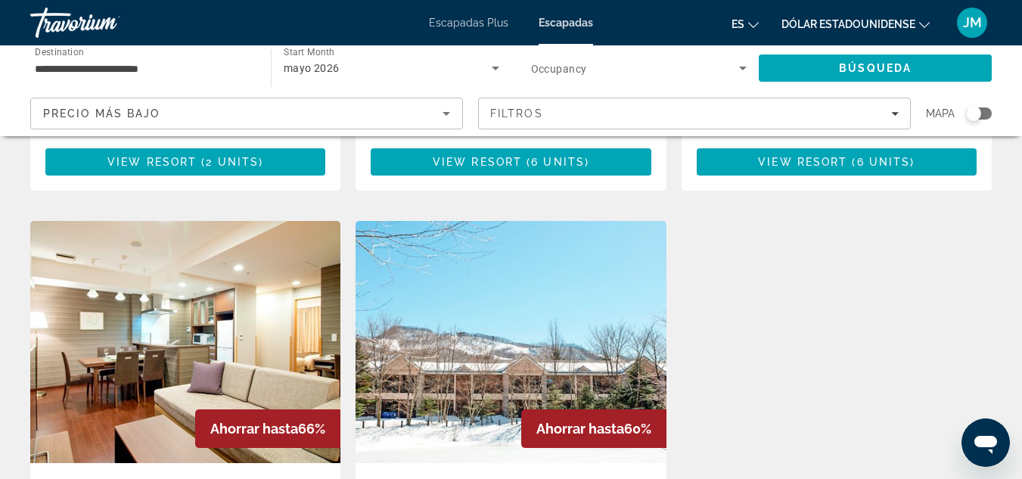
scroll to position [454, 0]
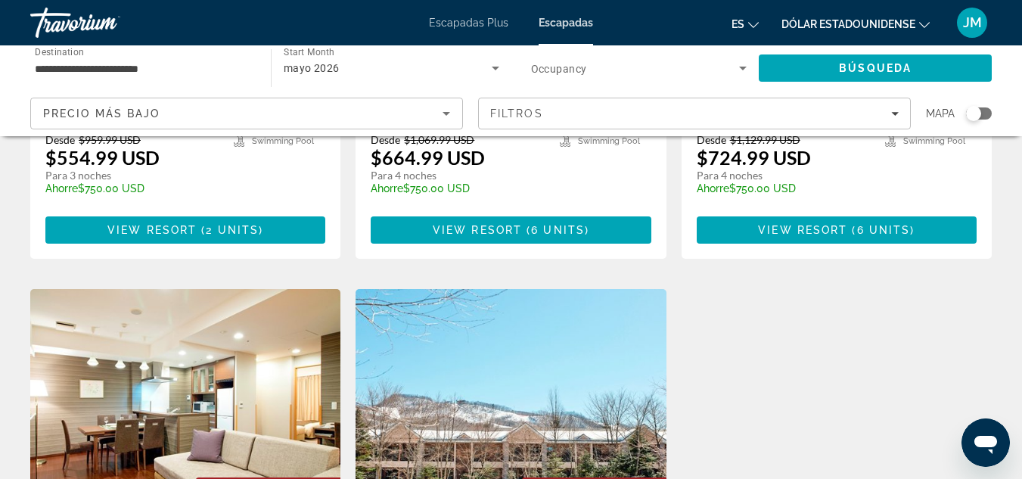
click at [174, 63] on input "**********" at bounding box center [143, 69] width 216 height 18
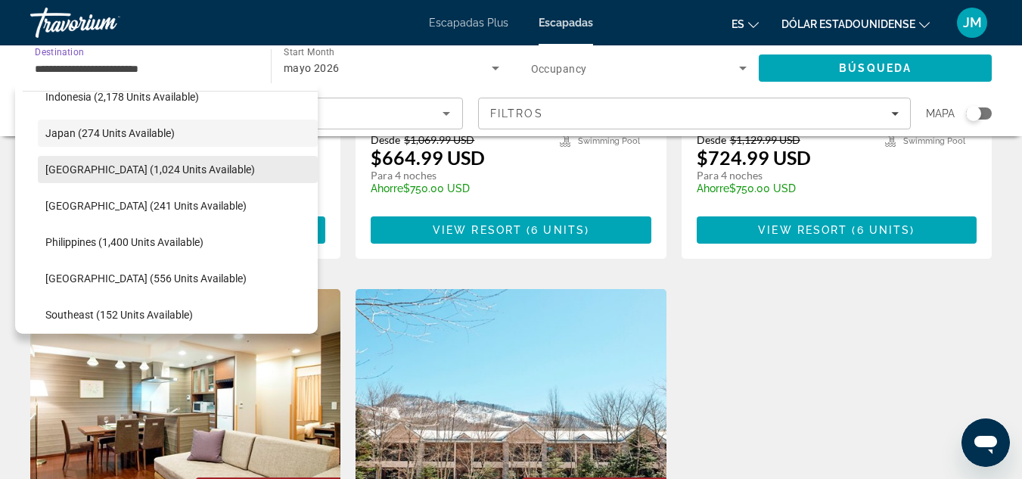
scroll to position [641, 0]
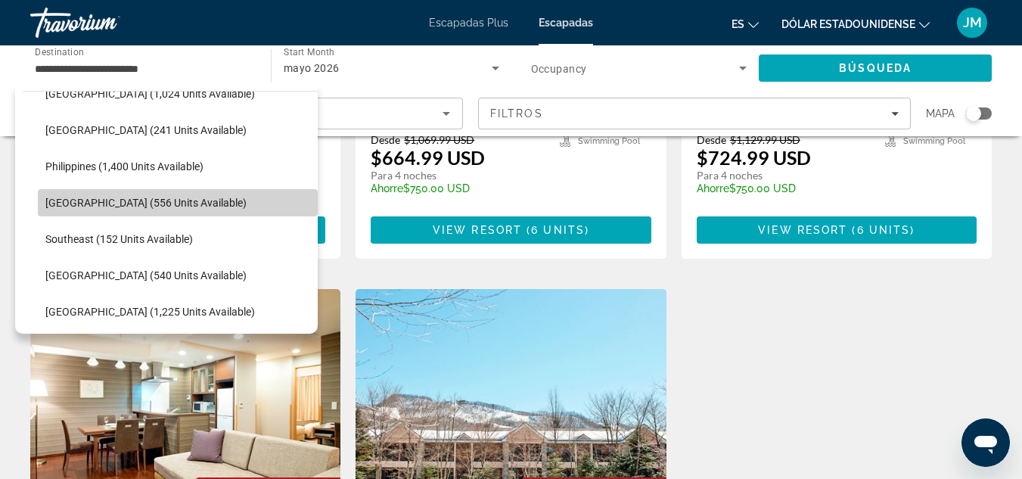
click at [205, 209] on span "Select destination: Singapore (556 units available)" at bounding box center [178, 203] width 280 height 36
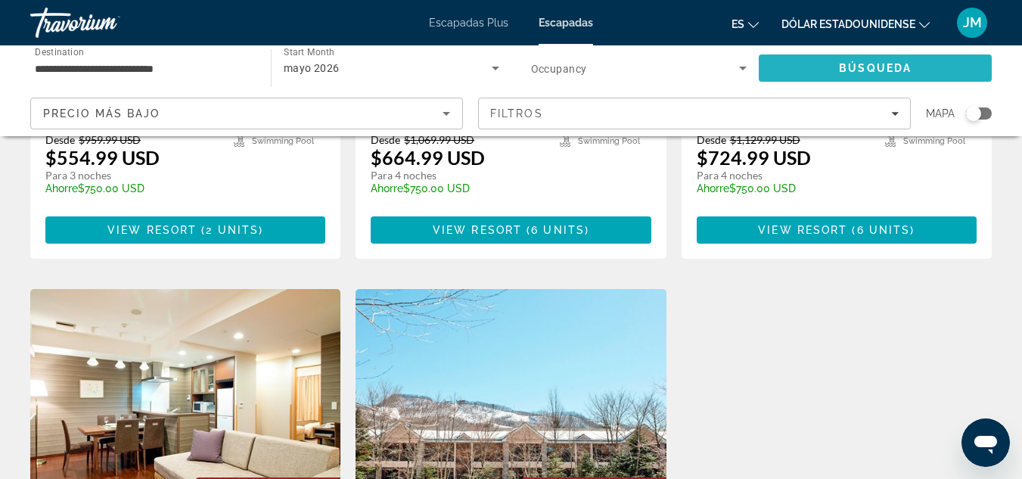
click at [794, 58] on span "Search" at bounding box center [875, 68] width 233 height 36
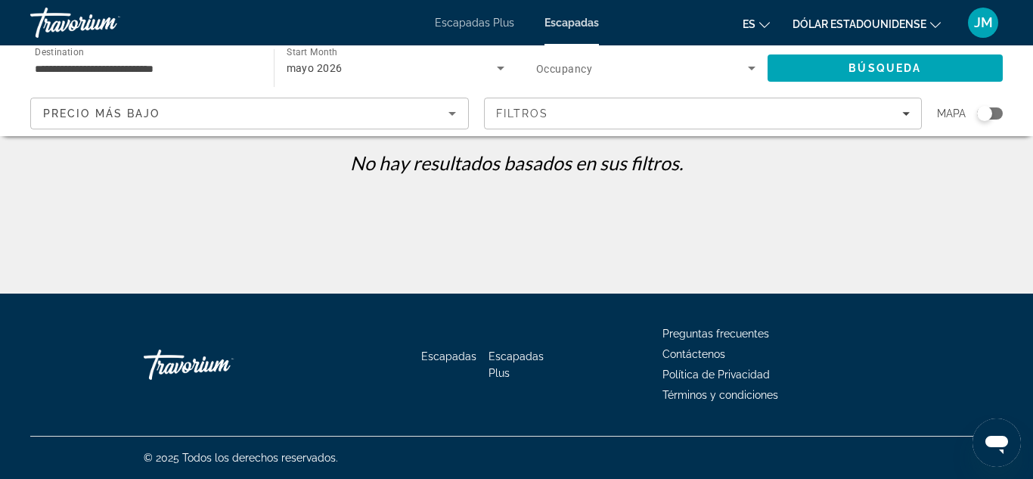
click at [193, 62] on input "**********" at bounding box center [144, 69] width 219 height 18
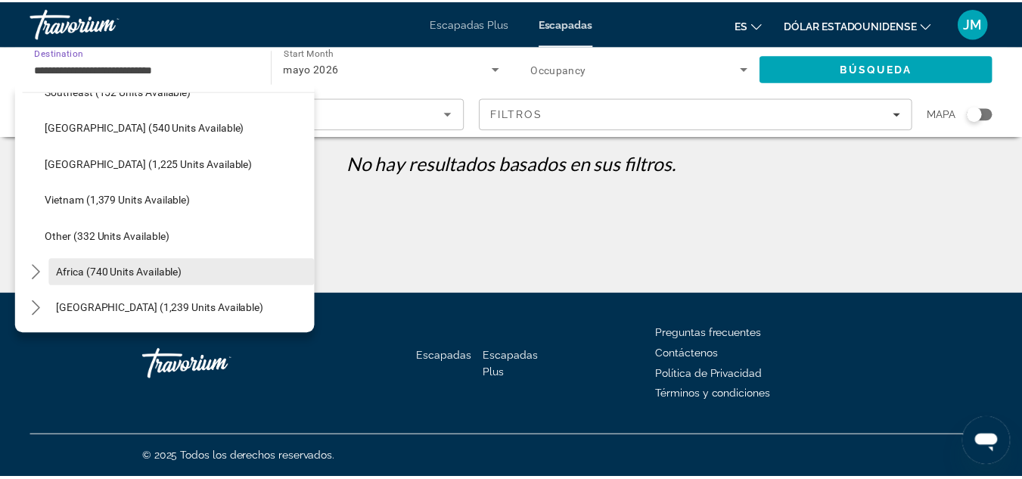
scroll to position [790, 0]
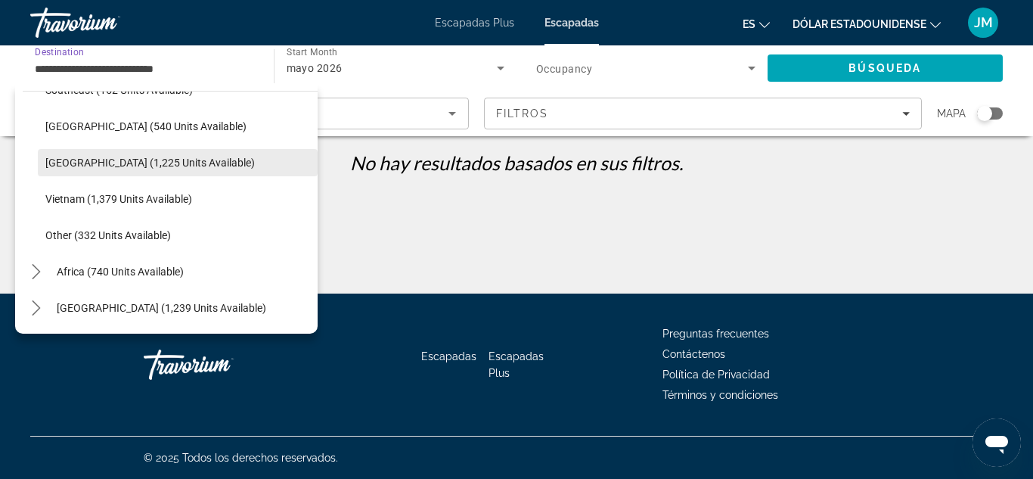
click at [175, 165] on span "[GEOGRAPHIC_DATA] (1,225 units available)" at bounding box center [149, 163] width 209 height 12
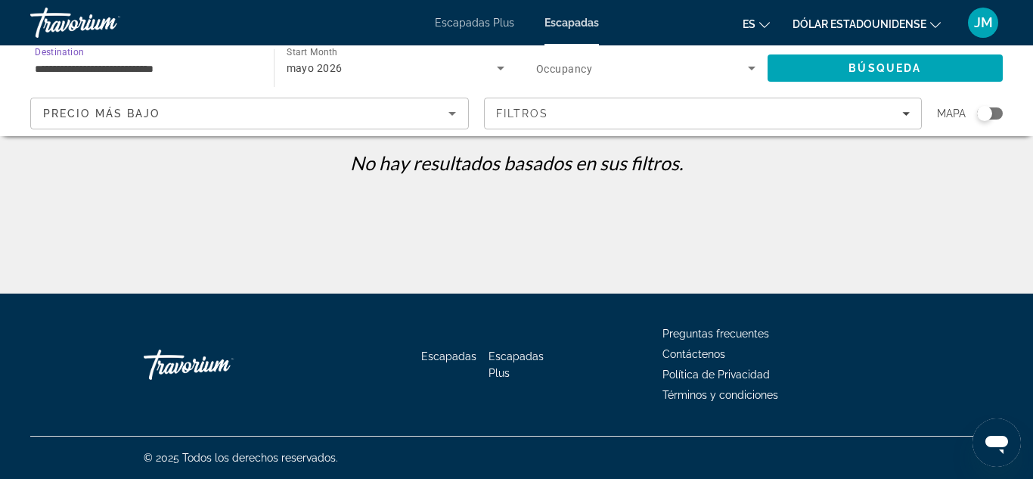
type input "**********"
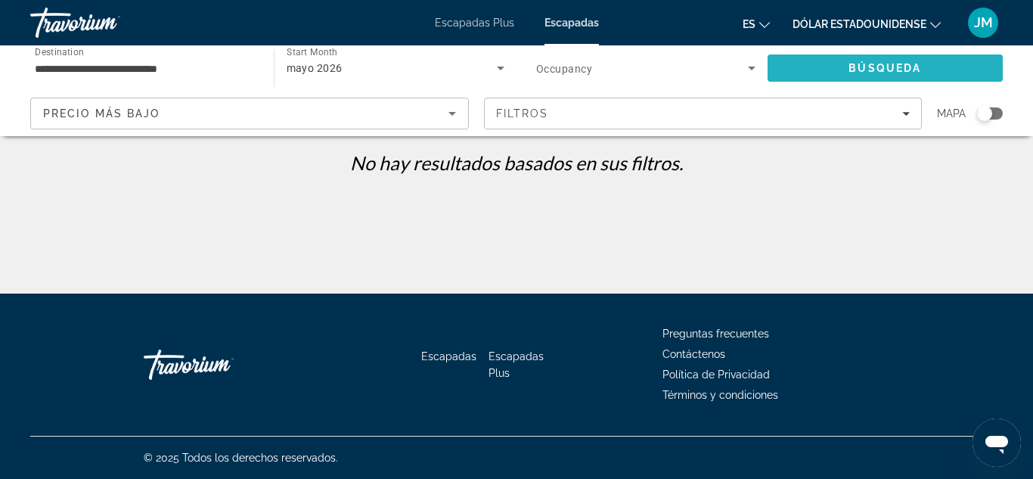
click at [803, 73] on span "Search" at bounding box center [886, 68] width 236 height 36
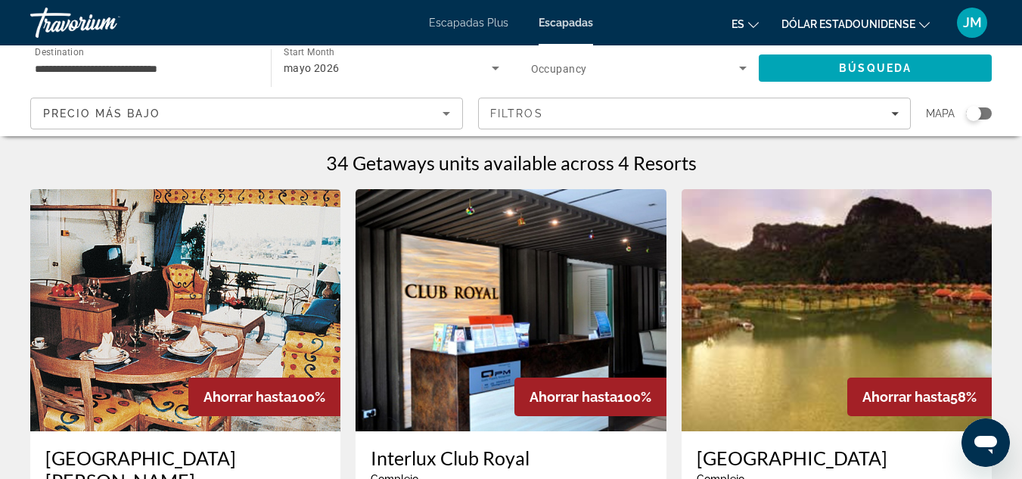
click at [588, 283] on img "Contenido principal" at bounding box center [510, 310] width 310 height 242
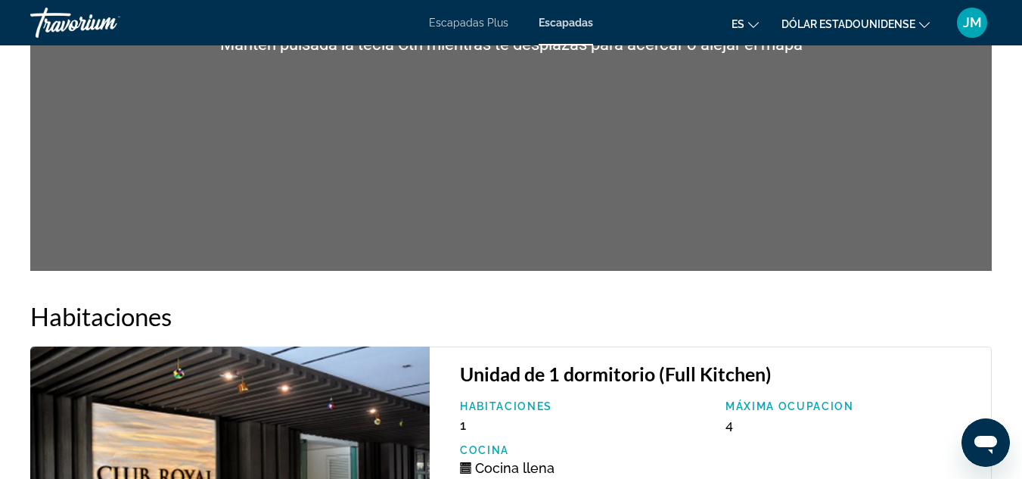
scroll to position [2193, 0]
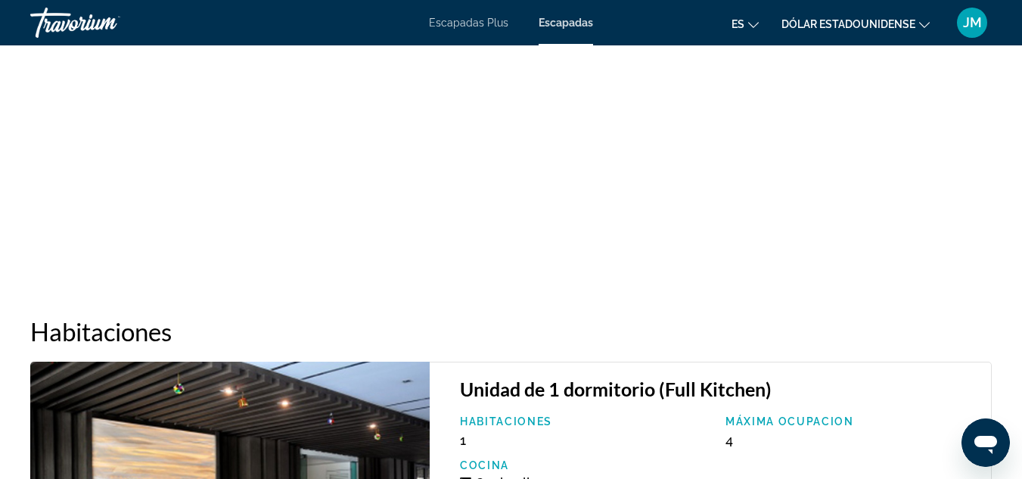
click at [477, 21] on font "Escapadas Plus" at bounding box center [468, 23] width 79 height 12
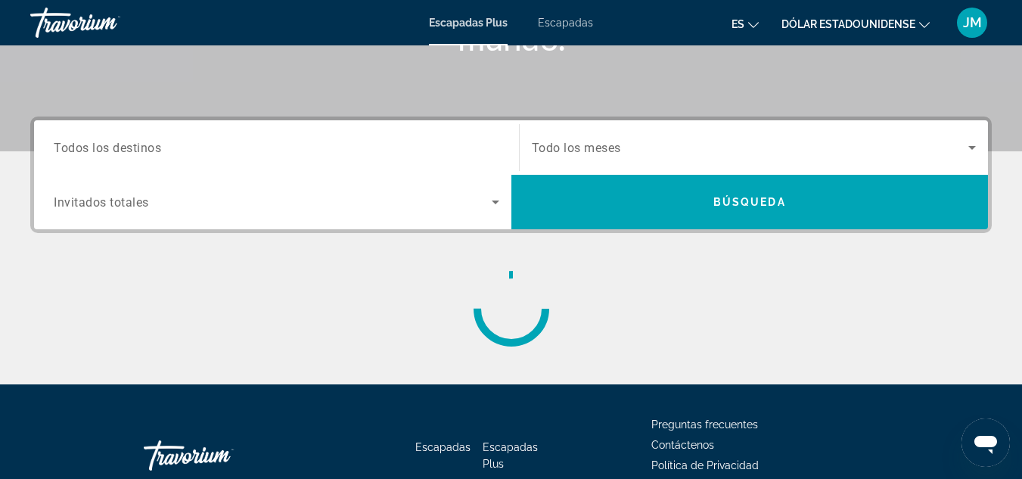
click at [182, 151] on input "Destination Todos los destinos" at bounding box center [276, 148] width 445 height 18
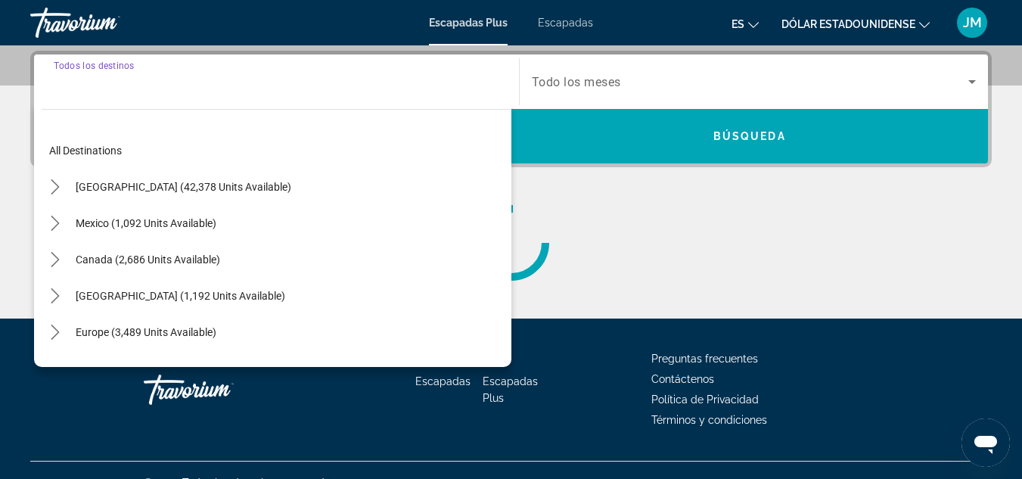
scroll to position [370, 0]
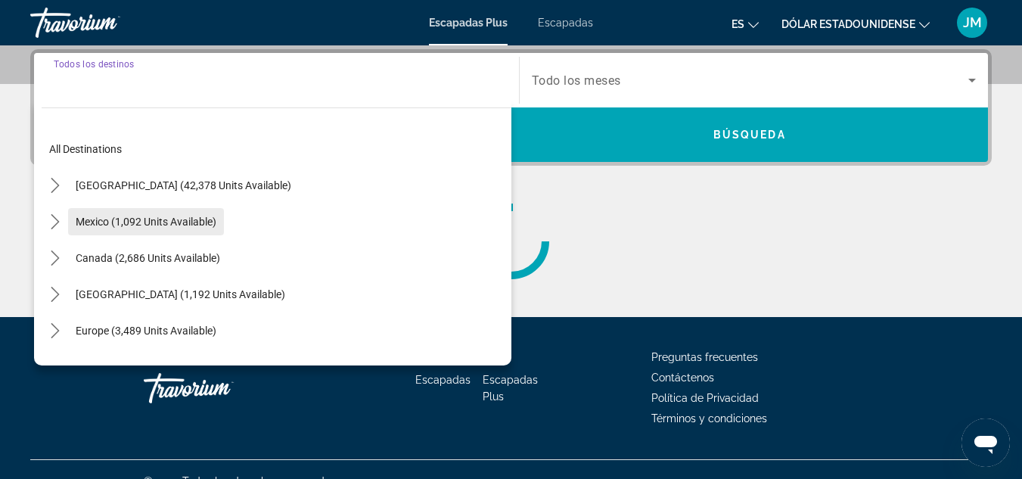
click at [202, 217] on span "Mexico (1,092 units available)" at bounding box center [146, 222] width 141 height 12
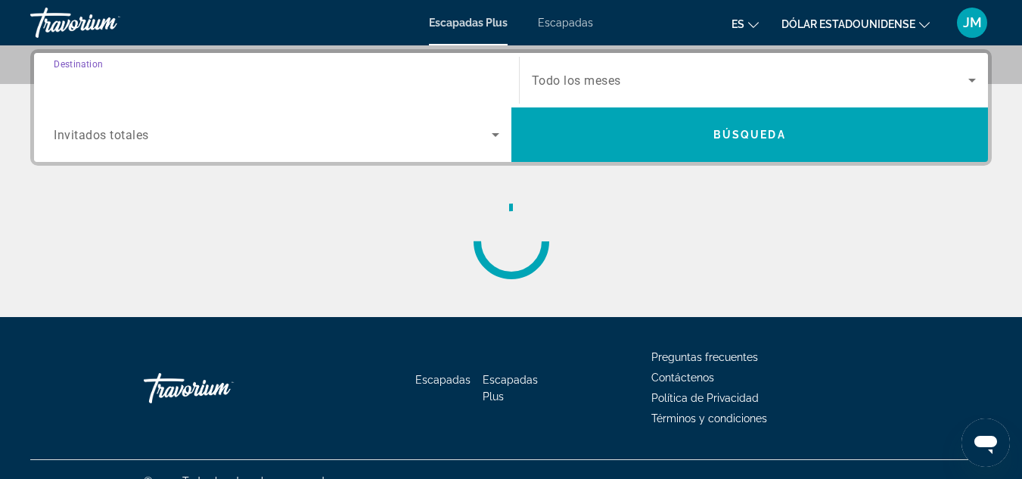
type input "**********"
click at [650, 81] on span "Search widget" at bounding box center [750, 80] width 437 height 18
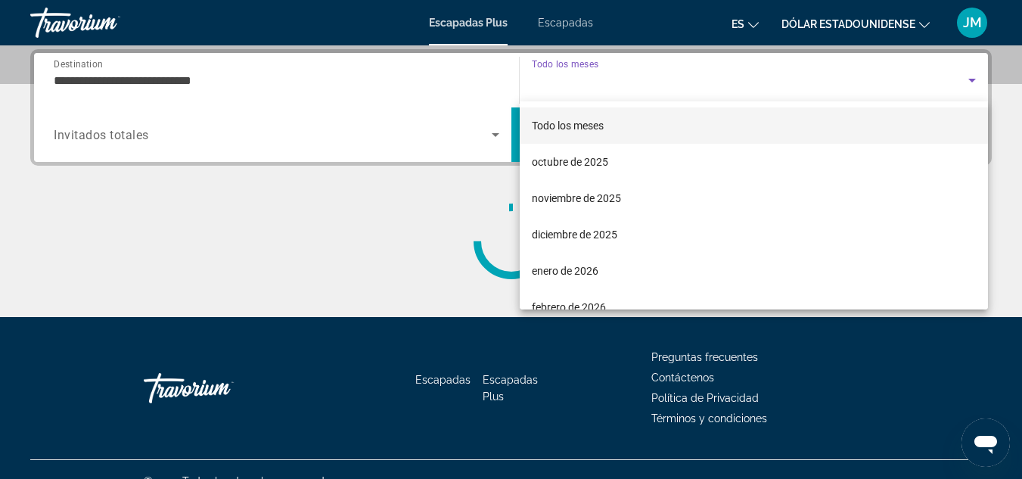
click at [608, 116] on mat-option "Todo los meses" at bounding box center [754, 125] width 469 height 36
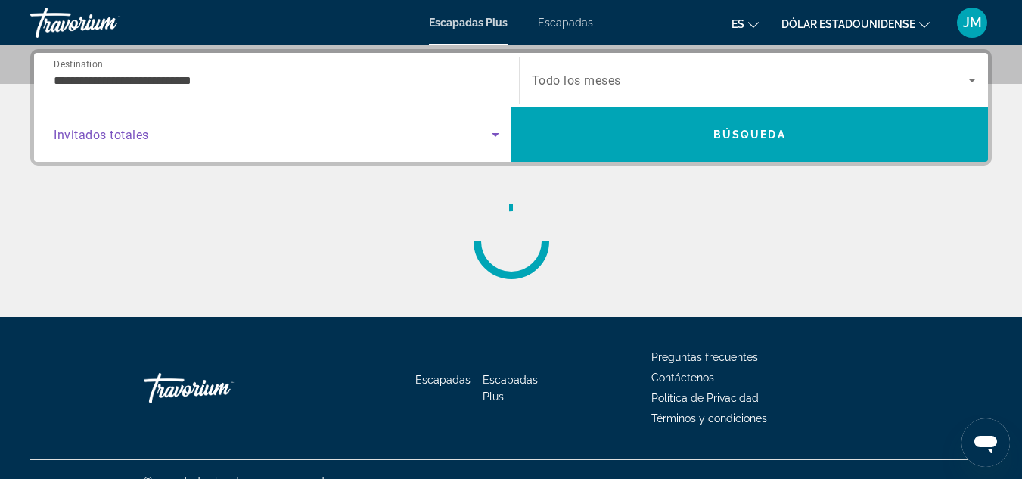
click at [244, 129] on span "Search widget" at bounding box center [273, 135] width 438 height 18
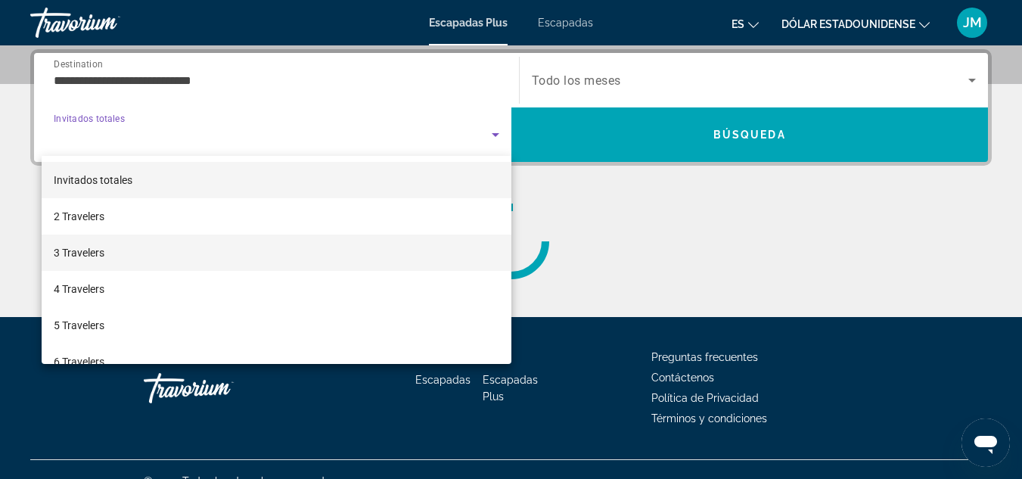
click at [168, 246] on mat-option "3 Travelers" at bounding box center [277, 252] width 470 height 36
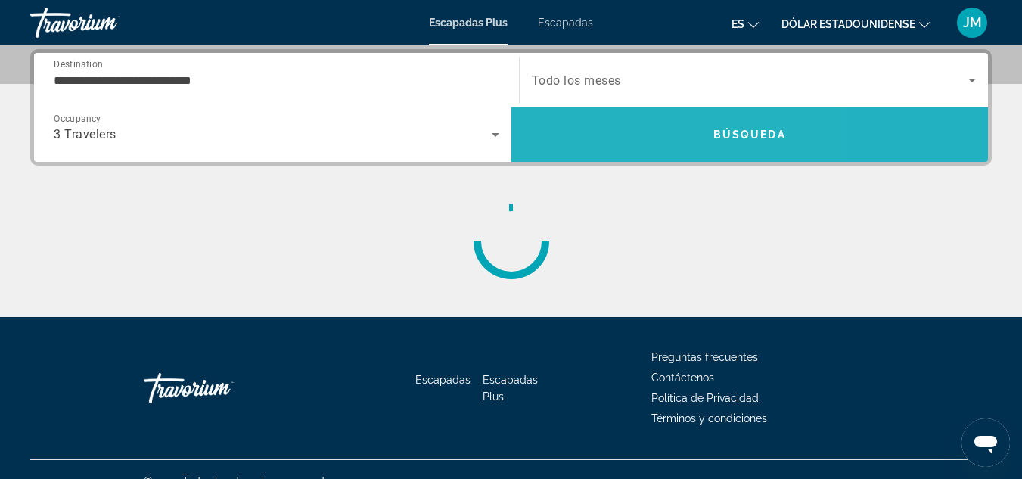
click at [629, 129] on span "Search" at bounding box center [749, 134] width 477 height 36
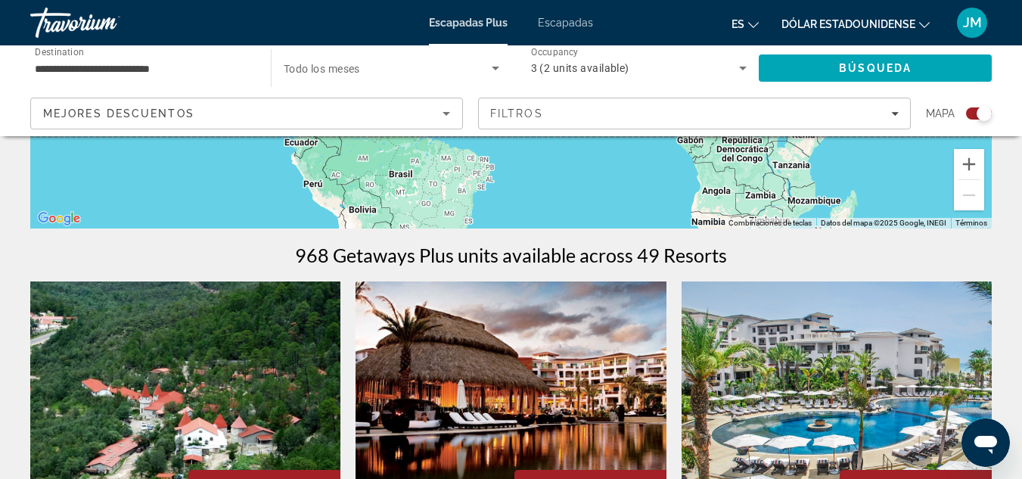
scroll to position [328, 0]
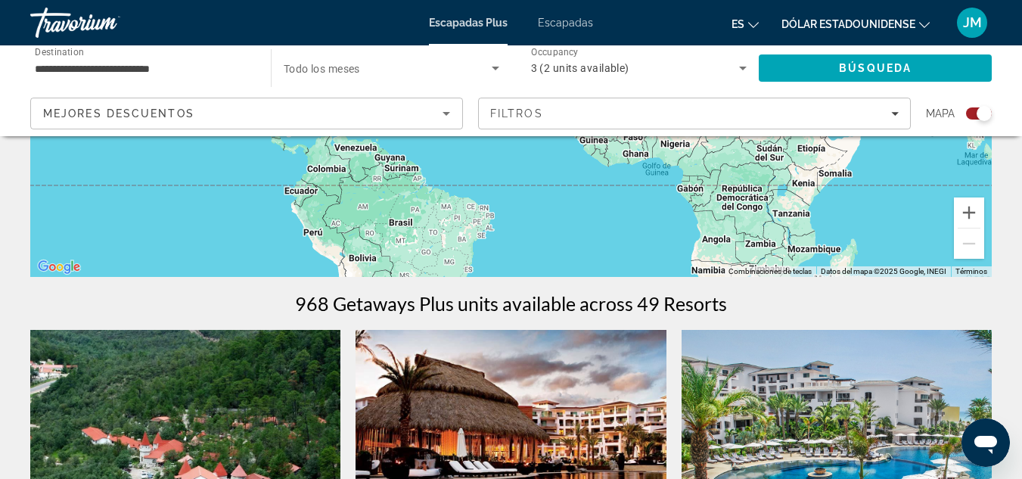
click at [185, 67] on input "**********" at bounding box center [143, 69] width 216 height 18
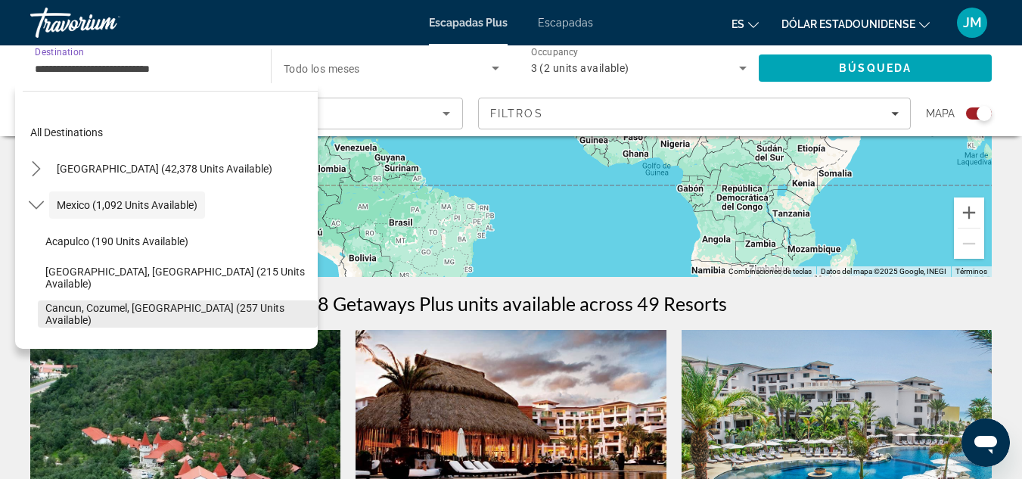
click at [234, 303] on span "Select destination: Cancun, Cozumel, Riviera Maya (257 units available)" at bounding box center [178, 314] width 280 height 36
type input "**********"
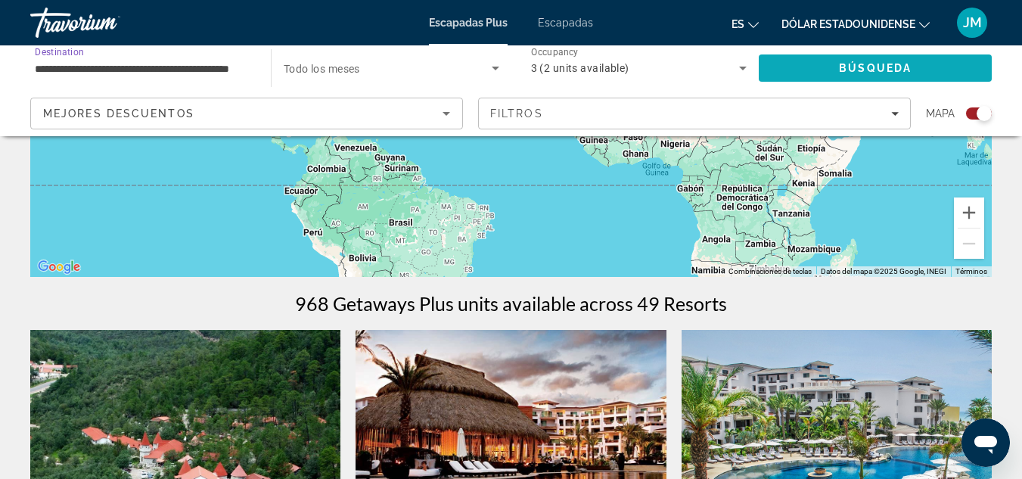
click at [943, 71] on span "Search" at bounding box center [875, 68] width 233 height 36
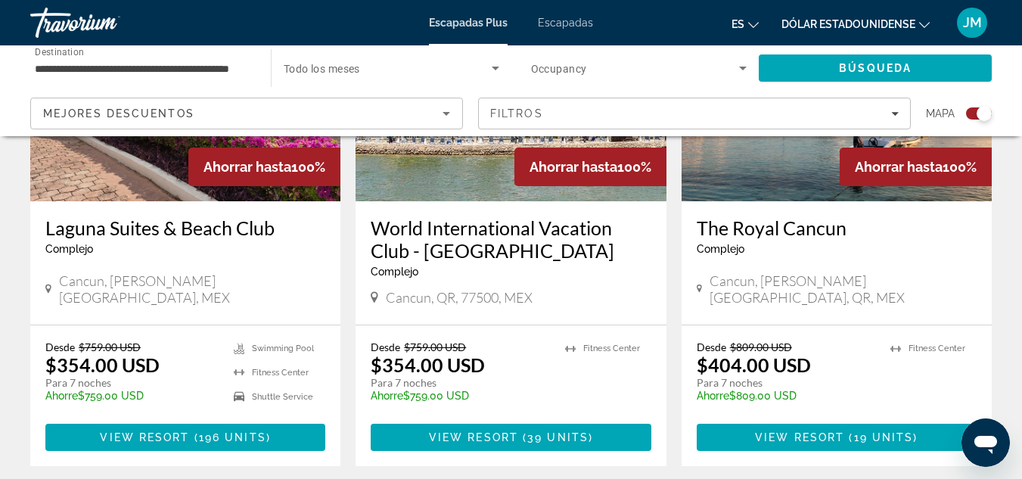
scroll to position [681, 0]
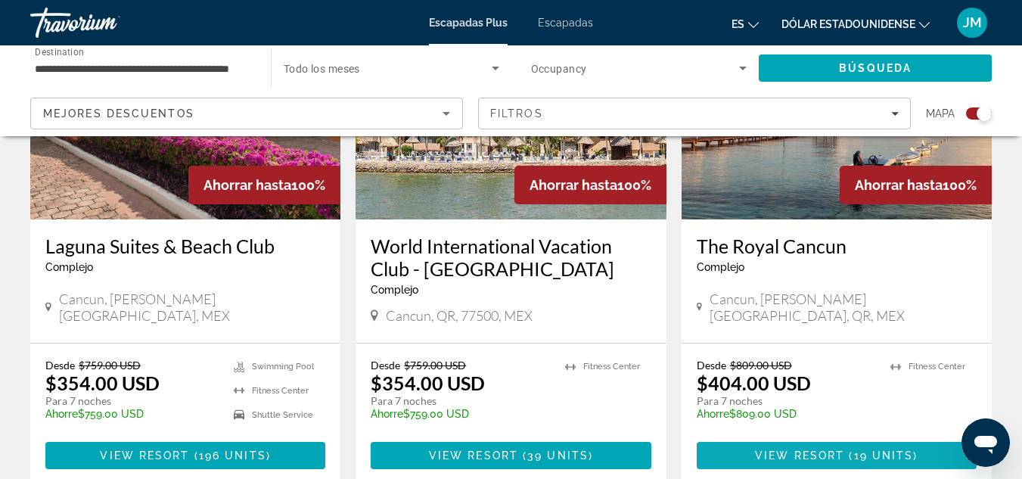
click at [832, 455] on span "View Resort" at bounding box center [799, 455] width 89 height 12
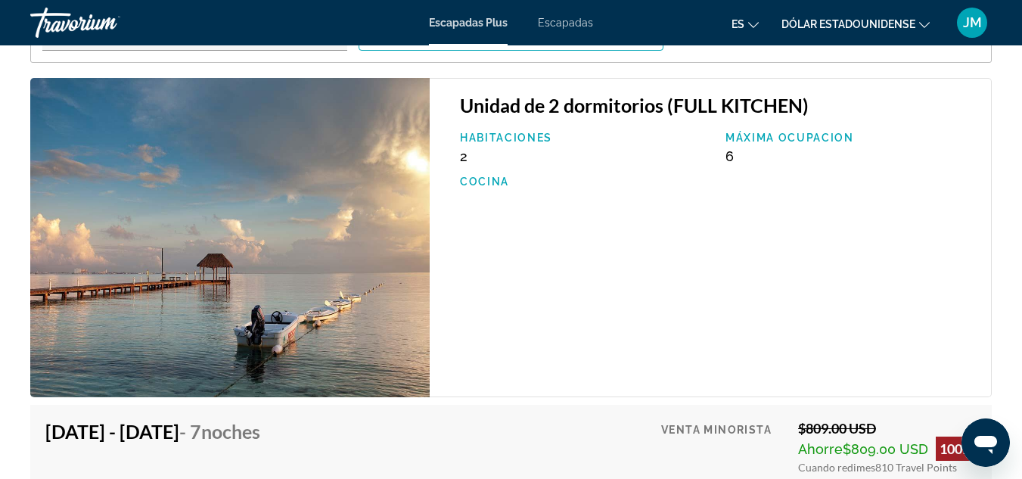
scroll to position [2723, 0]
